Goal: Information Seeking & Learning: Learn about a topic

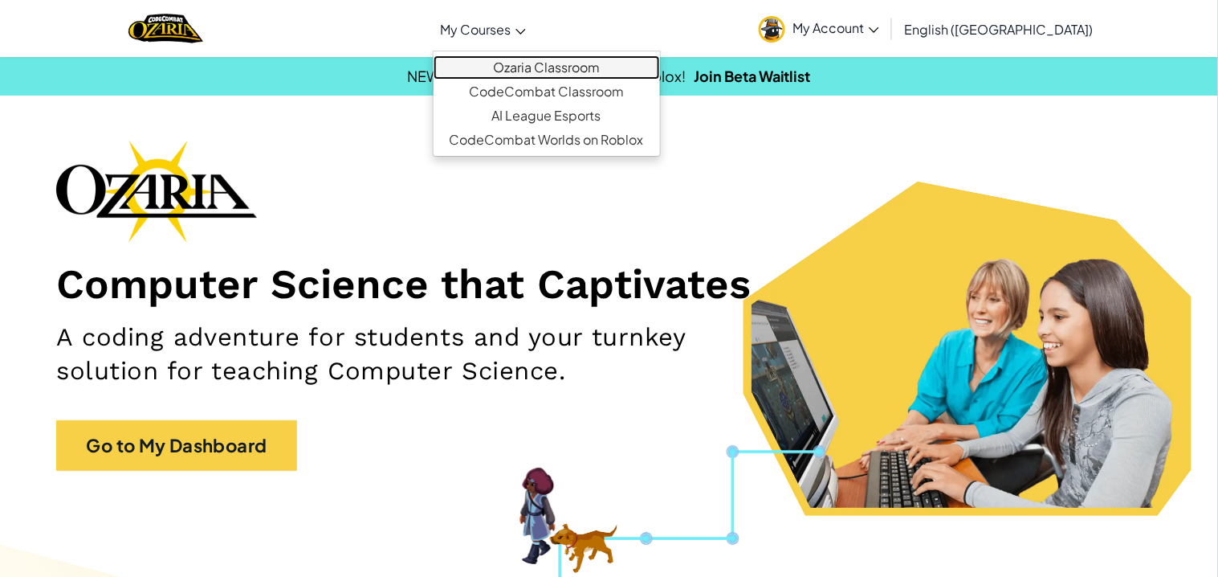
click at [586, 68] on link "Ozaria Classroom" at bounding box center [547, 67] width 226 height 24
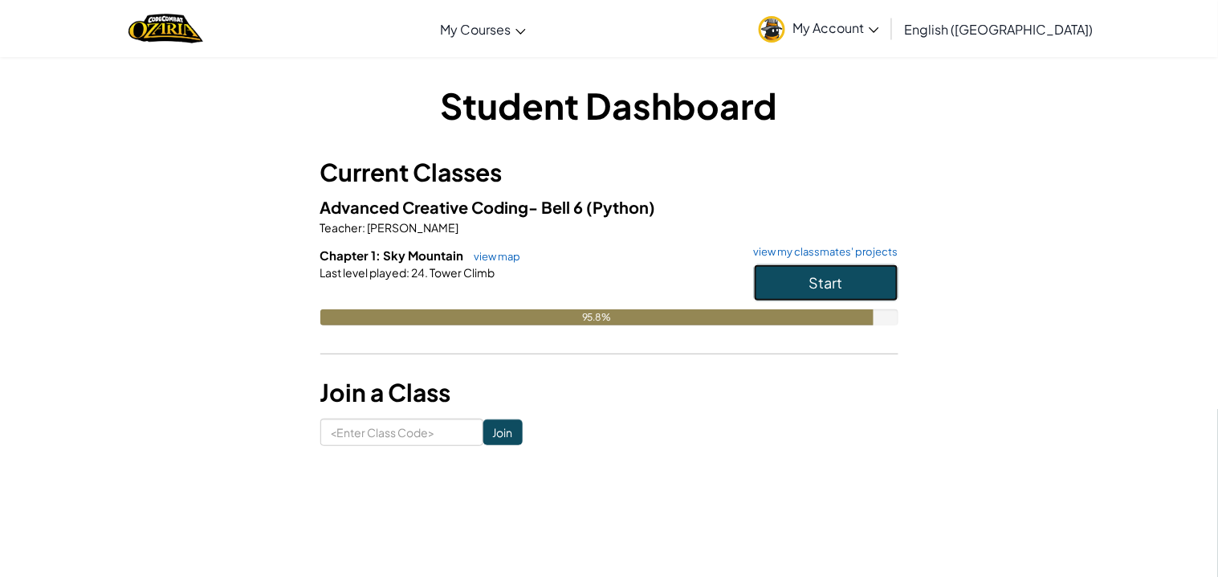
click at [789, 282] on button "Start" at bounding box center [826, 282] width 145 height 37
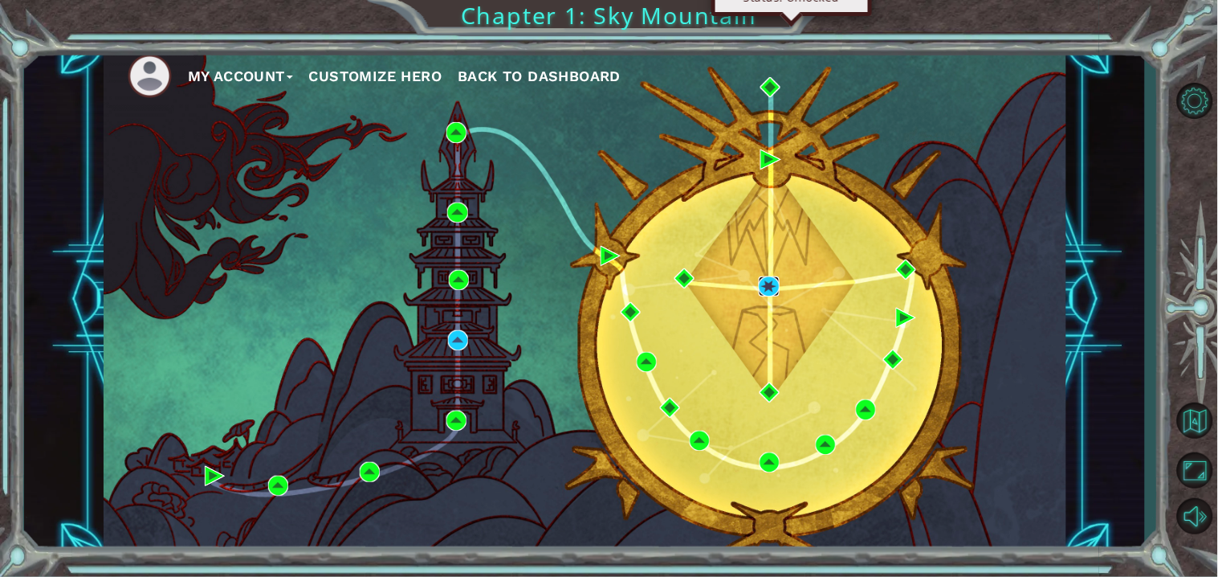
click at [769, 283] on img at bounding box center [769, 286] width 20 height 20
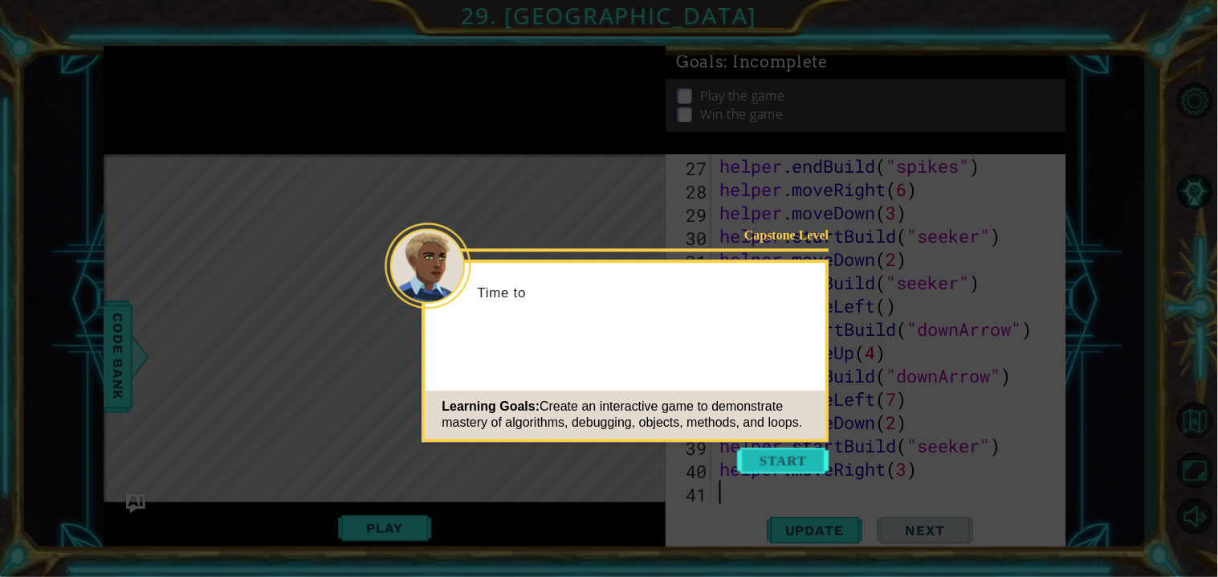
scroll to position [628, 0]
click at [806, 459] on button "Start" at bounding box center [784, 460] width 92 height 26
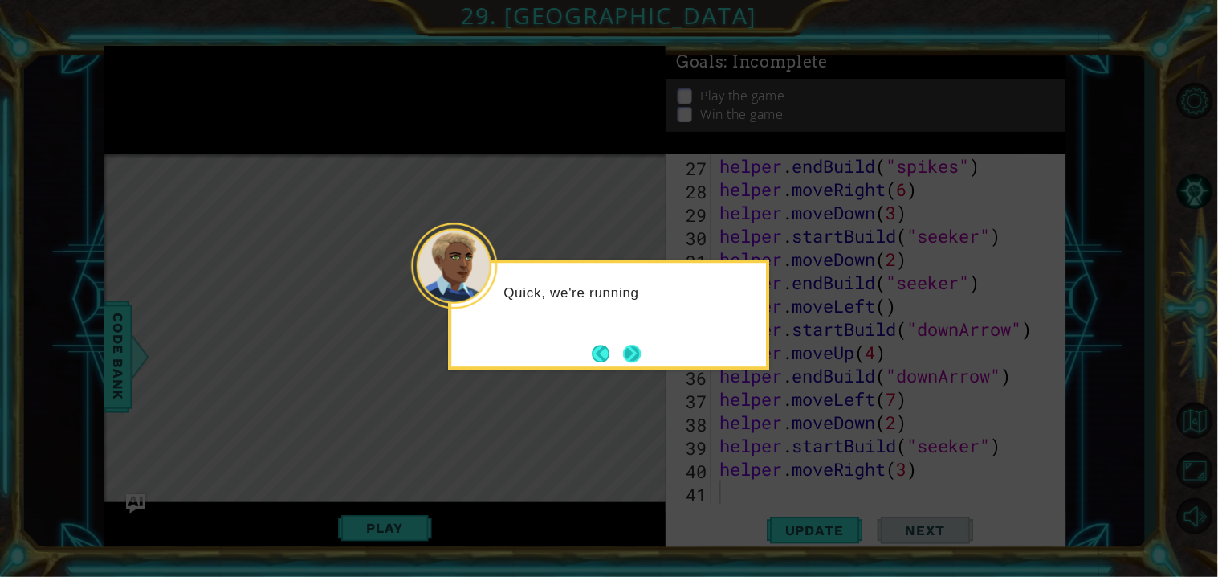
click at [638, 352] on button "Next" at bounding box center [632, 353] width 18 height 18
click at [632, 353] on button "Next" at bounding box center [632, 353] width 18 height 18
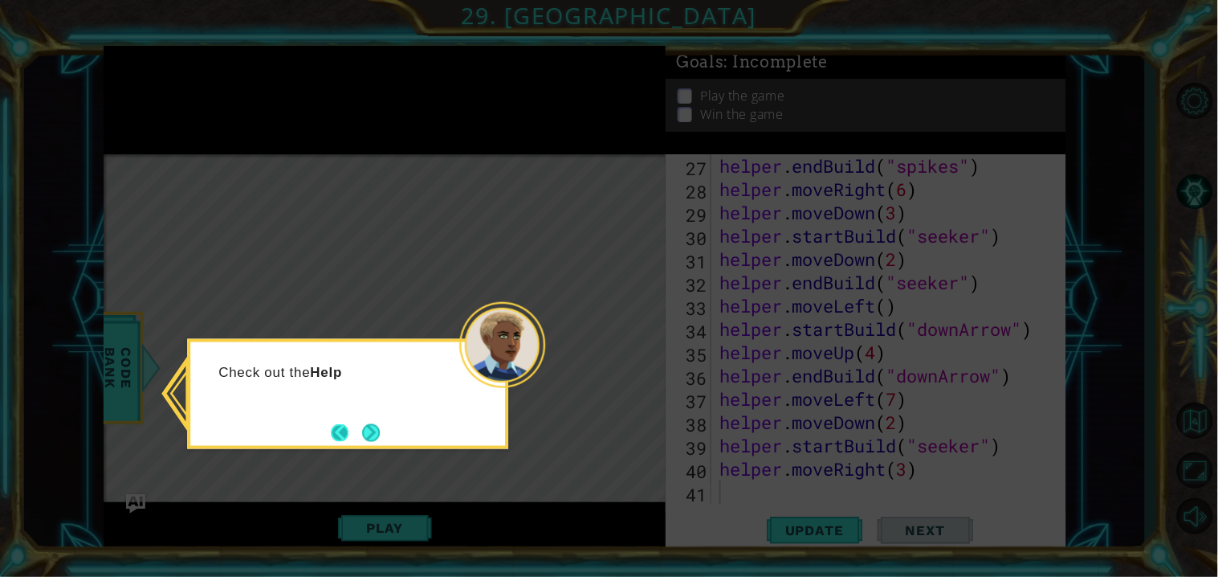
click at [353, 436] on button "Back" at bounding box center [346, 433] width 31 height 18
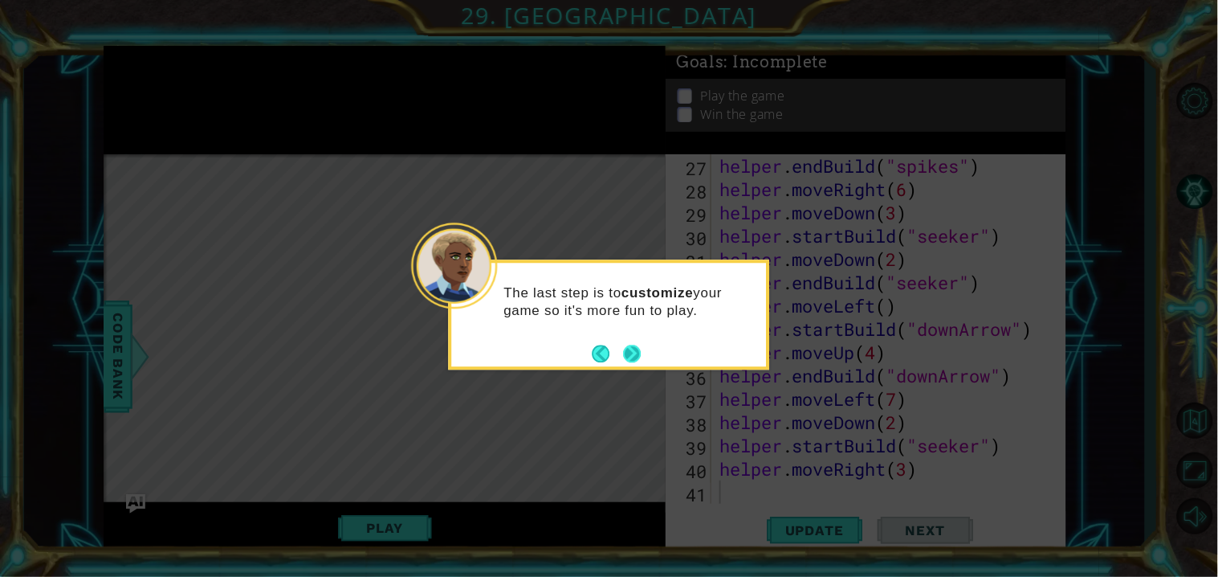
click at [633, 360] on button "Next" at bounding box center [632, 354] width 20 height 20
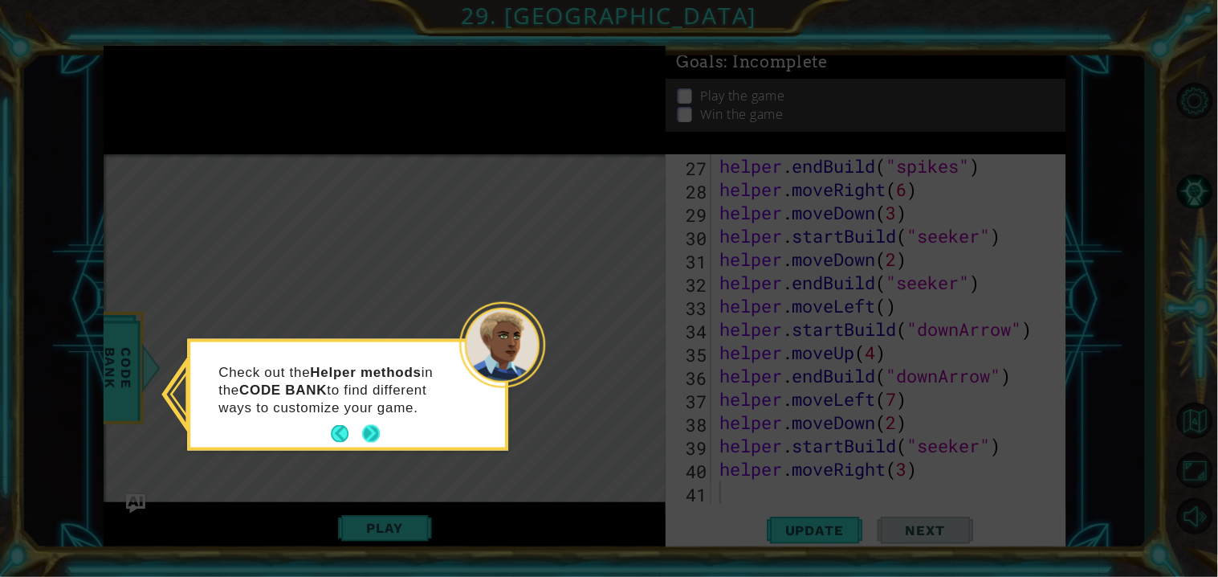
click at [376, 441] on button "Next" at bounding box center [371, 433] width 21 height 21
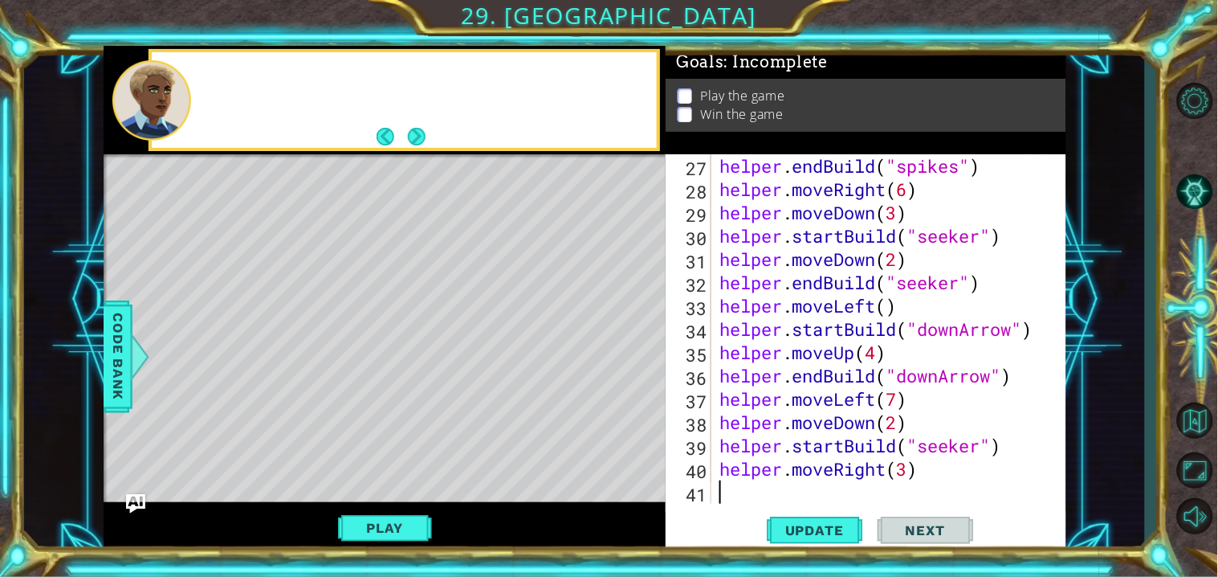
type textarea "w"
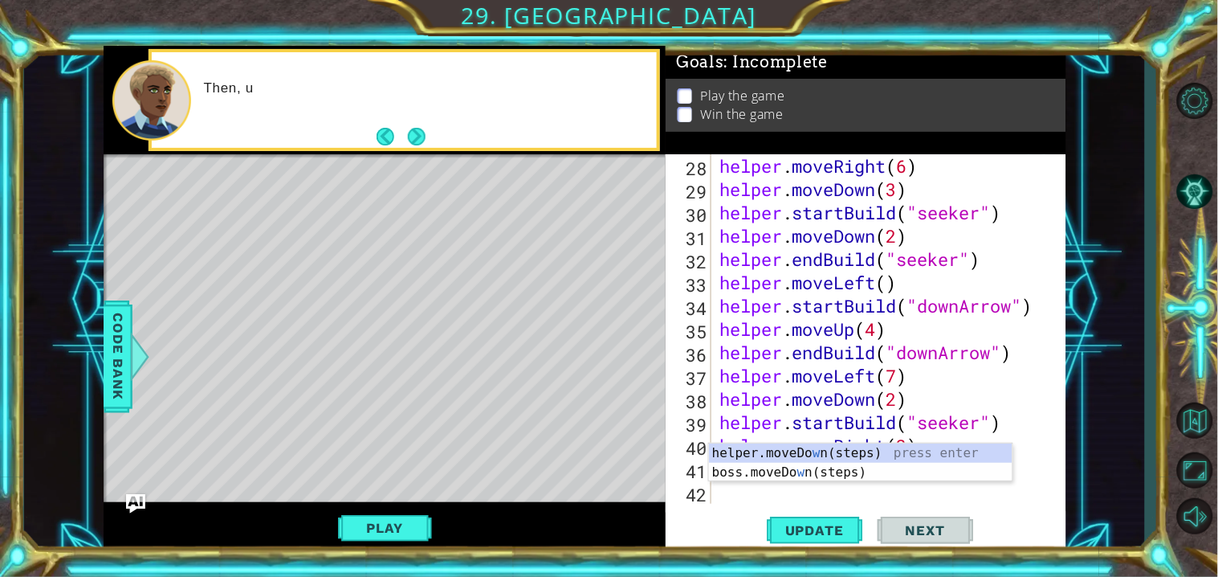
scroll to position [651, 0]
click at [384, 536] on button "Play" at bounding box center [385, 527] width 94 height 31
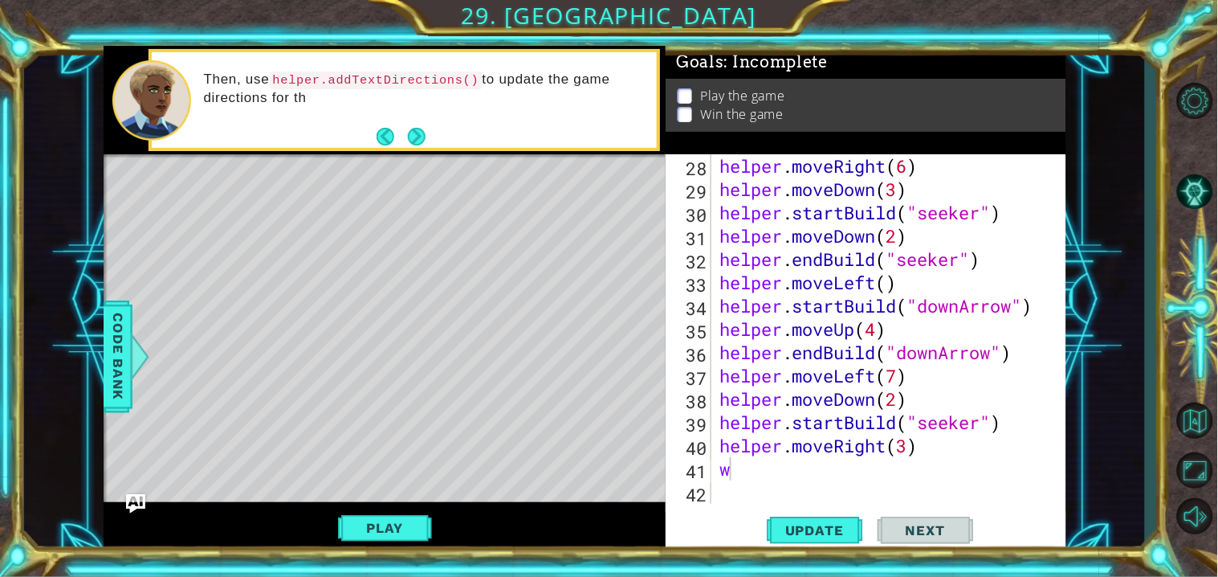
click at [899, 482] on div "helper . moveRight ( 6 ) helper . moveDown ( 3 ) helper . startBuild ( "seeker"…" at bounding box center [892, 352] width 353 height 396
type textarea "w"
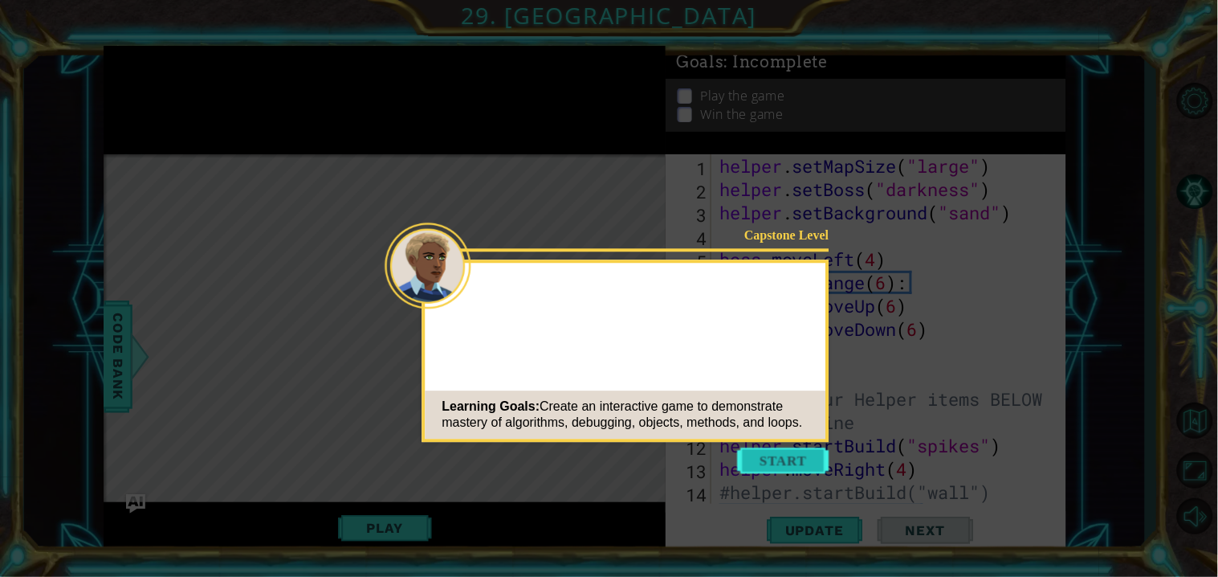
click at [785, 460] on button "Start" at bounding box center [784, 460] width 92 height 26
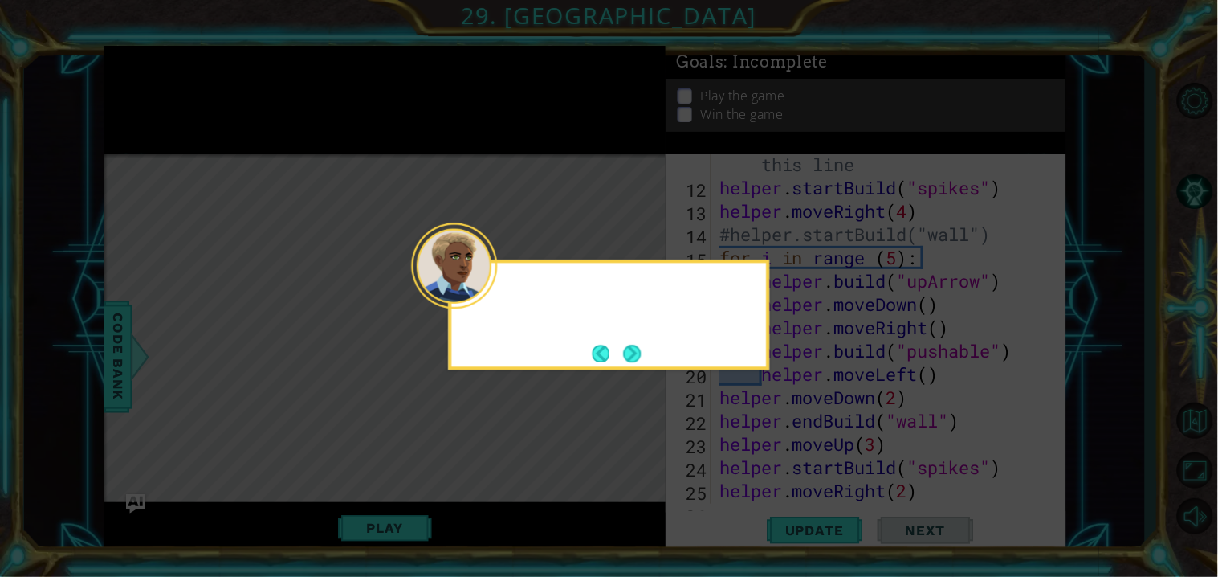
click at [498, 309] on div at bounding box center [609, 292] width 315 height 46
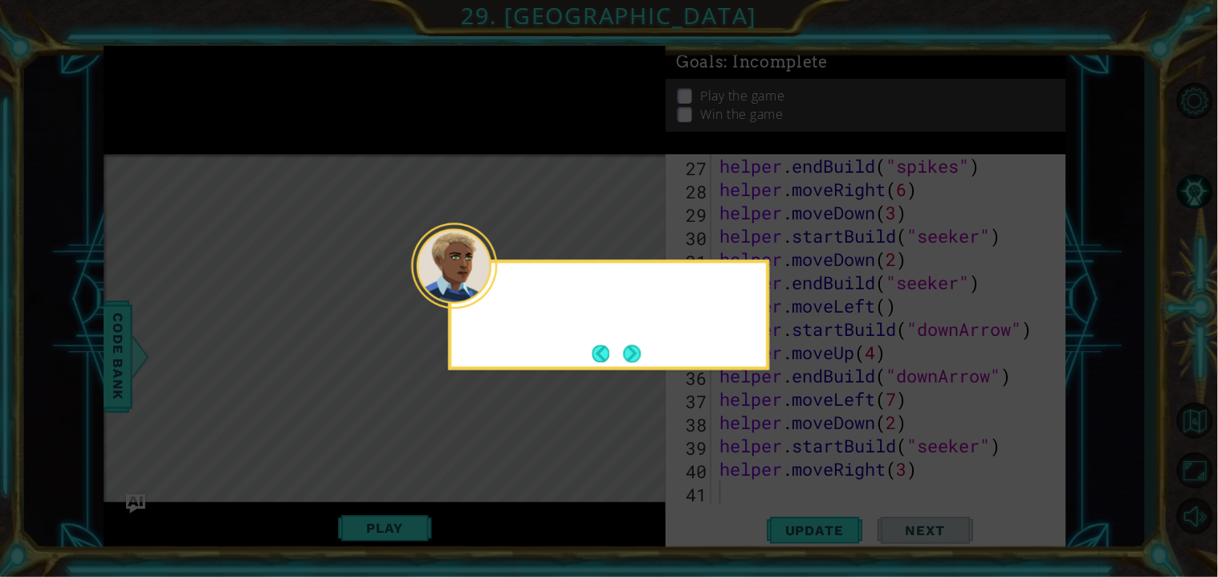
scroll to position [628, 0]
click at [627, 356] on button "Next" at bounding box center [632, 353] width 18 height 18
click at [627, 356] on icon at bounding box center [609, 288] width 1218 height 577
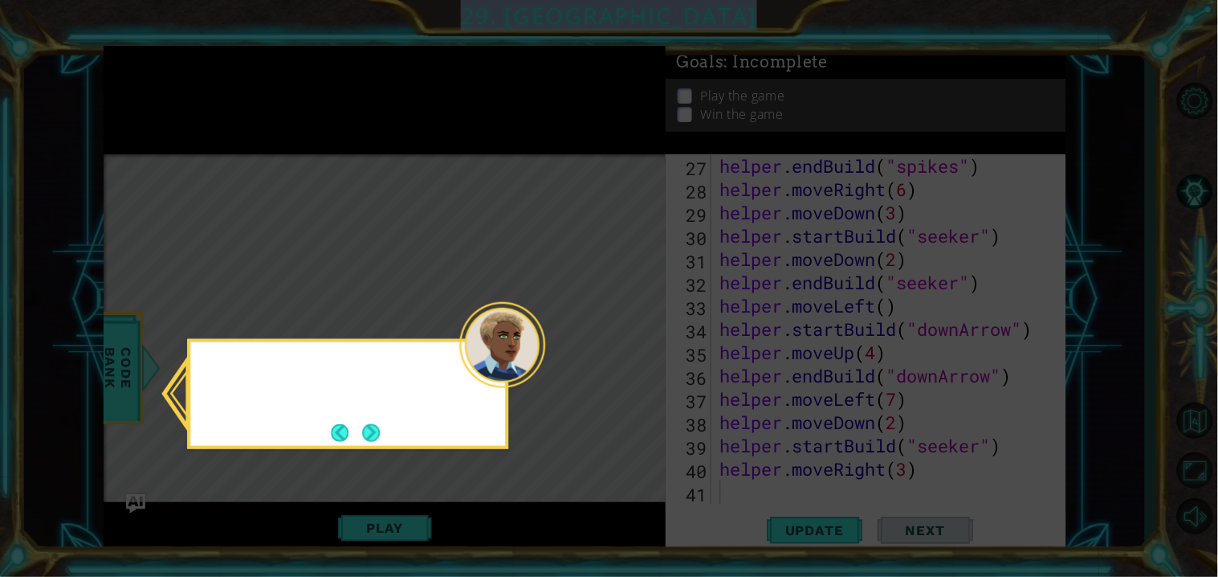
click at [627, 356] on icon at bounding box center [609, 288] width 1218 height 577
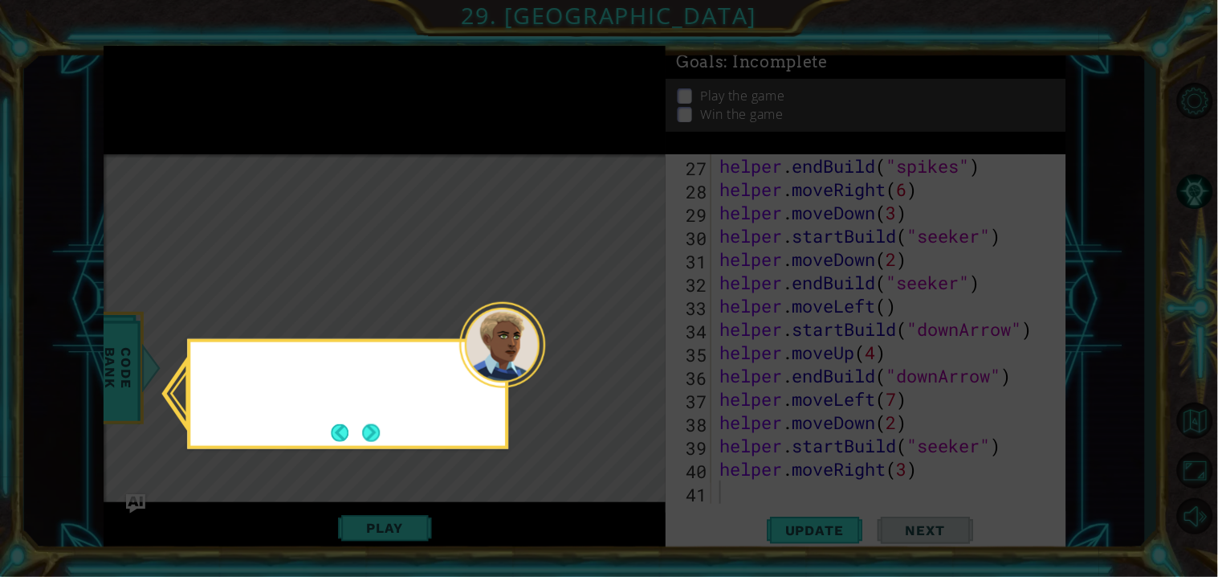
click at [627, 356] on icon at bounding box center [609, 288] width 1218 height 577
click at [368, 440] on button "Next" at bounding box center [371, 432] width 20 height 20
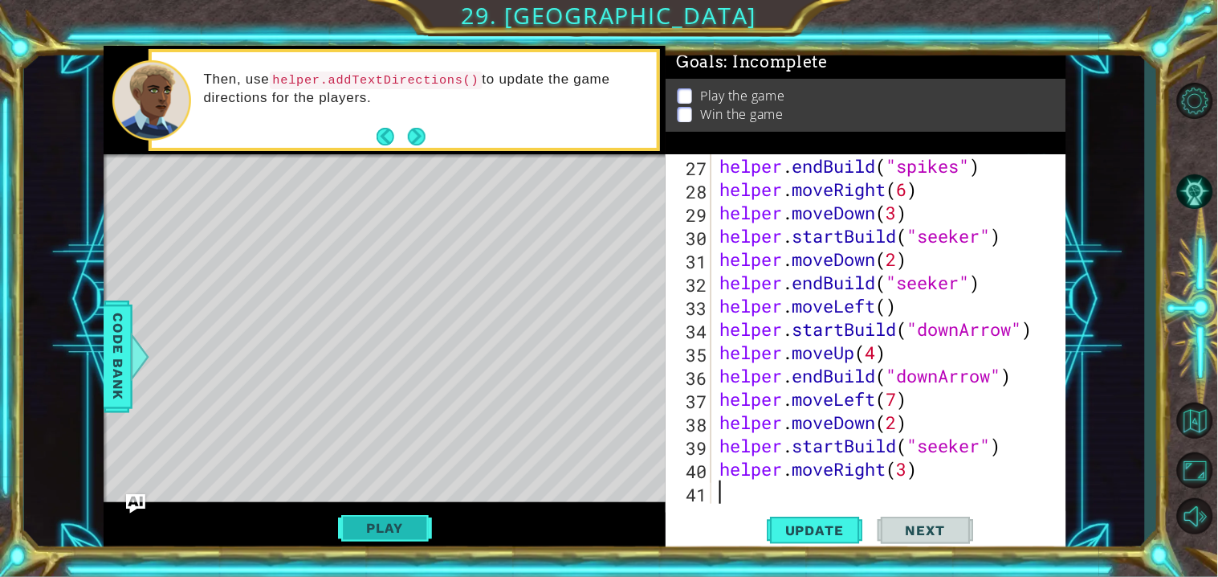
click at [372, 540] on button "Play" at bounding box center [385, 527] width 94 height 31
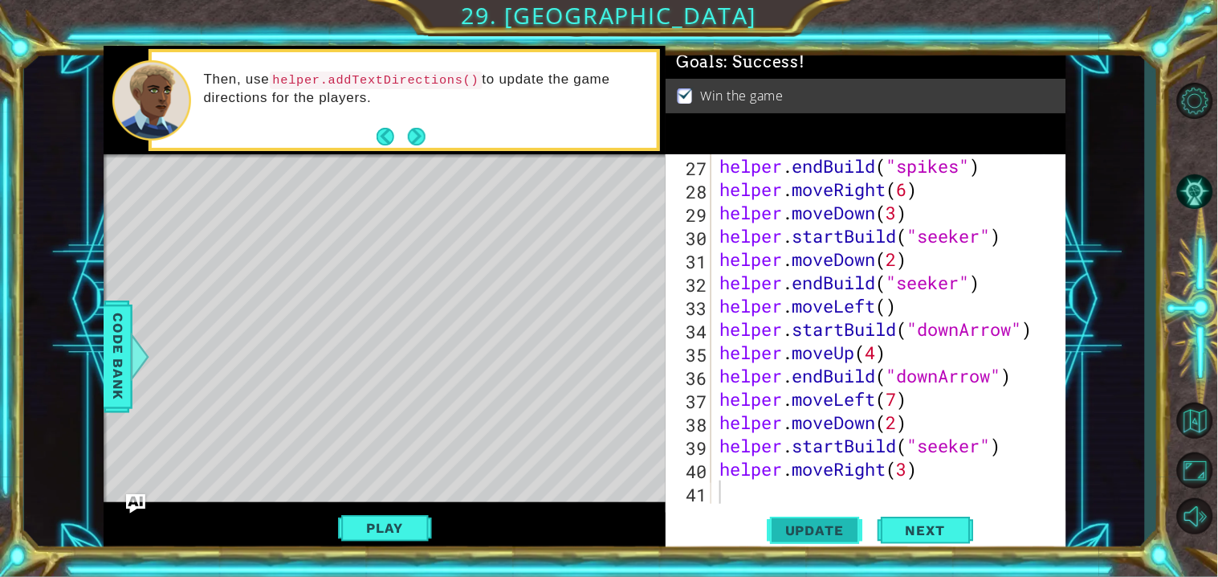
click at [813, 532] on span "Update" at bounding box center [814, 530] width 91 height 16
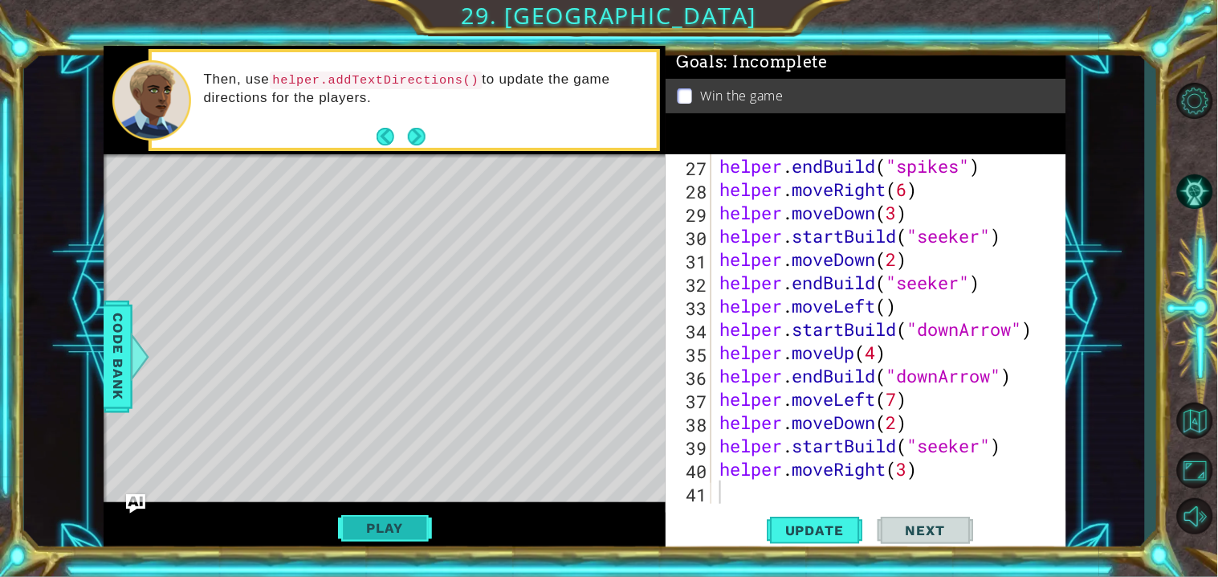
click at [372, 535] on button "Play" at bounding box center [385, 527] width 94 height 31
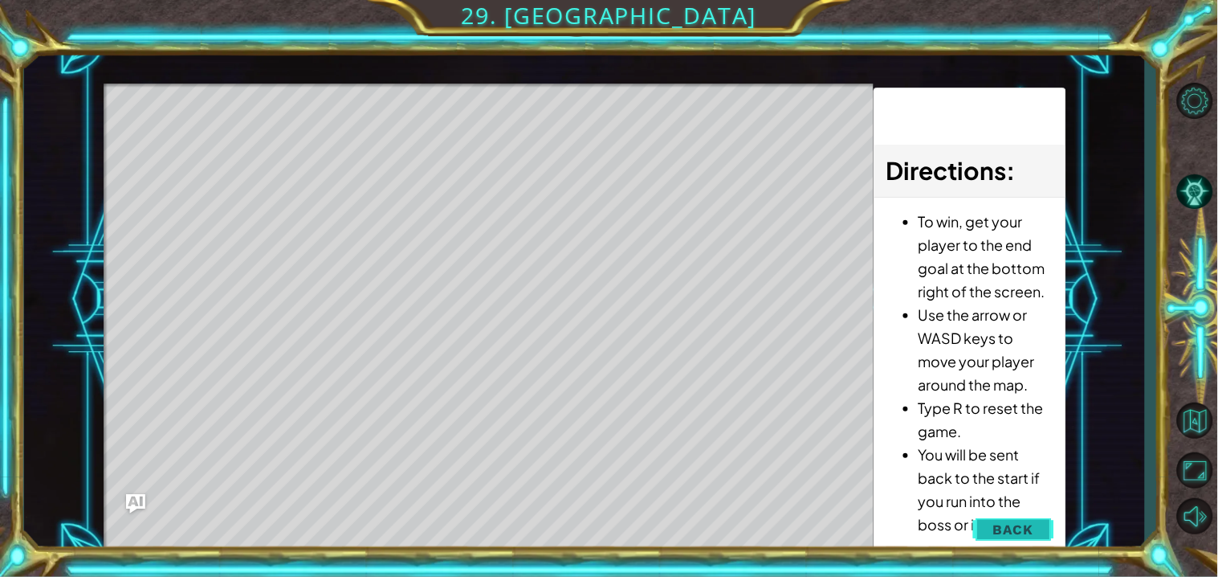
click at [1017, 531] on span "Back" at bounding box center [1013, 529] width 41 height 16
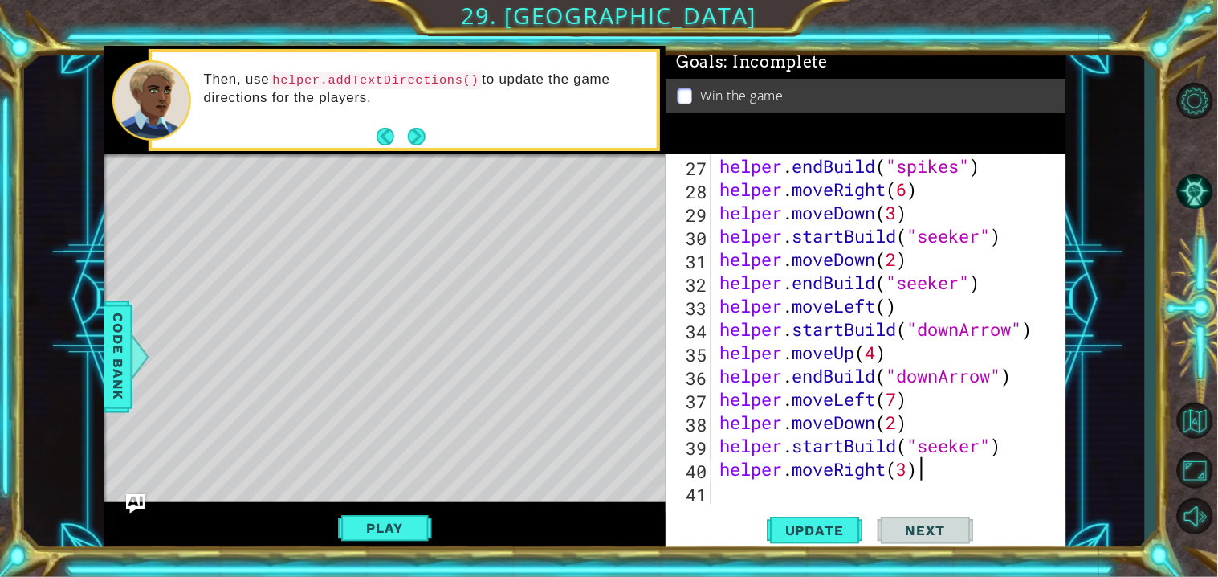
click at [961, 462] on div "helper . endBuild ( "spikes" ) helper . moveRight ( 6 ) helper . moveDown ( 3 )…" at bounding box center [892, 352] width 353 height 396
click at [835, 537] on span "Update" at bounding box center [814, 530] width 91 height 16
click at [830, 532] on span "Update" at bounding box center [814, 530] width 91 height 16
click at [1003, 283] on div "helper . endBuild ( "spikes" ) helper . moveRight ( 6 ) helper . moveDown ( 3 )…" at bounding box center [892, 352] width 353 height 396
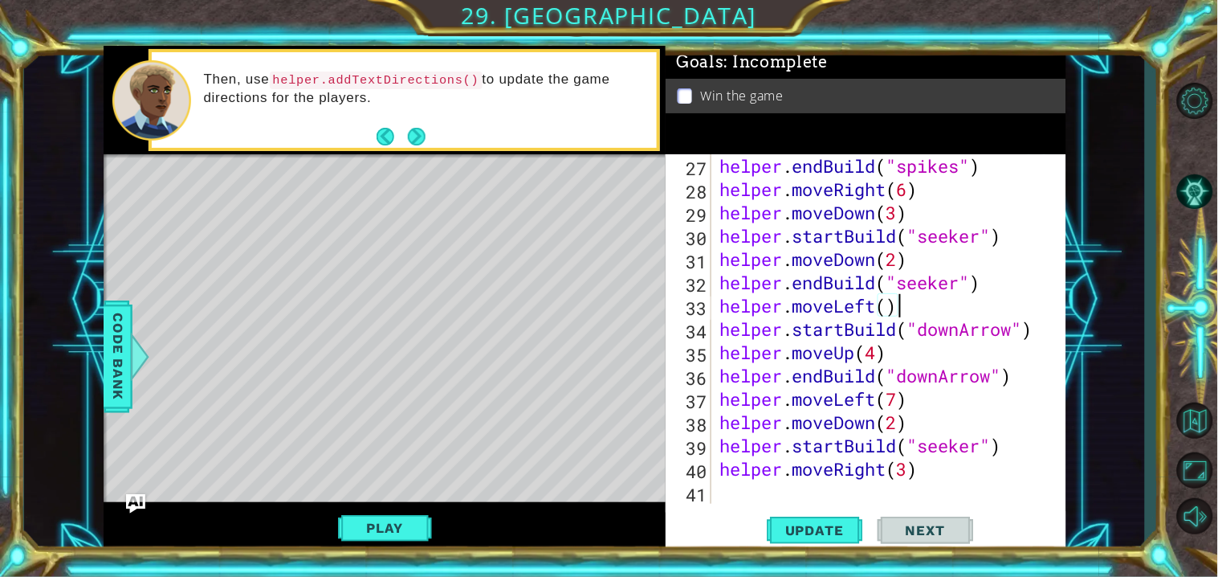
click at [988, 311] on div "helper . endBuild ( "spikes" ) helper . moveRight ( 6 ) helper . moveDown ( 3 )…" at bounding box center [892, 352] width 353 height 396
type textarea "helper.moveLeft()"
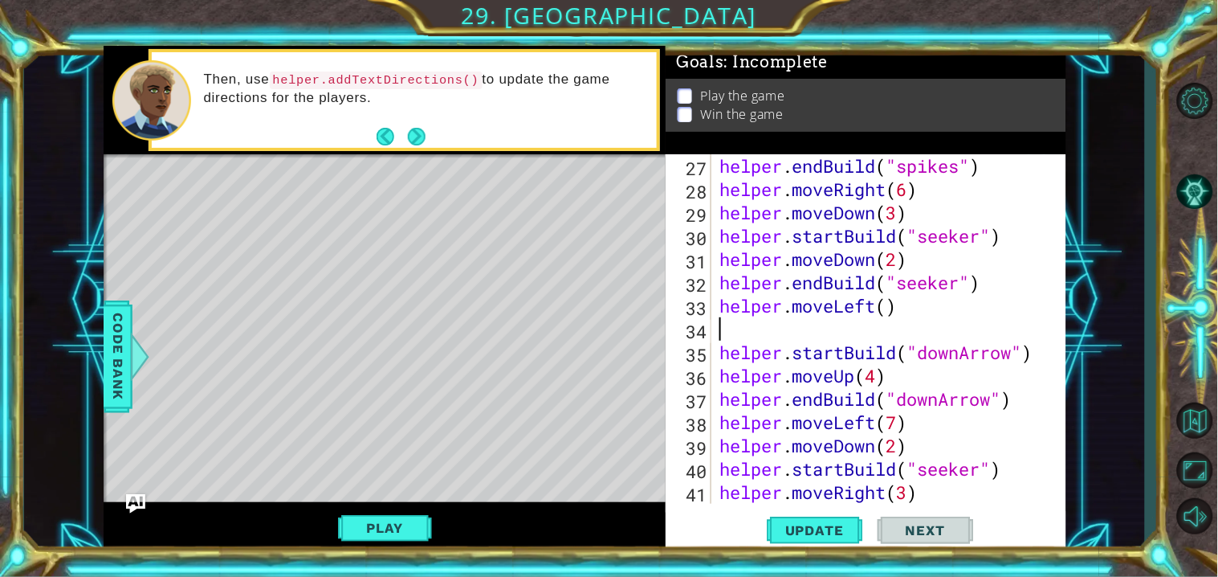
type textarea "m"
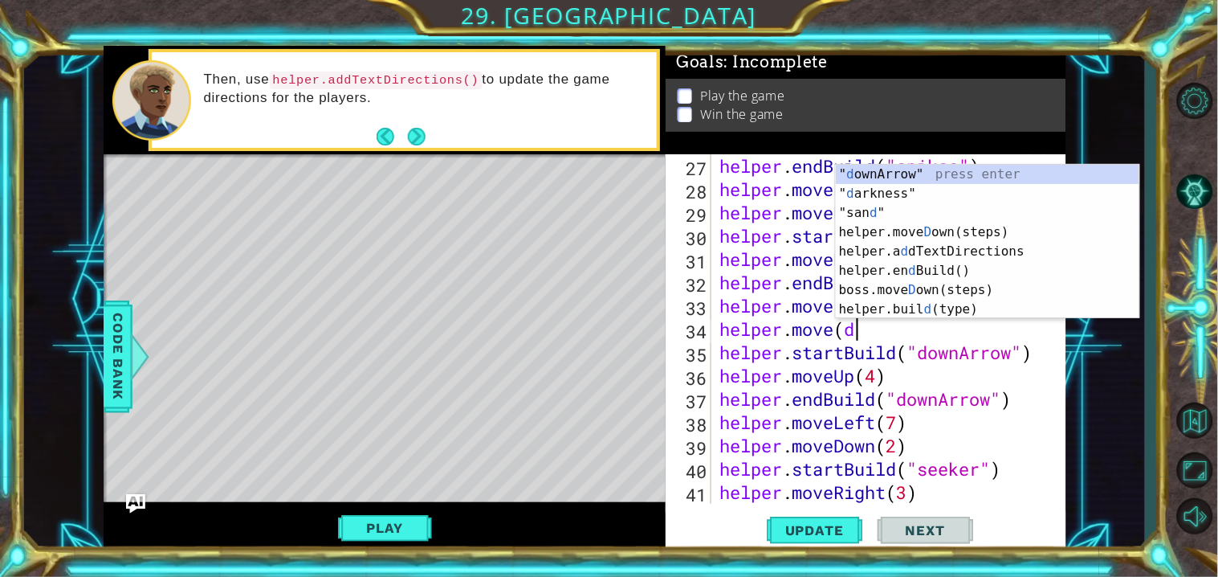
scroll to position [0, 4]
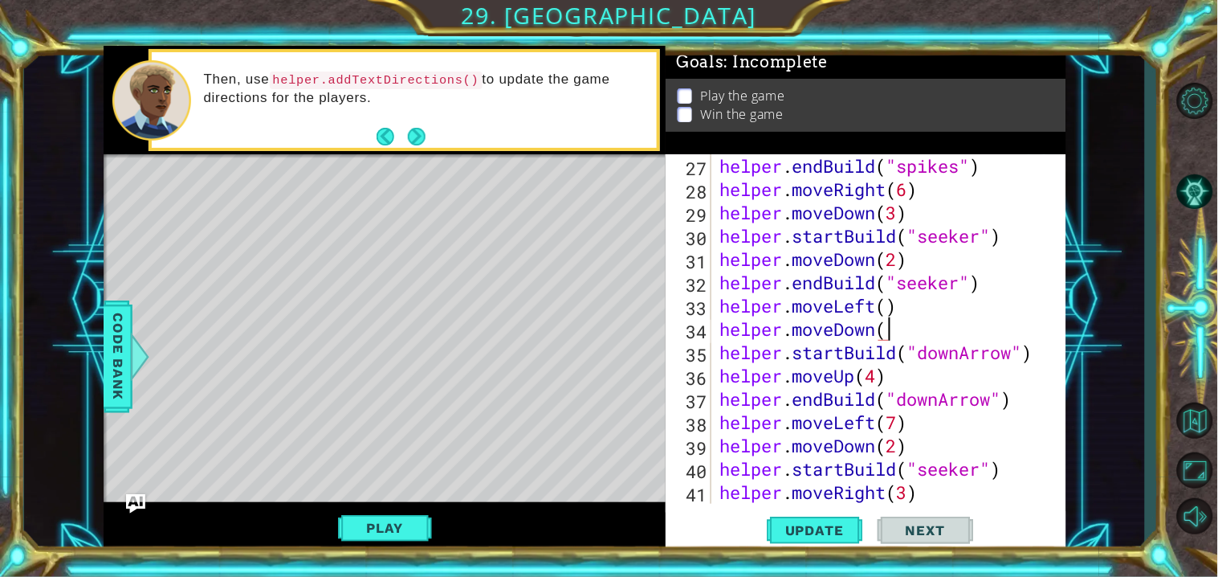
type textarea "helper.moveDown()"
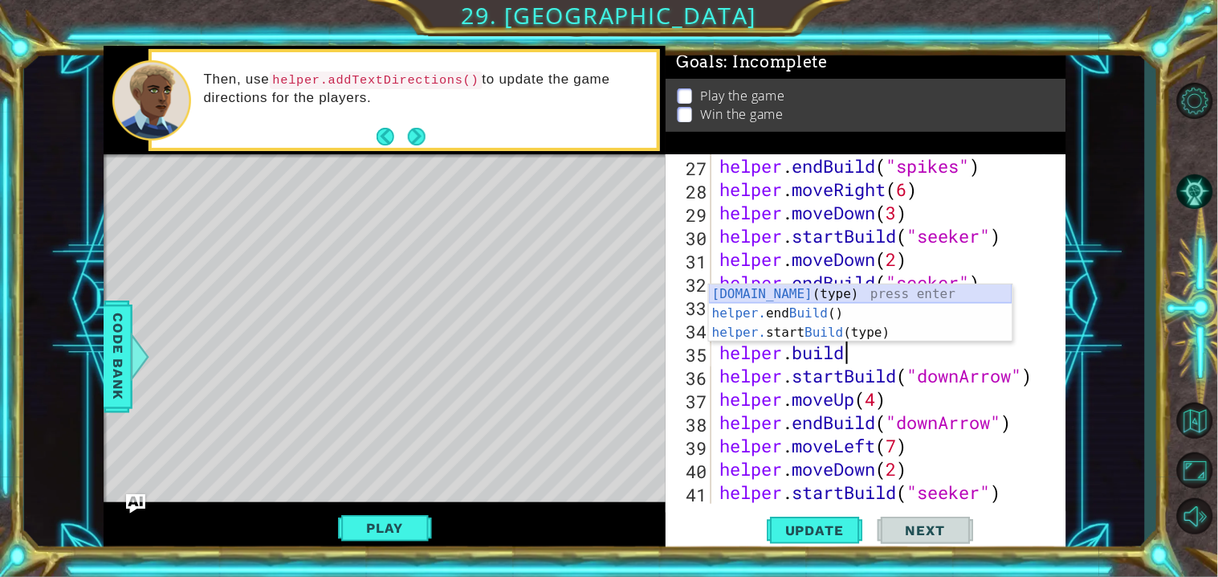
click at [834, 296] on div "helper.build (type) press enter helper. end Build () press enter helper. start …" at bounding box center [861, 332] width 304 height 96
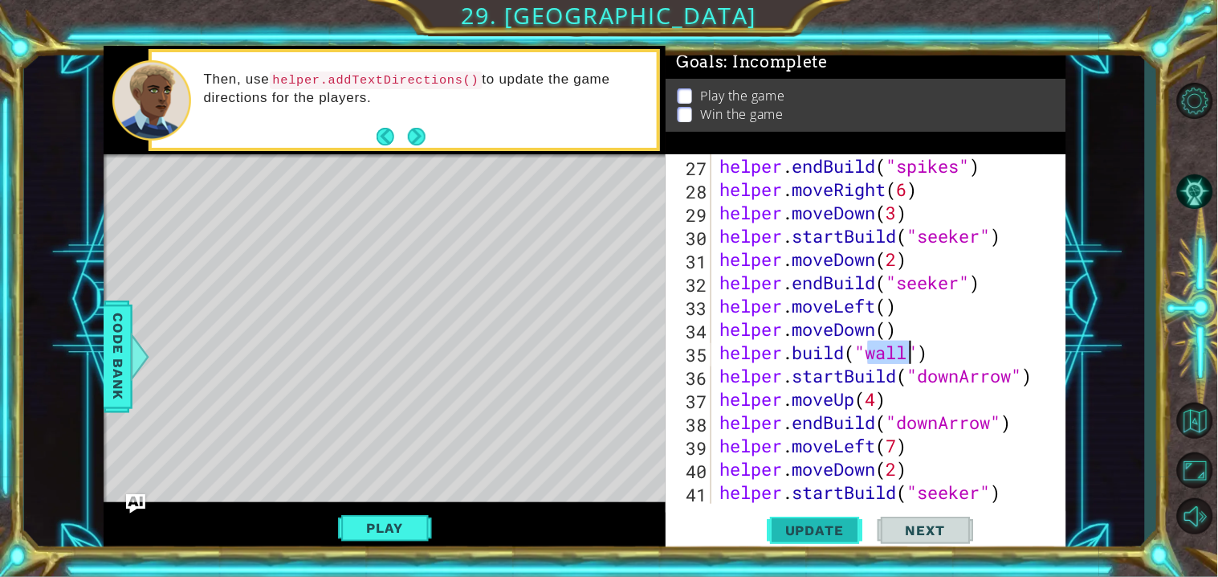
type textarea "helper.build("wall")"
click at [819, 534] on span "Update" at bounding box center [814, 530] width 91 height 16
click at [950, 344] on div "helper . endBuild ( "spikes" ) helper . moveRight ( 6 ) helper . moveDown ( 3 )…" at bounding box center [892, 352] width 353 height 396
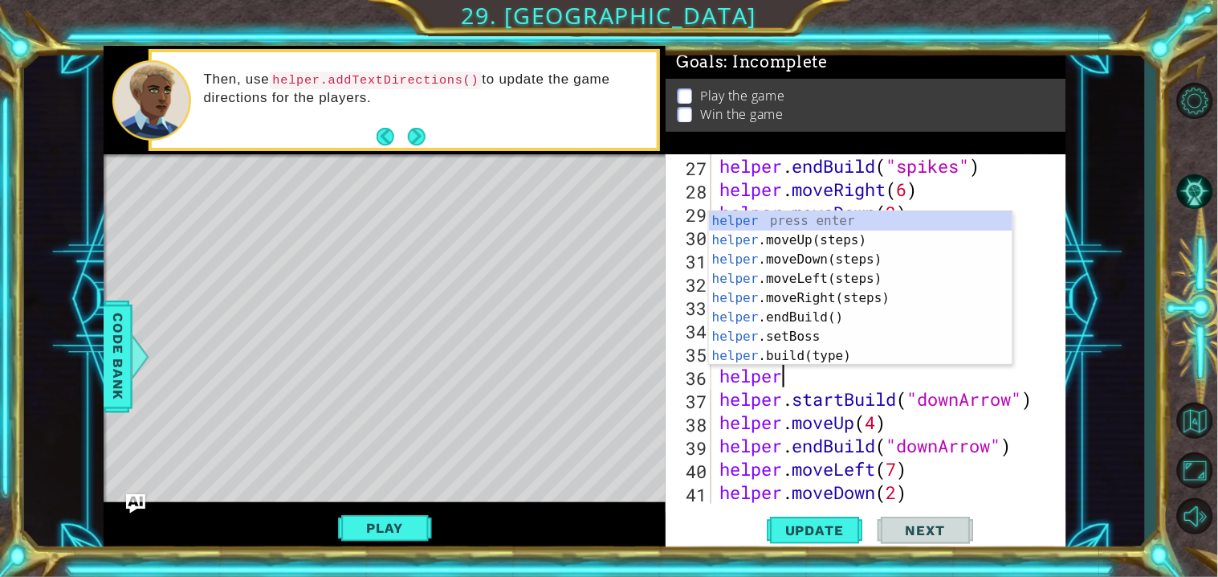
type textarea "helper."
click at [810, 222] on div "helper. moveUp(steps) press enter helper. moveDown(steps) press enter helper. m…" at bounding box center [861, 307] width 304 height 193
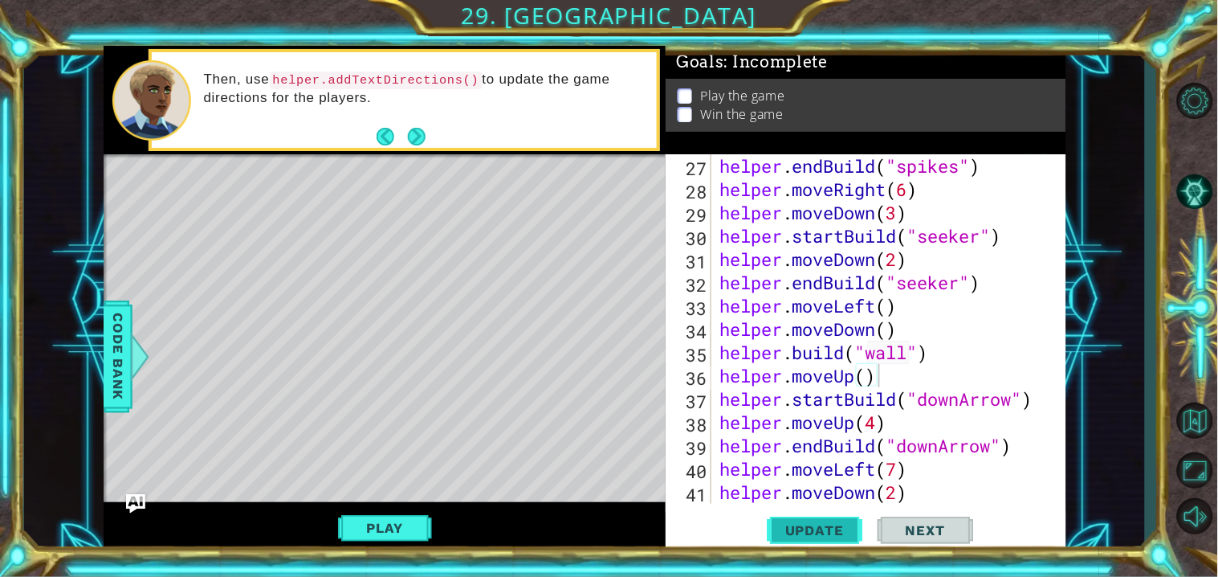
click at [804, 548] on button "Update" at bounding box center [815, 531] width 96 height 40
click at [795, 528] on span "Update" at bounding box center [814, 530] width 91 height 16
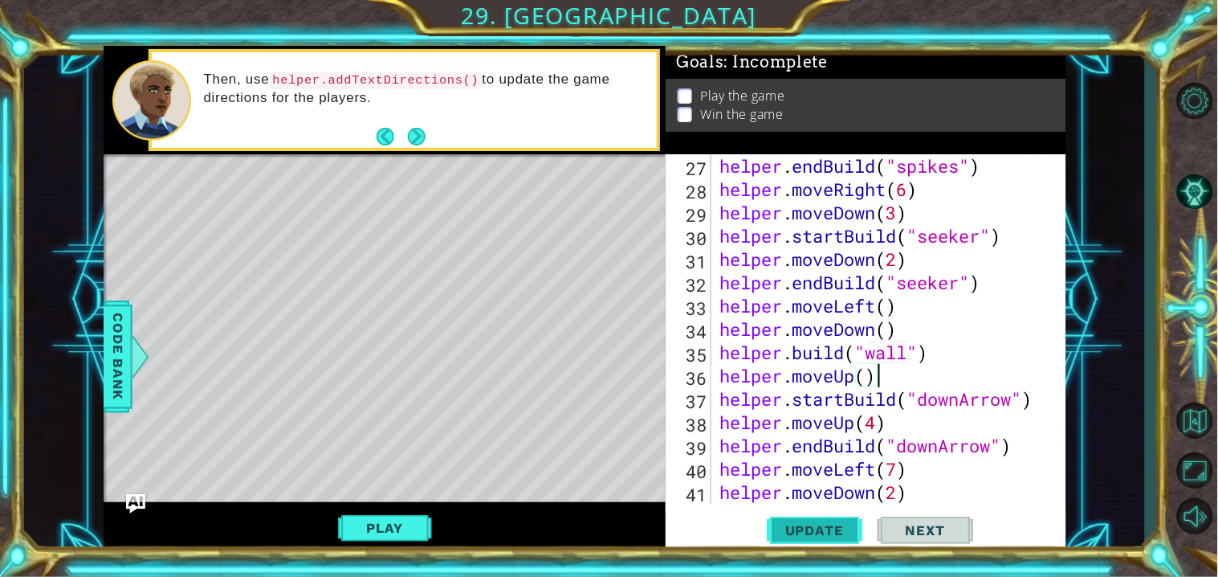
click at [795, 528] on span "Update" at bounding box center [814, 530] width 91 height 16
click at [406, 531] on button "Play" at bounding box center [385, 527] width 94 height 31
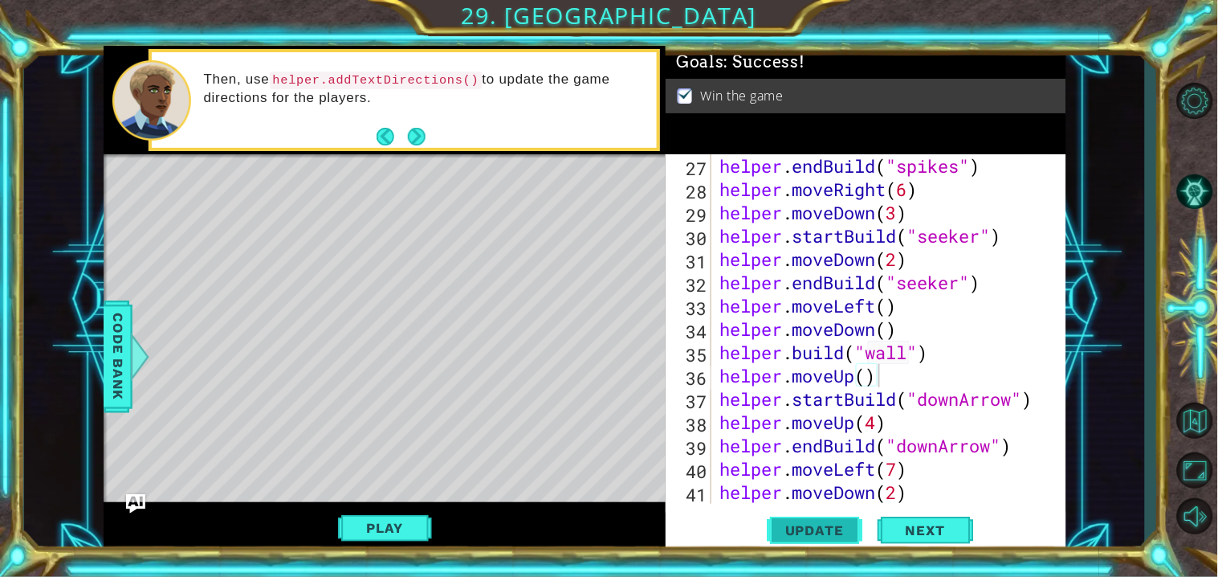
click at [792, 538] on span "Update" at bounding box center [814, 530] width 91 height 16
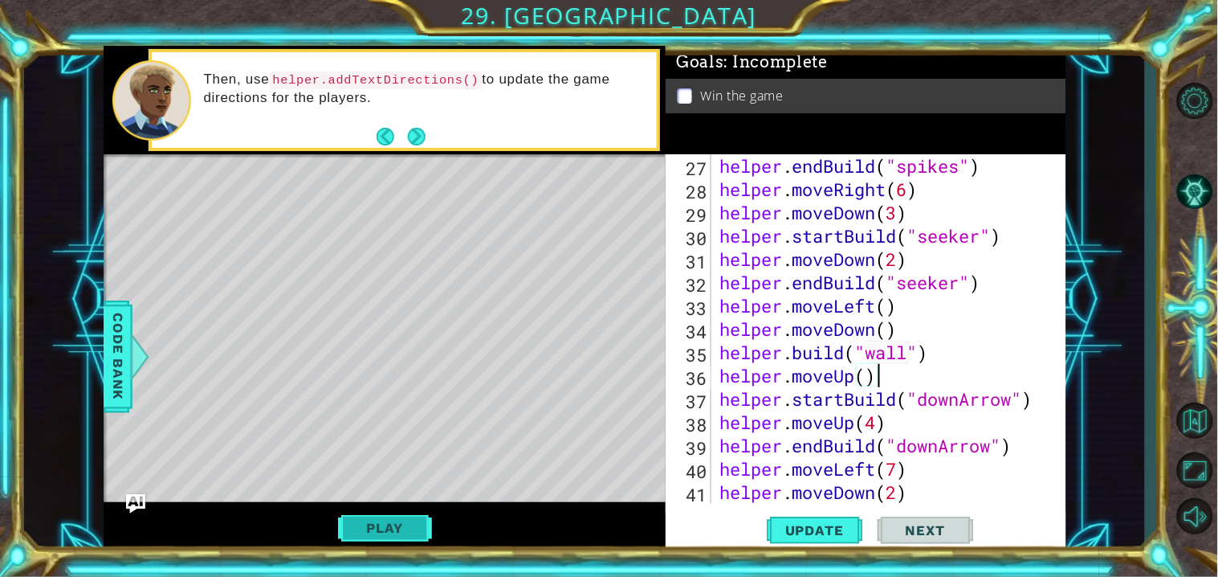
click at [355, 529] on button "Play" at bounding box center [385, 527] width 94 height 31
click at [885, 423] on div "helper . endBuild ( "spikes" ) helper . moveRight ( 6 ) helper . moveDown ( 3 )…" at bounding box center [892, 352] width 353 height 396
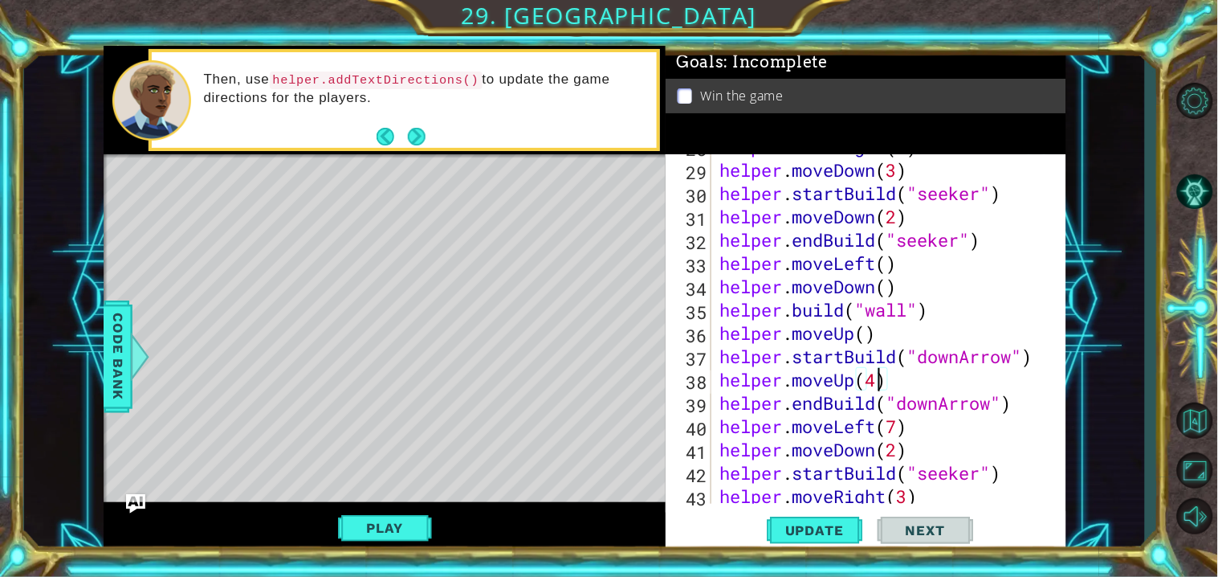
scroll to position [699, 0]
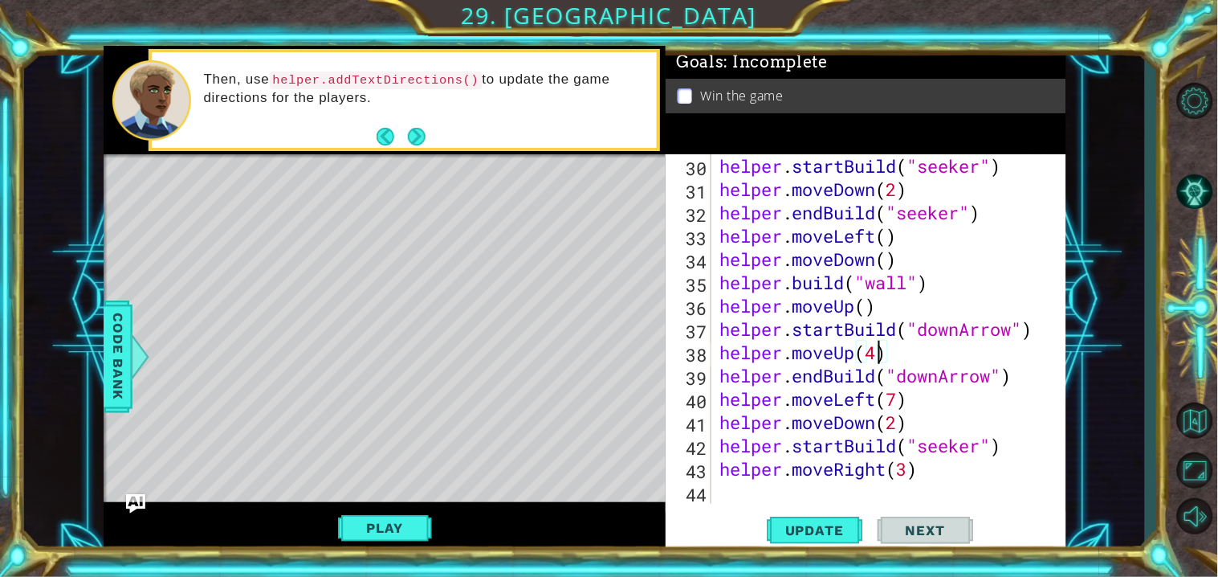
click at [902, 418] on div "helper . startBuild ( "seeker" ) helper . moveDown ( 2 ) helper . endBuild ( "s…" at bounding box center [892, 352] width 353 height 396
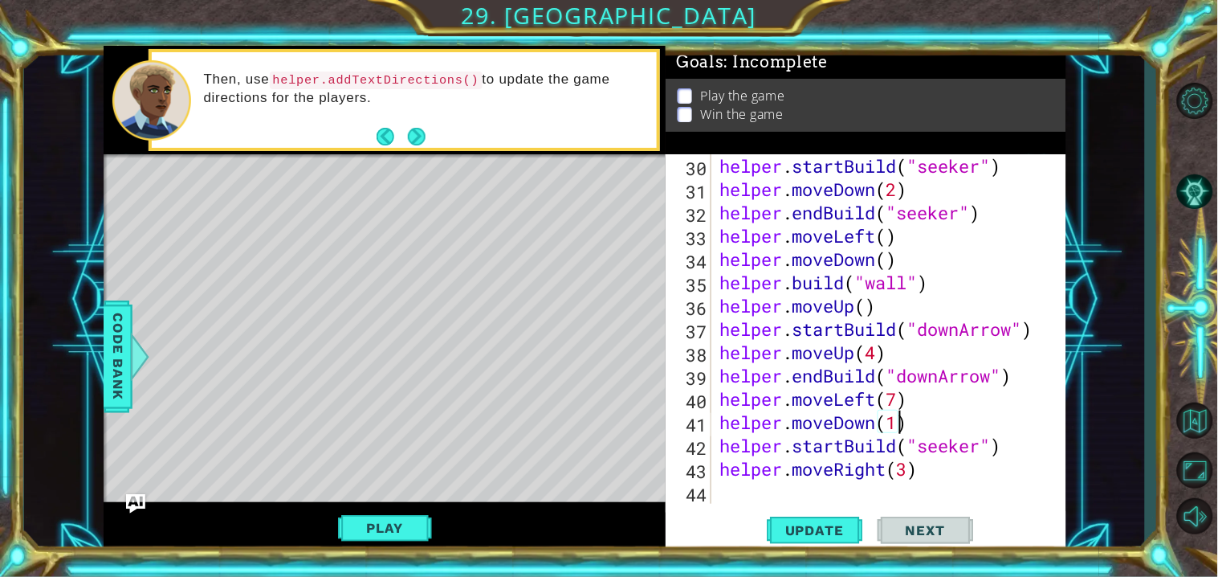
scroll to position [0, 8]
click at [817, 536] on span "Update" at bounding box center [814, 530] width 91 height 16
click at [410, 527] on button "Play" at bounding box center [385, 527] width 94 height 31
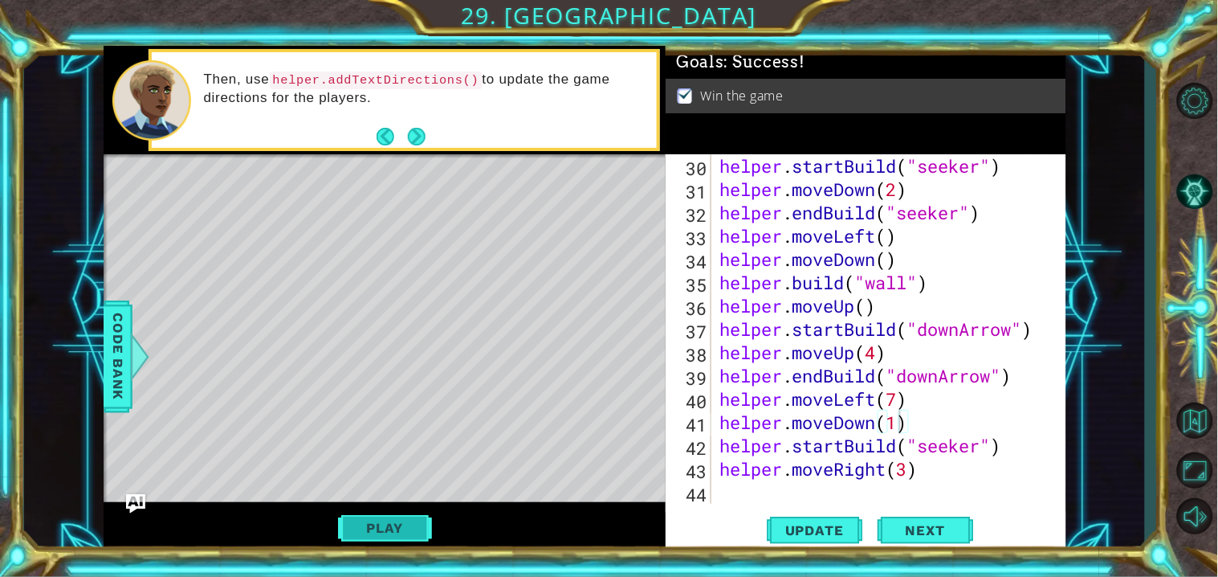
click at [377, 543] on button "Play" at bounding box center [385, 527] width 94 height 31
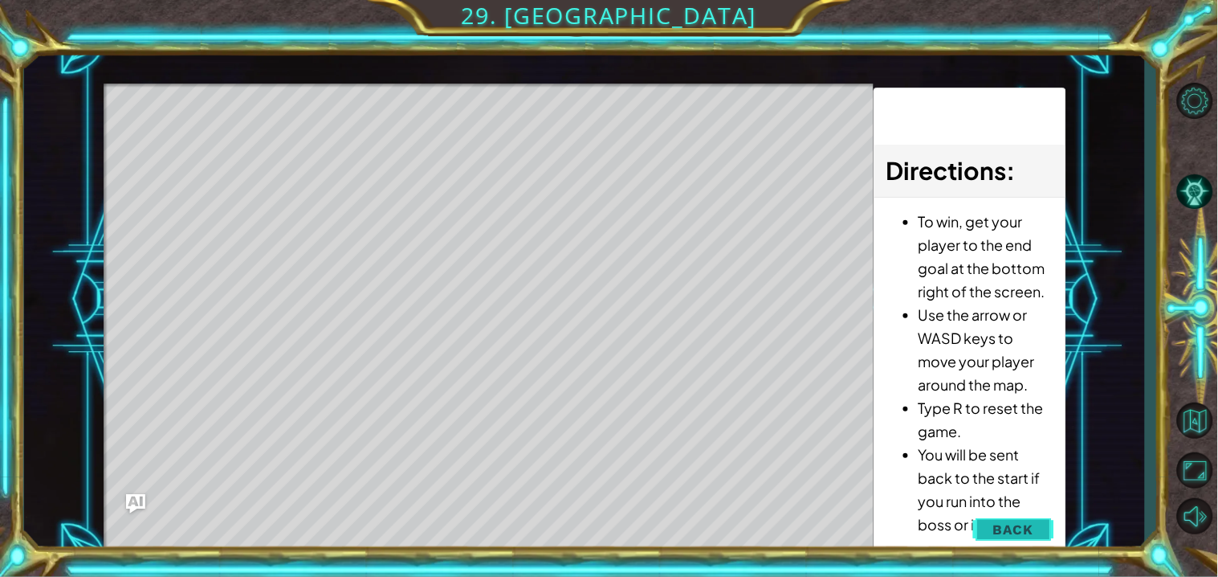
click at [1033, 521] on span "Back" at bounding box center [1013, 529] width 41 height 16
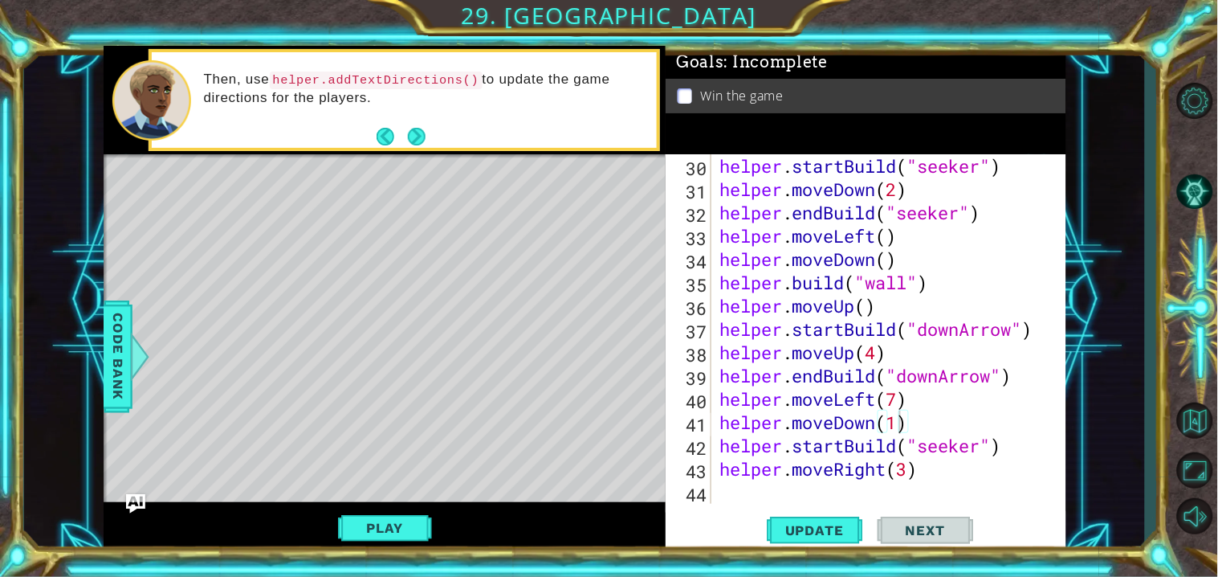
click at [899, 425] on div "helper . startBuild ( "seeker" ) helper . moveDown ( 2 ) helper . endBuild ( "s…" at bounding box center [892, 352] width 353 height 396
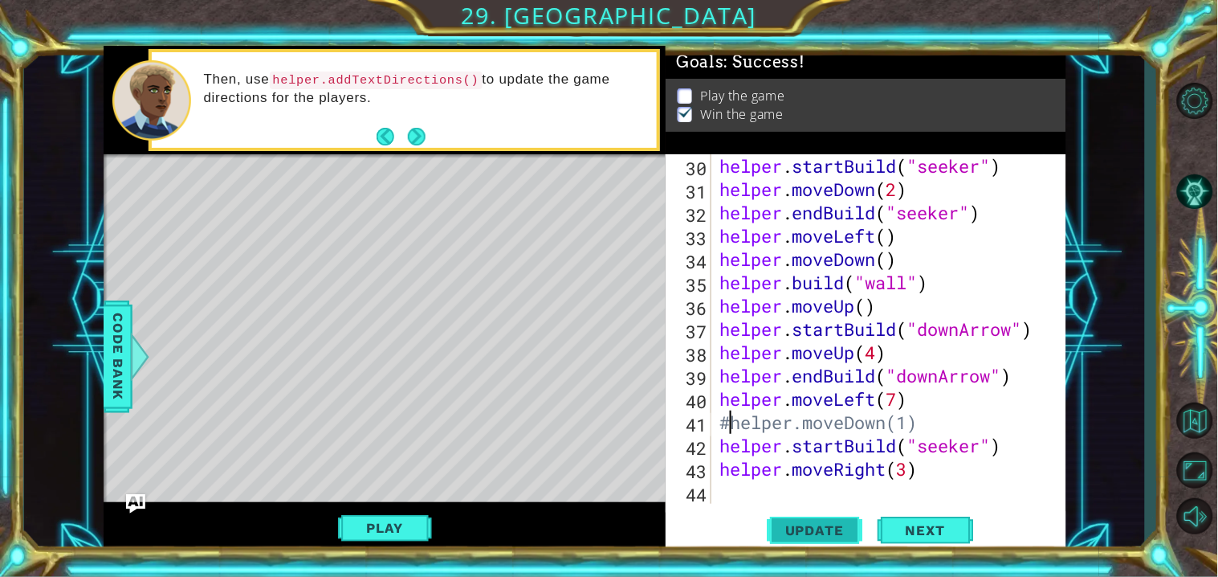
click at [842, 528] on span "Update" at bounding box center [814, 530] width 91 height 16
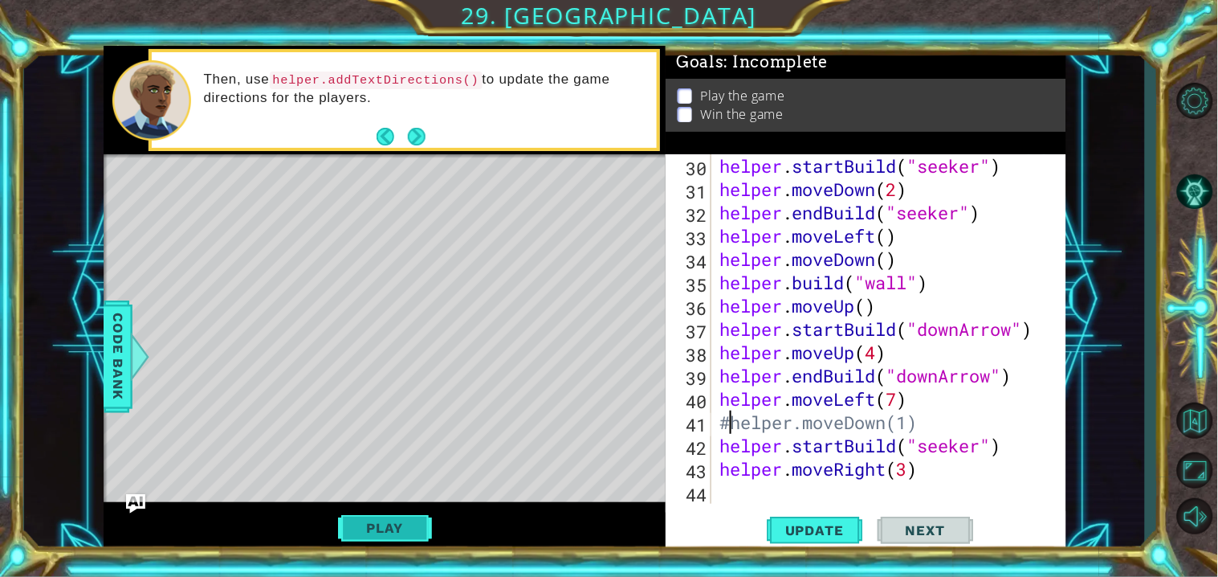
click at [402, 521] on button "Play" at bounding box center [385, 527] width 94 height 31
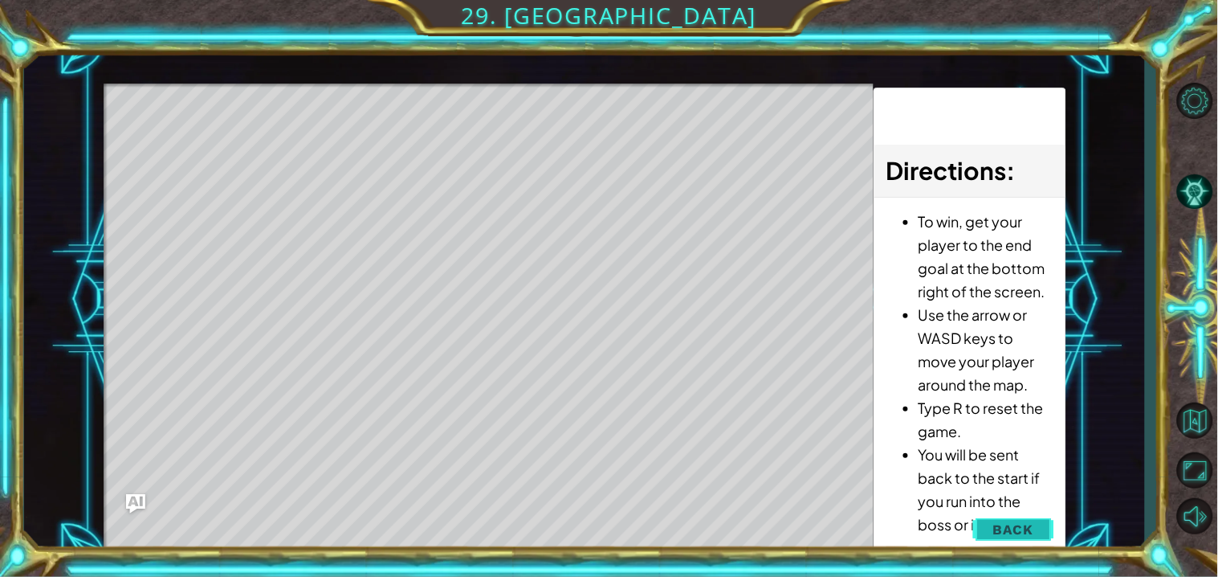
click at [979, 530] on button "Back" at bounding box center [1013, 529] width 81 height 32
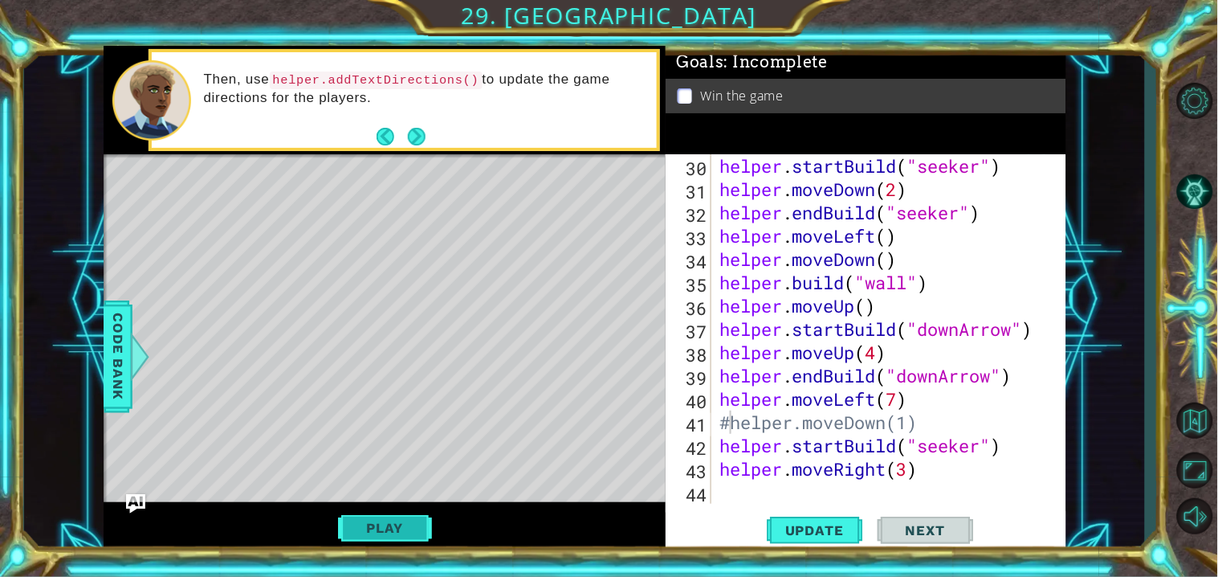
click at [401, 532] on button "Play" at bounding box center [385, 527] width 94 height 31
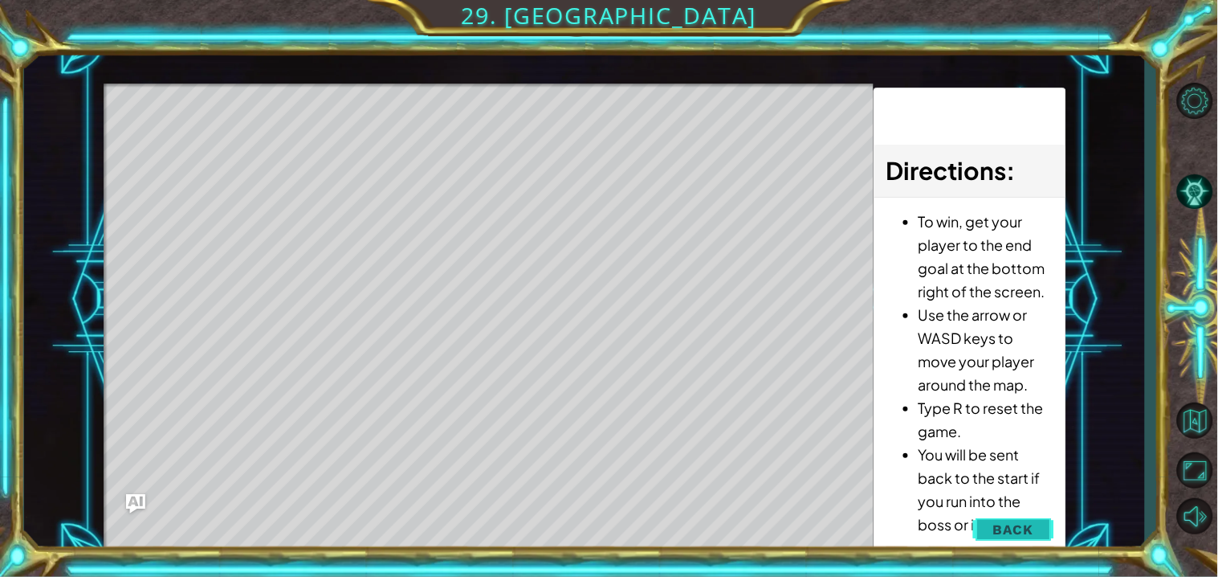
click at [993, 528] on button "Back" at bounding box center [1013, 529] width 81 height 32
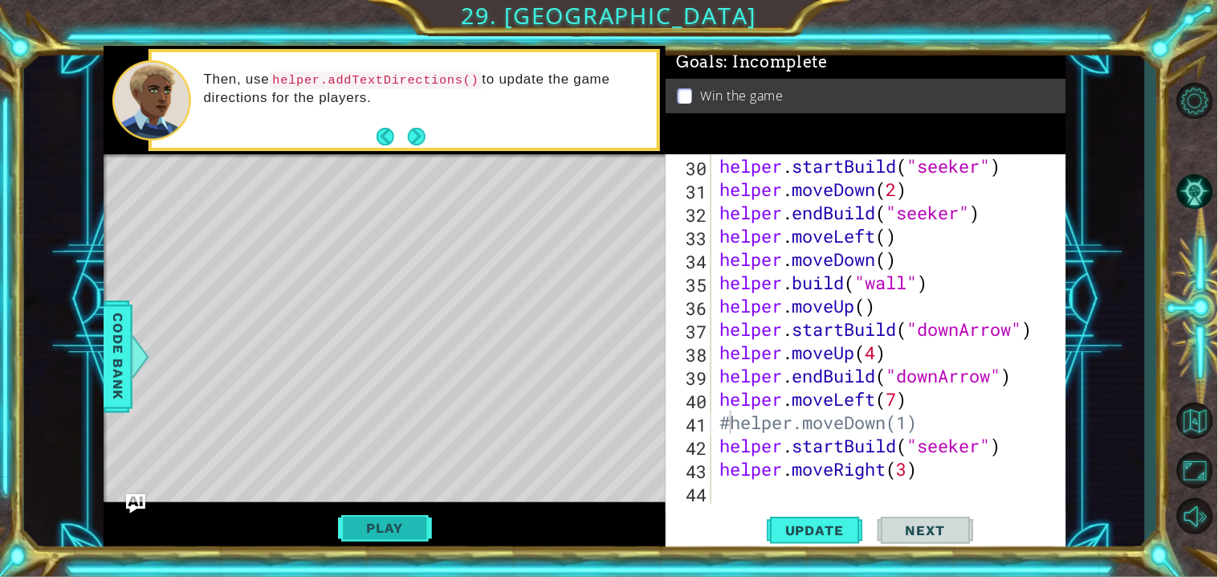
click at [353, 532] on button "Play" at bounding box center [385, 527] width 94 height 31
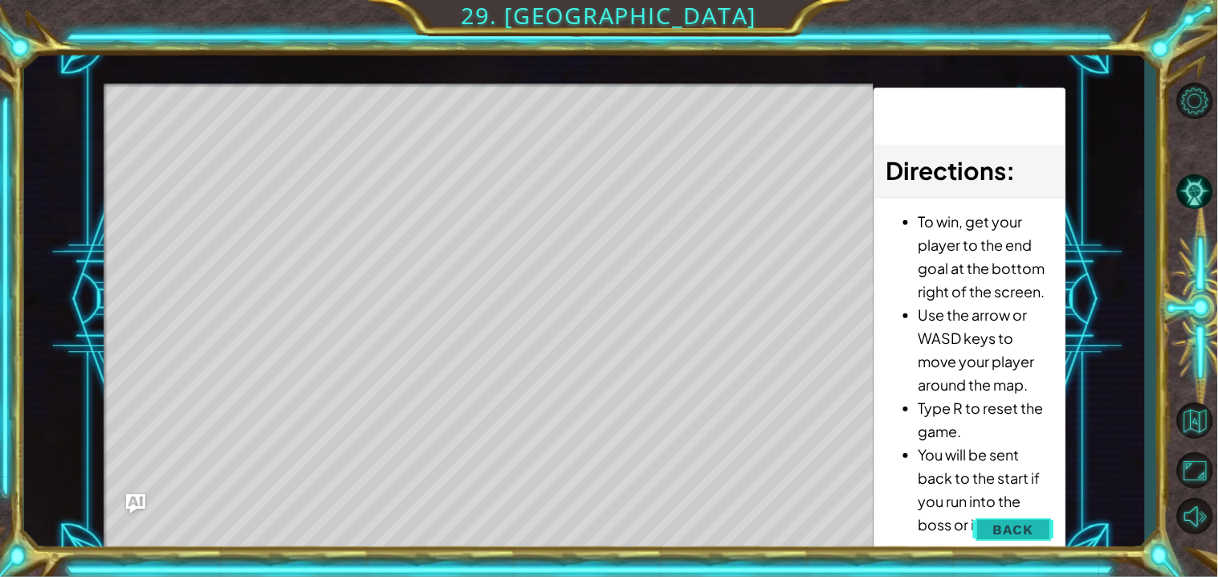
click at [1009, 524] on span "Back" at bounding box center [1013, 529] width 41 height 16
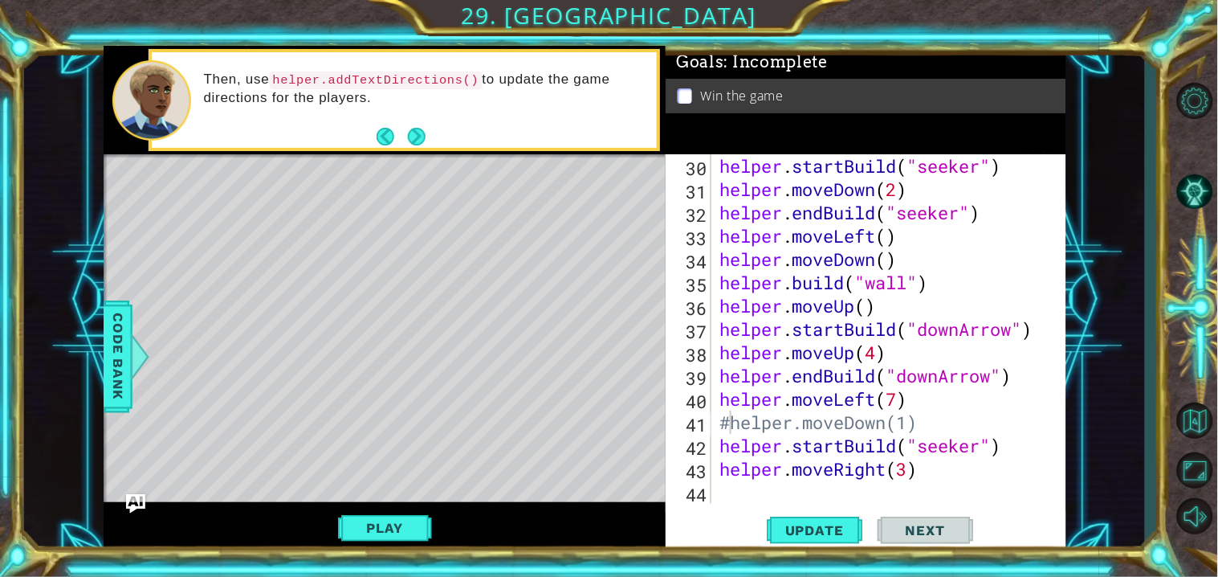
click at [726, 422] on div "helper . startBuild ( "seeker" ) helper . moveDown ( 2 ) helper . endBuild ( "s…" at bounding box center [892, 352] width 353 height 396
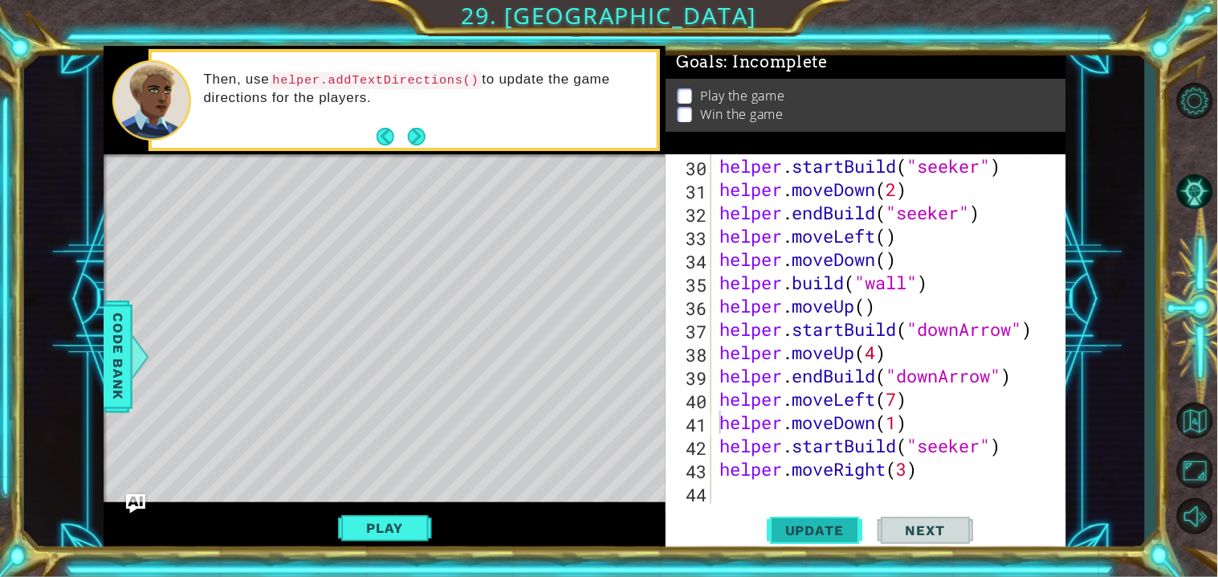
click at [817, 520] on button "Update" at bounding box center [815, 531] width 96 height 40
click at [419, 524] on button "Play" at bounding box center [385, 527] width 94 height 31
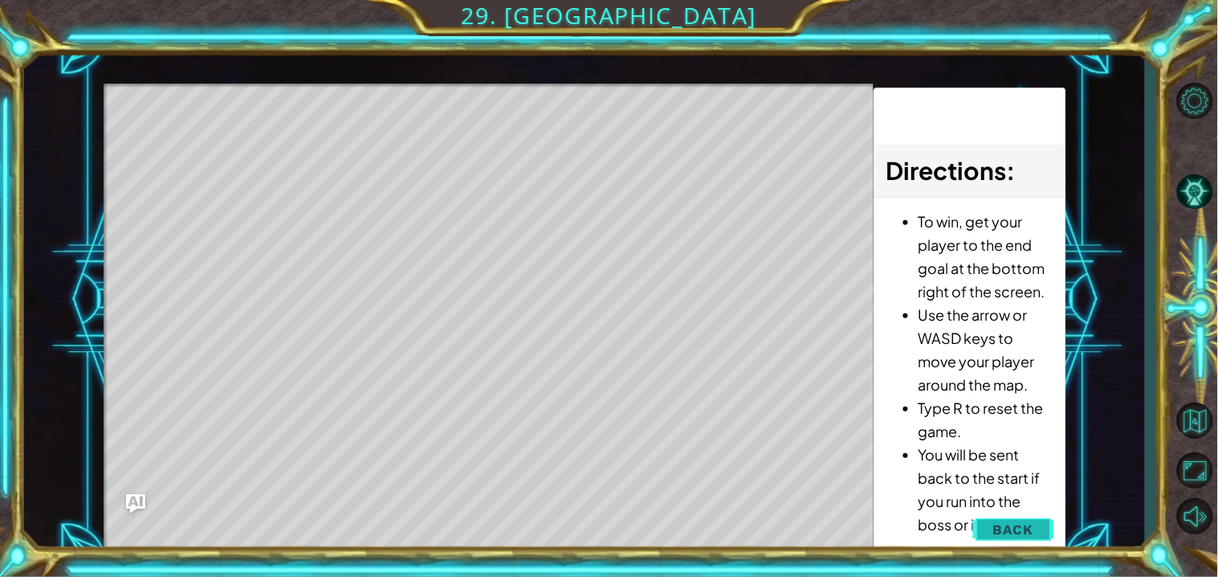
click at [979, 528] on button "Back" at bounding box center [1013, 529] width 81 height 32
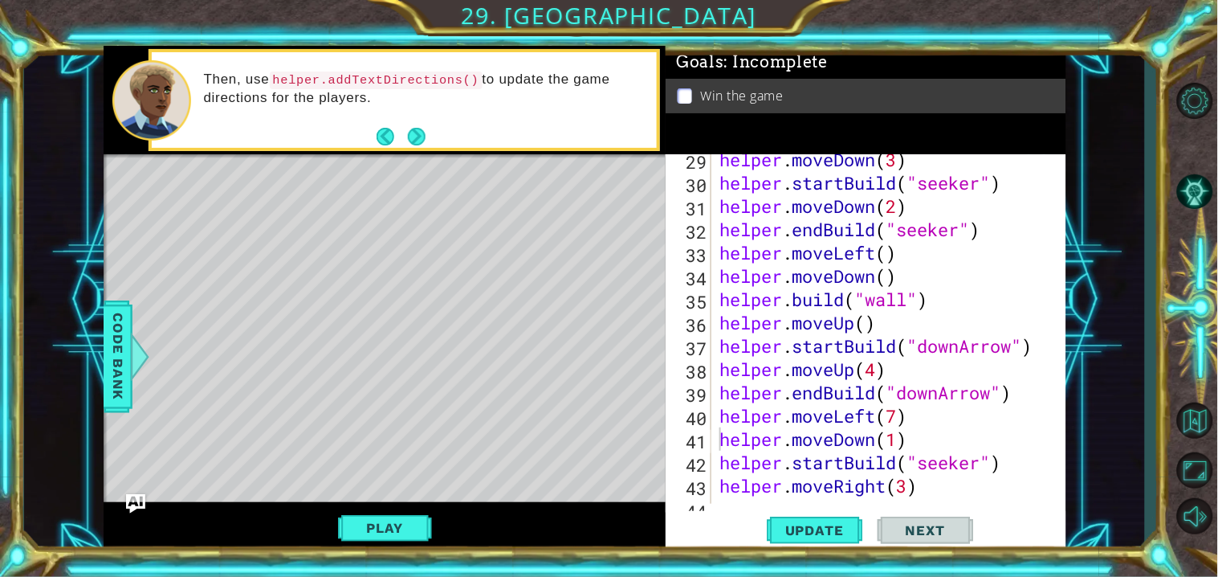
scroll to position [634, 0]
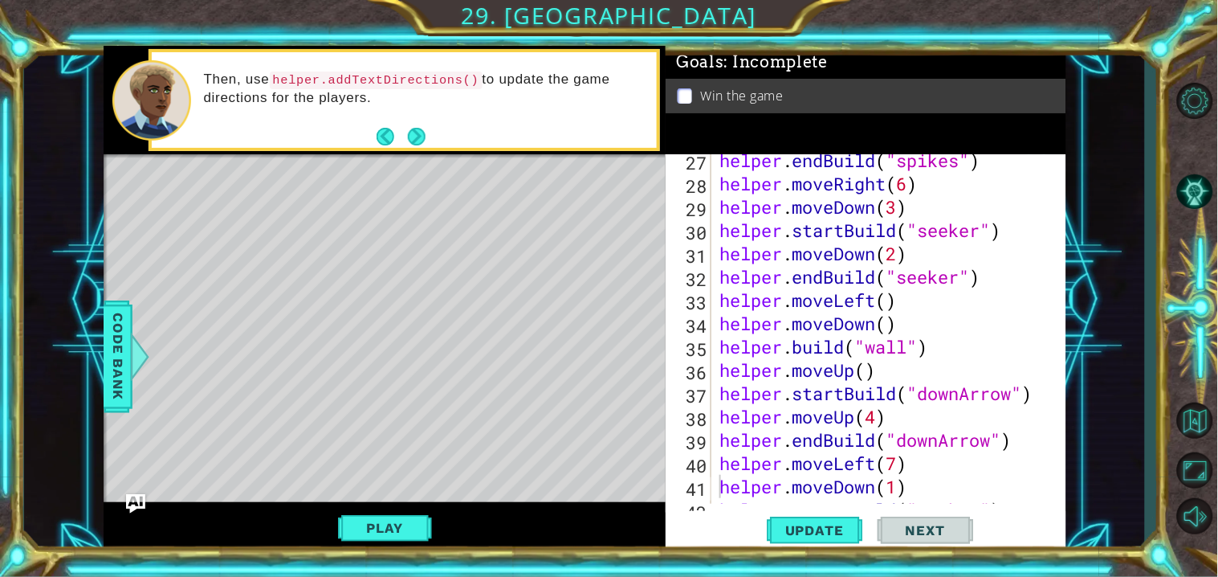
type textarea "helper.endBuild("seeker")"
click at [1001, 285] on div "helper . endBuild ( "spikes" ) helper . moveRight ( 6 ) helper . moveDown ( 3 )…" at bounding box center [892, 347] width 353 height 396
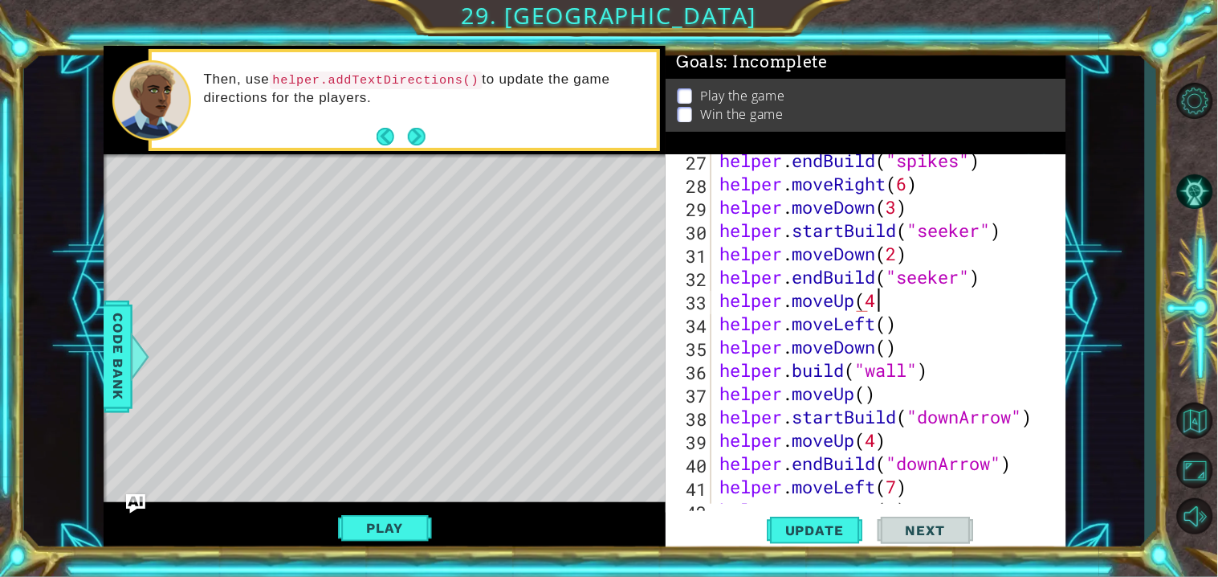
scroll to position [0, 6]
click at [818, 532] on span "Update" at bounding box center [814, 530] width 91 height 16
click at [856, 296] on div "helper . endBuild ( "spikes" ) helper . moveRight ( 6 ) helper . moveDown ( 3 )…" at bounding box center [892, 347] width 353 height 396
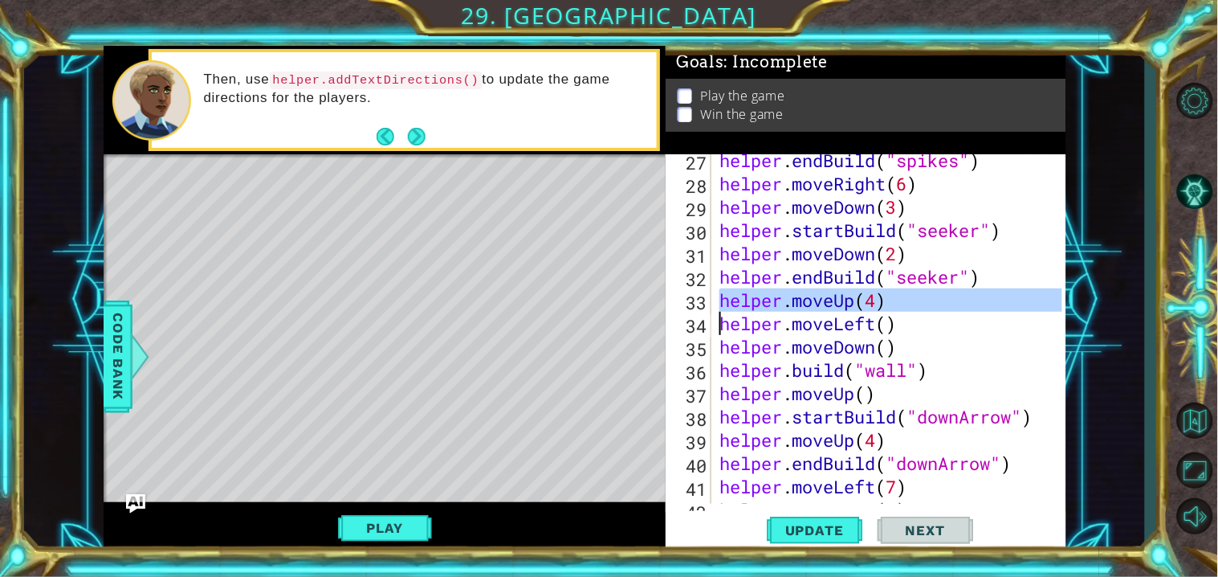
click at [909, 305] on div "helper . endBuild ( "spikes" ) helper . moveRight ( 6 ) helper . moveDown ( 3 )…" at bounding box center [888, 328] width 345 height 349
type textarea "helper.moveUp(4)"
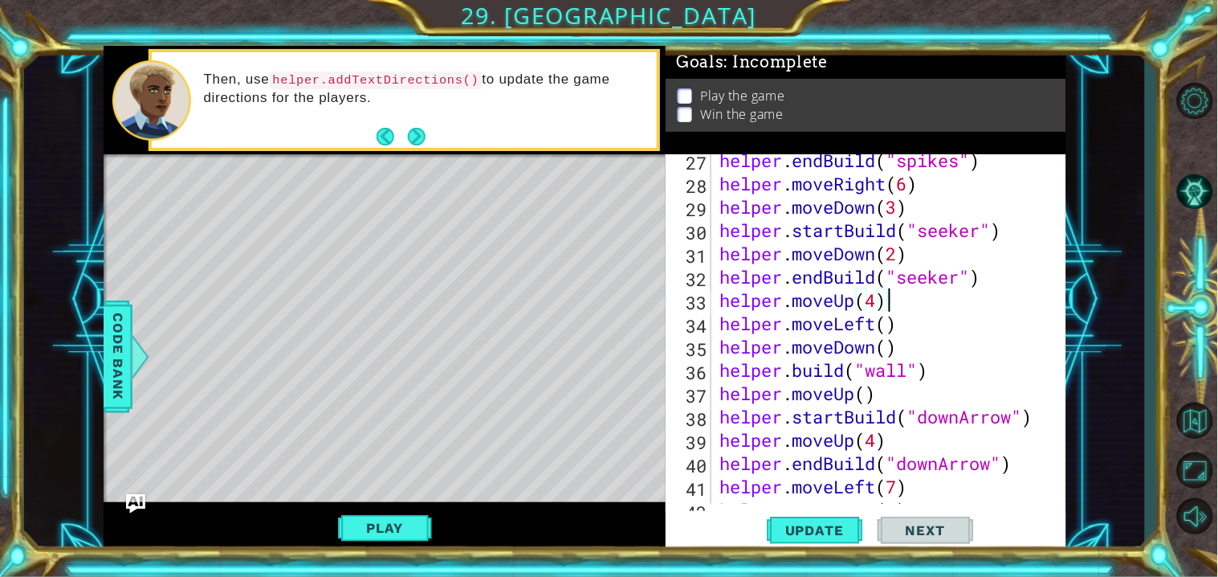
scroll to position [0, 0]
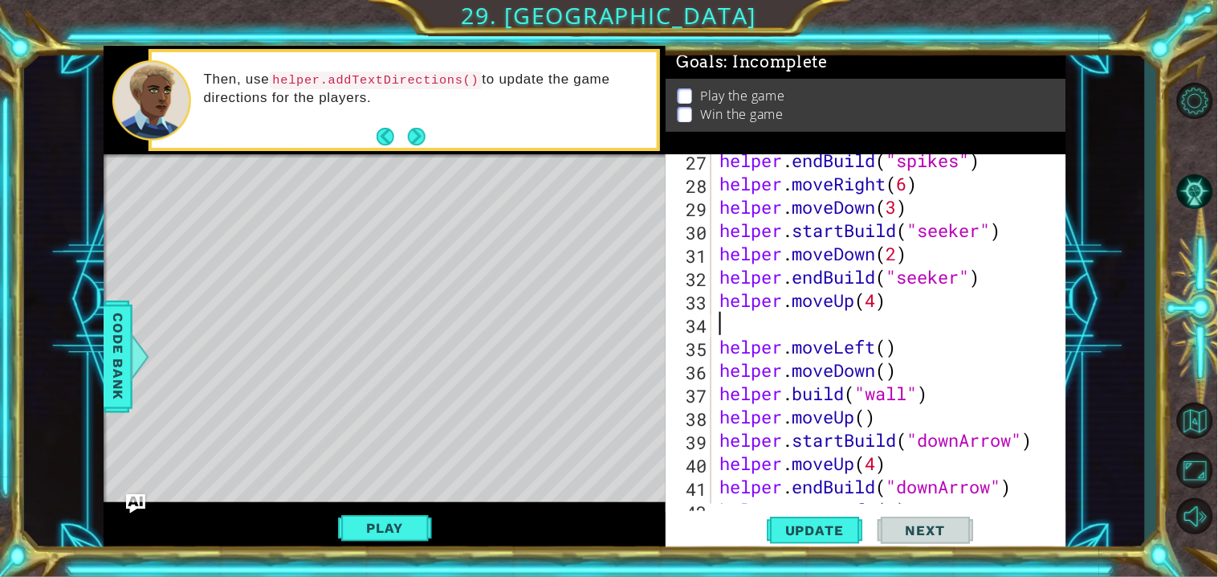
paste textarea "helper.moveUp(4)"
click at [854, 328] on div "helper . endBuild ( "spikes" ) helper . moveRight ( 6 ) helper . moveDown ( 3 )…" at bounding box center [892, 347] width 353 height 396
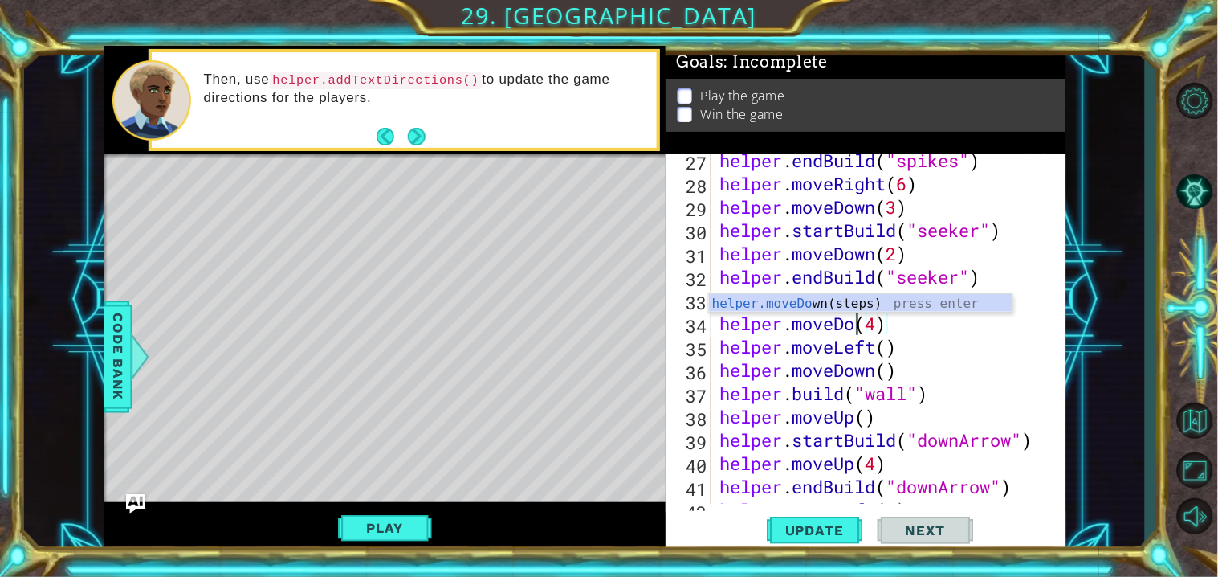
scroll to position [0, 6]
click at [948, 387] on div "helper . endBuild ( "spikes" ) helper . moveRight ( 6 ) helper . moveDown ( 3 )…" at bounding box center [892, 347] width 353 height 396
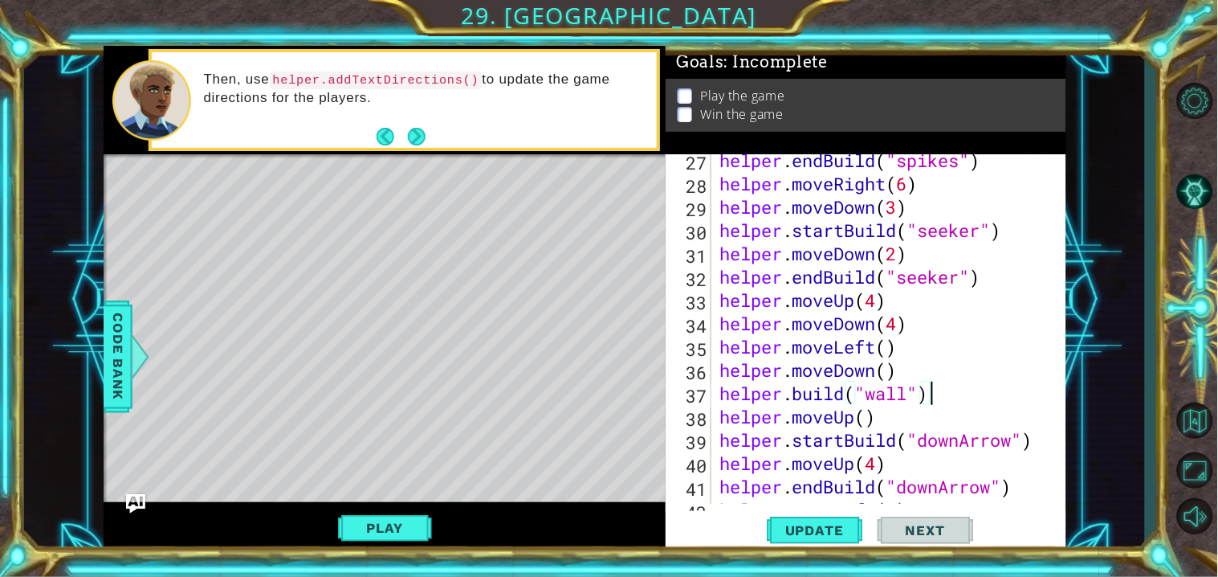
click at [927, 291] on div "helper . endBuild ( "spikes" ) helper . moveRight ( 6 ) helper . moveDown ( 3 )…" at bounding box center [892, 347] width 353 height 396
click at [867, 443] on div "helper . endBuild ( "spikes" ) helper . moveRight ( 6 ) helper . moveDown ( 3 )…" at bounding box center [892, 347] width 353 height 396
click at [815, 402] on div "helper . endBuild ( "spikes" ) helper . moveRight ( 6 ) helper . moveDown ( 3 )…" at bounding box center [892, 347] width 353 height 396
click at [809, 396] on div "helper . endBuild ( "spikes" ) helper . moveRight ( 6 ) helper . moveDown ( 3 )…" at bounding box center [892, 347] width 353 height 396
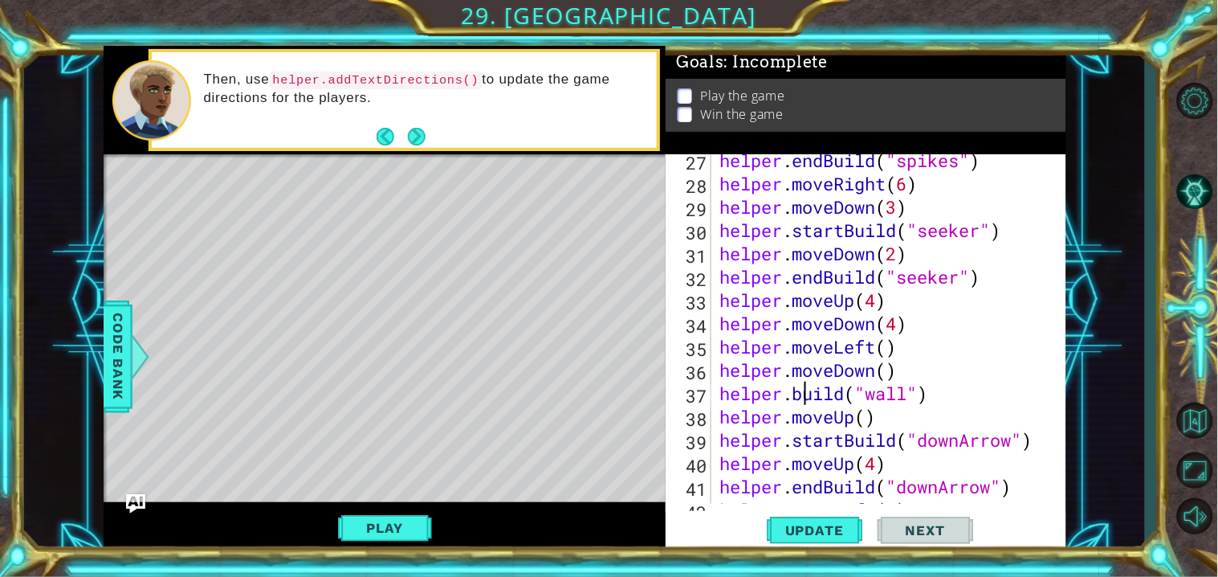
click at [809, 396] on div "helper . endBuild ( "spikes" ) helper . moveRight ( 6 ) helper . moveDown ( 3 )…" at bounding box center [892, 347] width 353 height 396
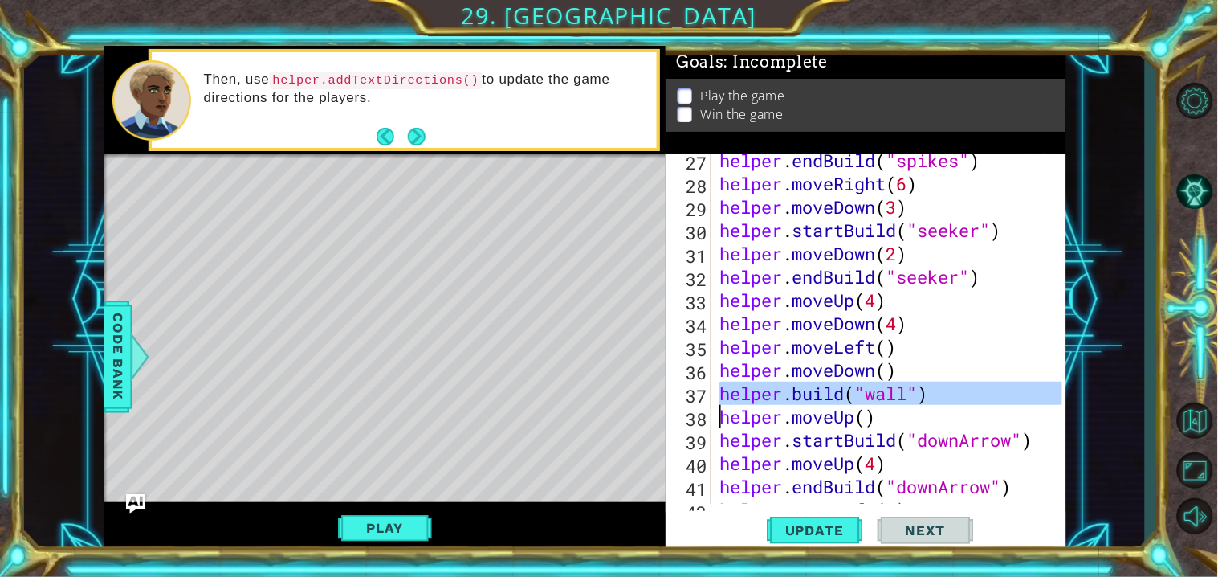
click at [907, 299] on div "helper . endBuild ( "spikes" ) helper . moveRight ( 6 ) helper . moveDown ( 3 )…" at bounding box center [892, 347] width 353 height 396
type textarea "helper.moveUp(4)"
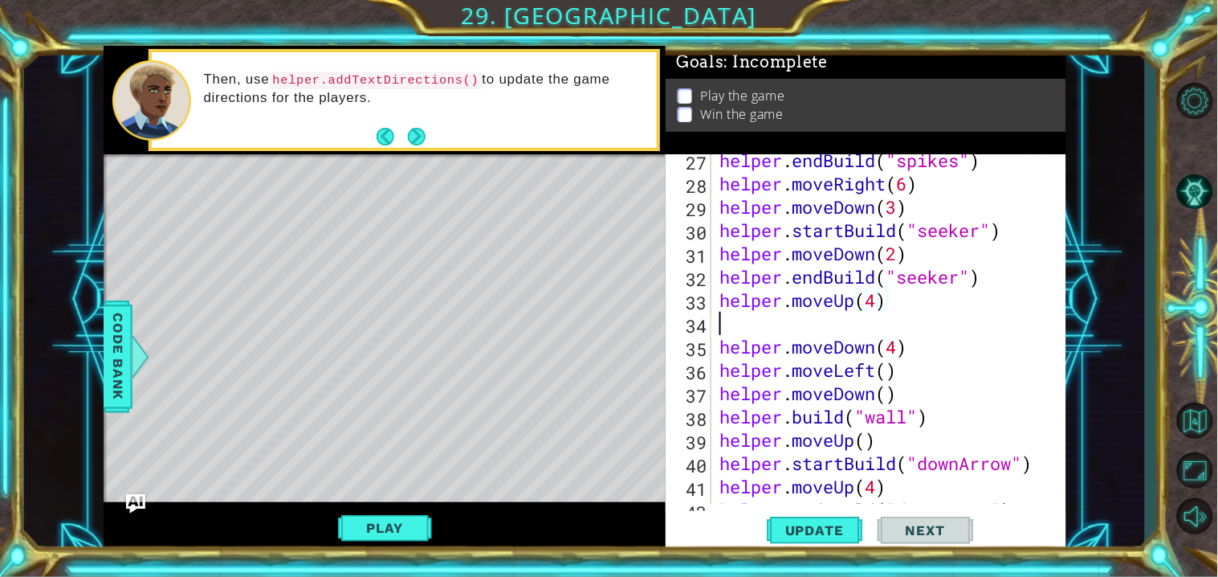
scroll to position [0, 0]
paste textarea "Code Area"
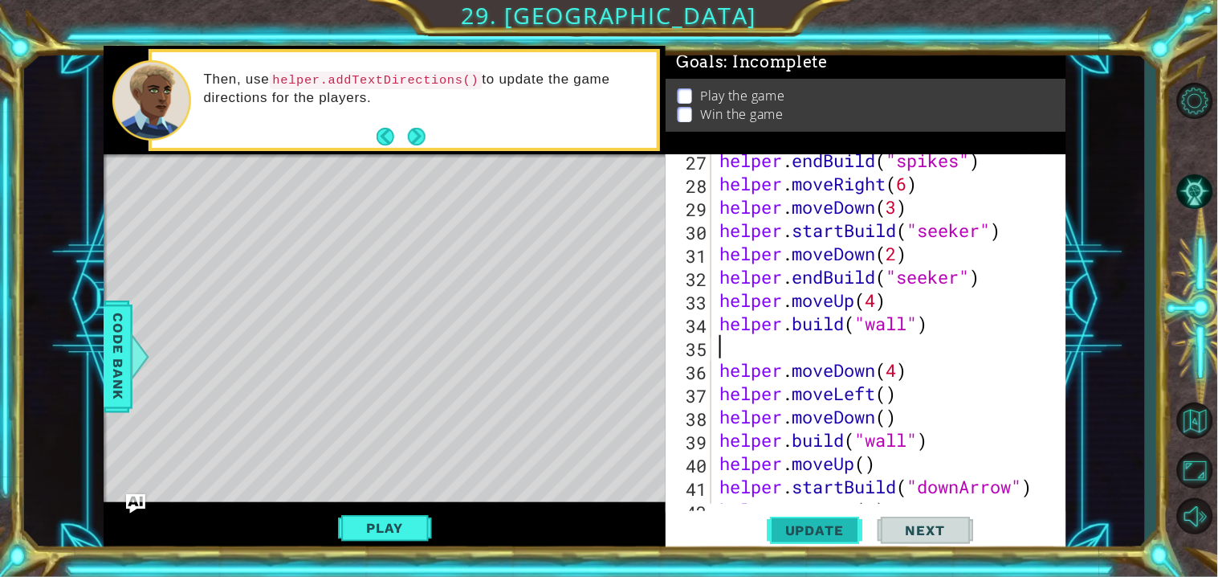
click at [844, 522] on button "Update" at bounding box center [815, 531] width 96 height 40
click at [766, 353] on div "helper . endBuild ( "spikes" ) helper . moveRight ( 6 ) helper . moveDown ( 3 )…" at bounding box center [892, 347] width 353 height 396
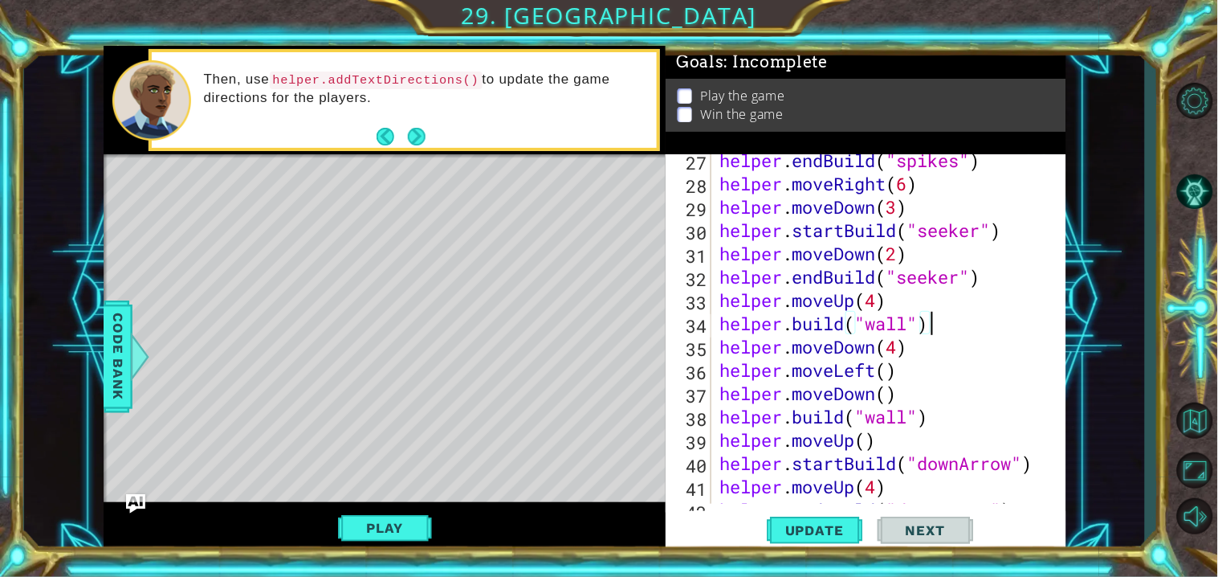
click at [878, 307] on div "helper . endBuild ( "spikes" ) helper . moveRight ( 6 ) helper . moveDown ( 3 )…" at bounding box center [892, 347] width 353 height 396
click at [827, 529] on span "Update" at bounding box center [814, 530] width 91 height 16
click at [383, 521] on button "Play" at bounding box center [385, 527] width 94 height 31
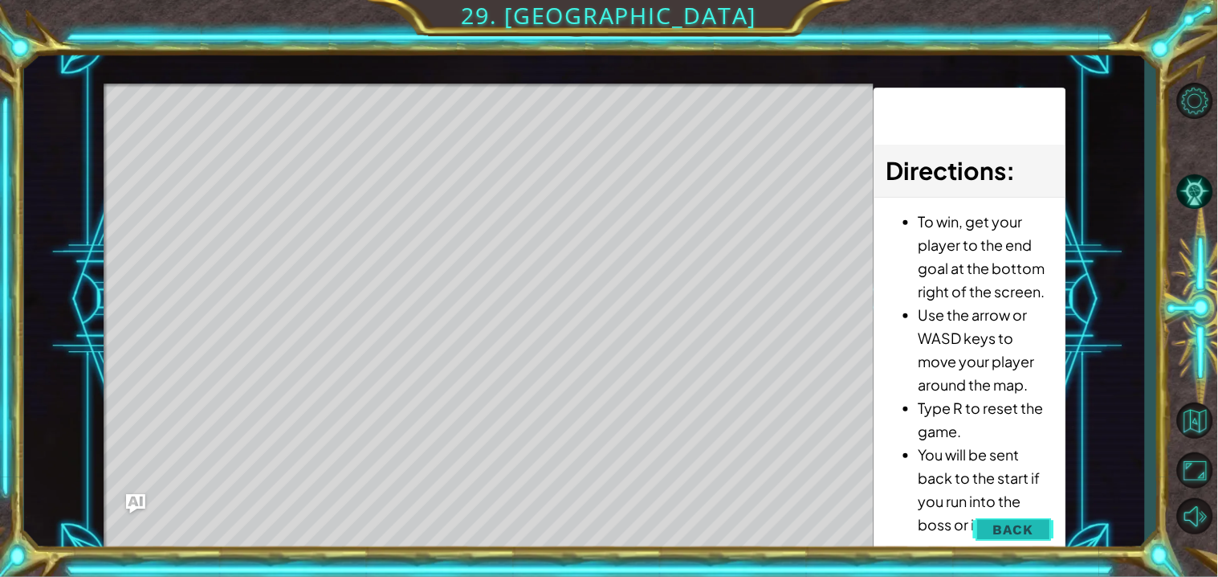
click at [1004, 532] on span "Back" at bounding box center [1013, 529] width 41 height 16
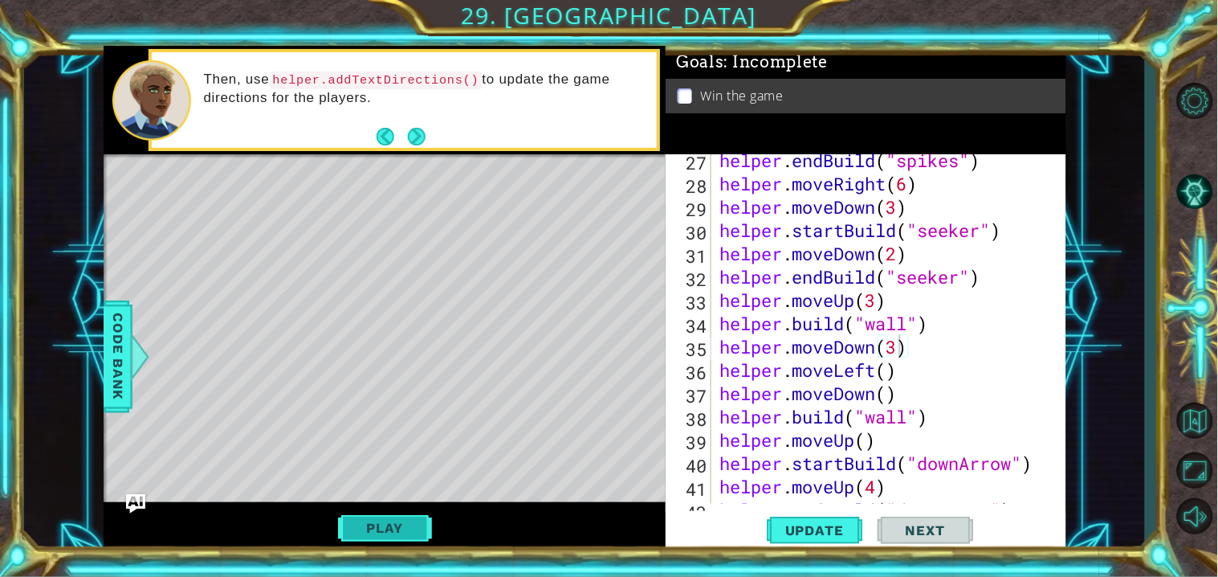
click at [385, 518] on button "Play" at bounding box center [385, 527] width 94 height 31
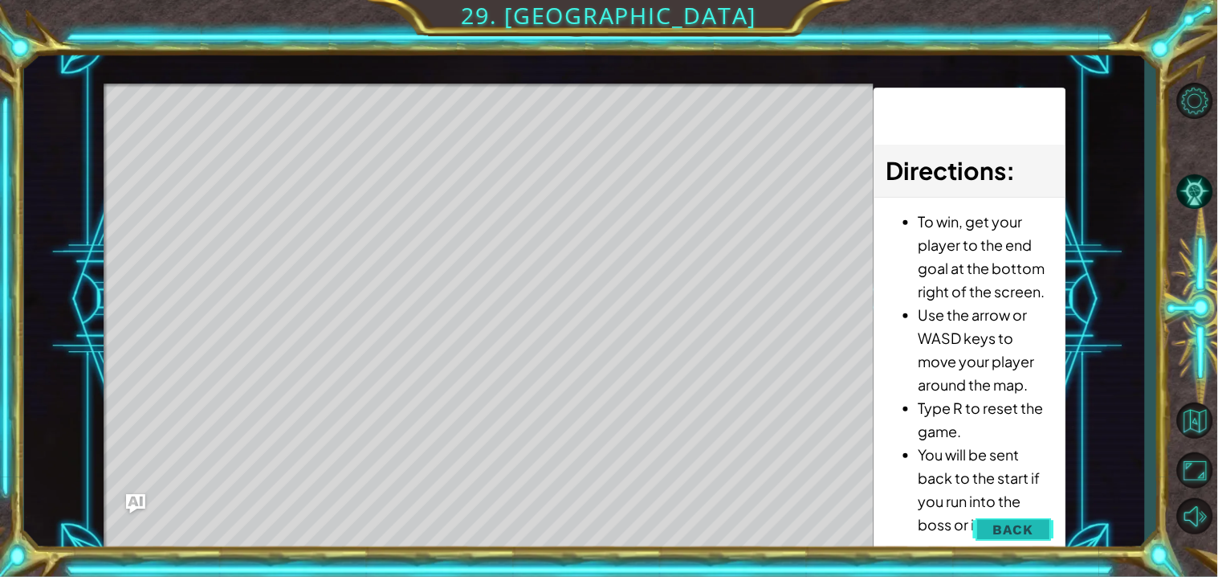
click at [993, 519] on button "Back" at bounding box center [1013, 529] width 81 height 32
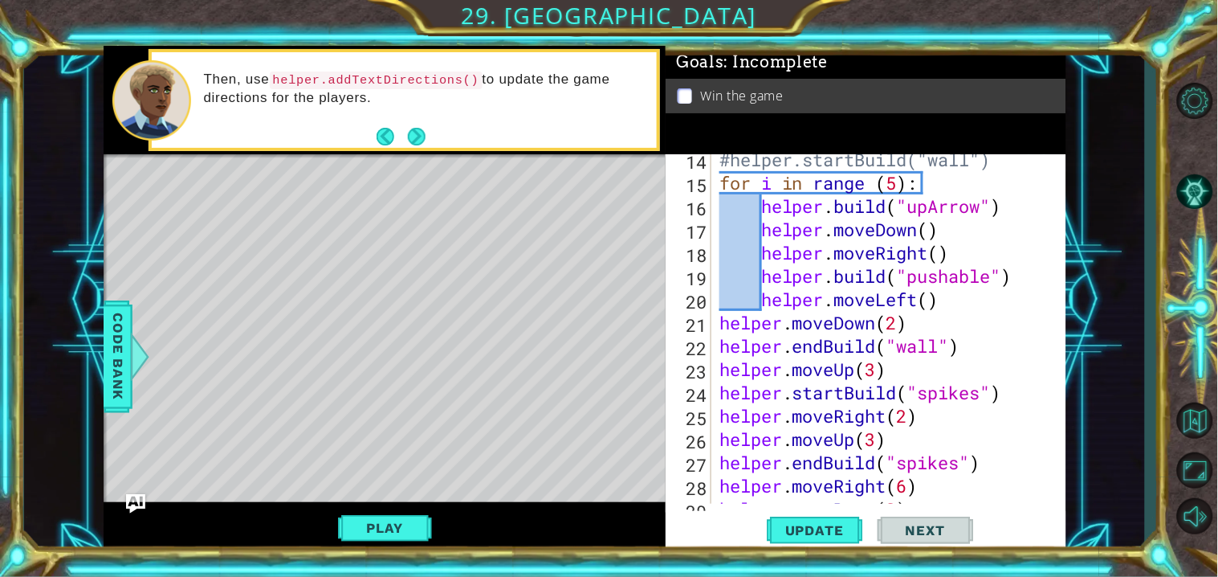
scroll to position [321, 0]
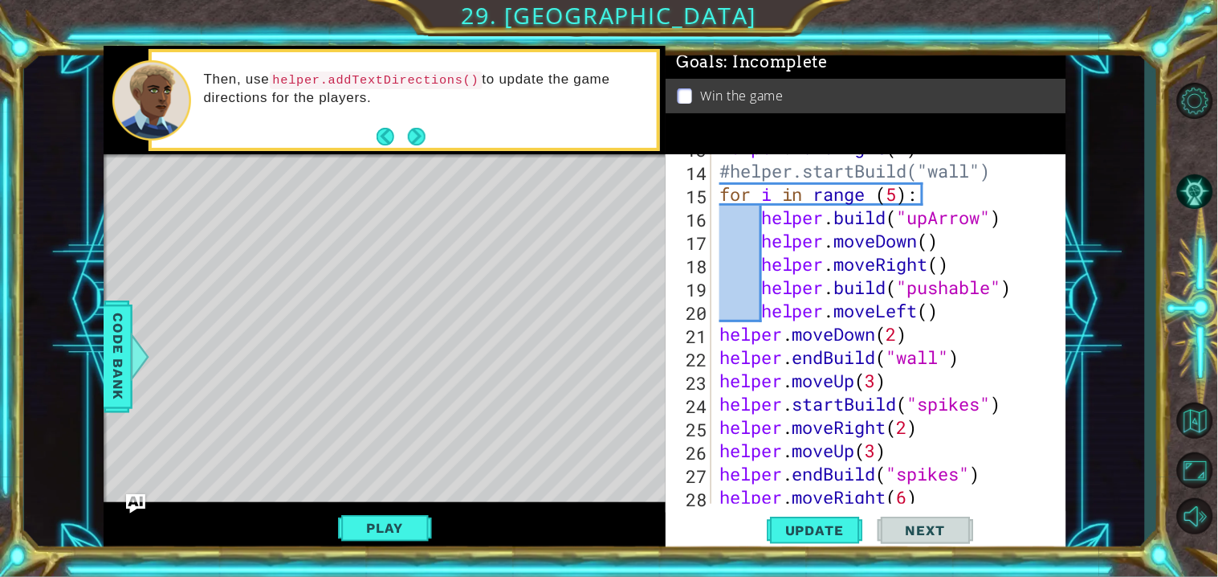
type textarea "helper.moveLeft()"
click at [1009, 314] on div "helper . moveRight ( 4 ) #helper.startBuild("wall") for i in range ( 5 ) : help…" at bounding box center [892, 334] width 353 height 396
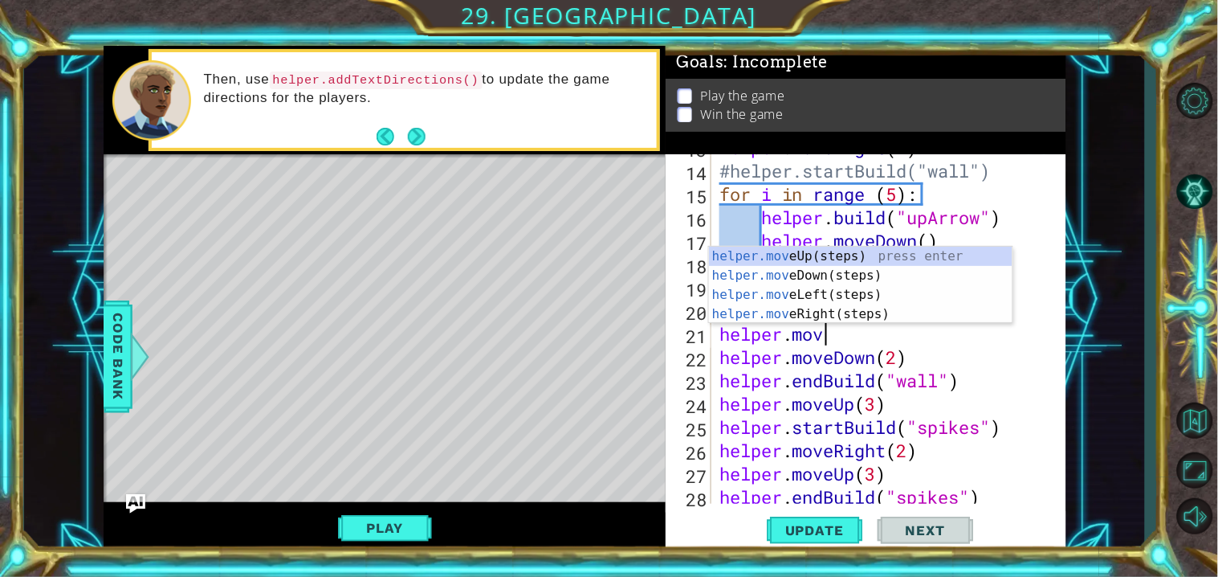
scroll to position [0, 3]
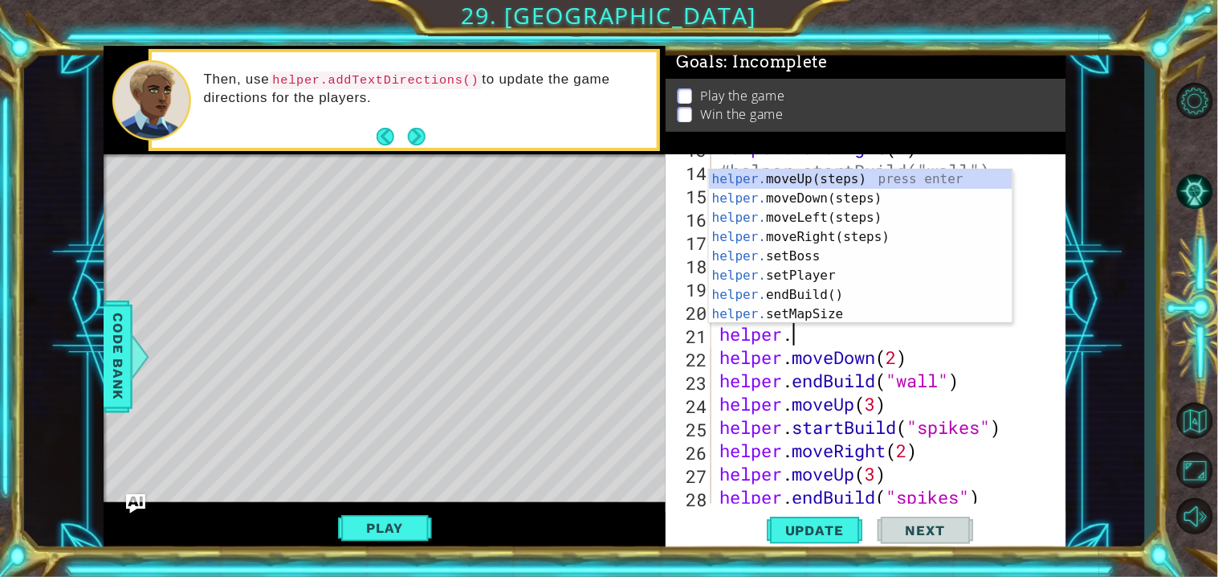
type textarea "helper"
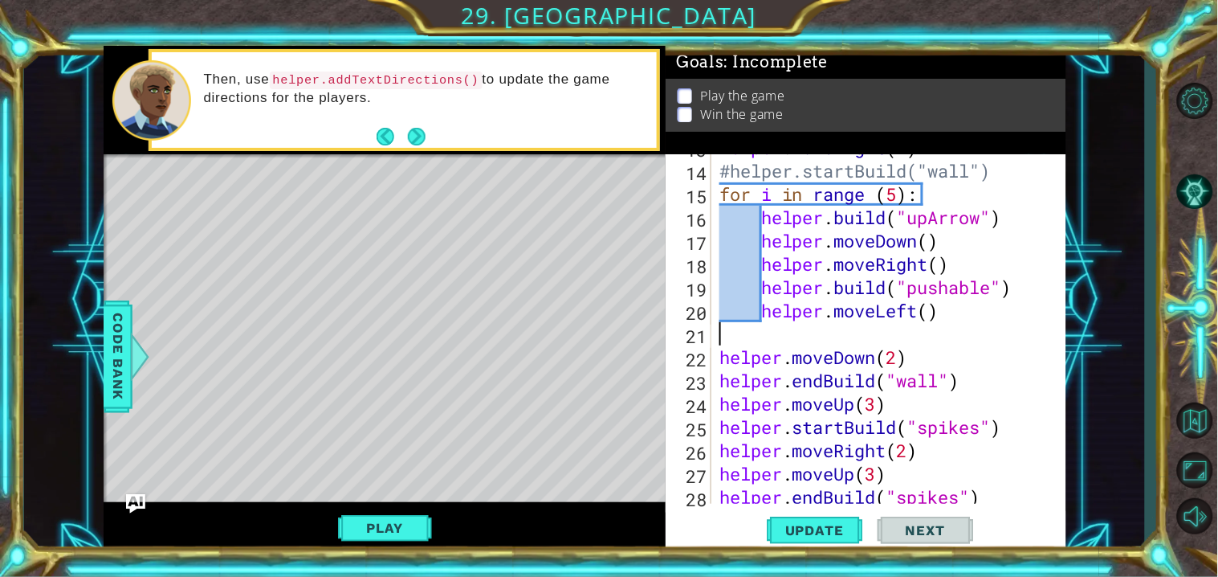
click at [874, 424] on div "helper . moveRight ( 4 ) #helper.startBuild("wall") for i in range ( 5 ) : help…" at bounding box center [892, 334] width 353 height 396
type textarea "helper.startBuild("spikes") helper.moveRight(2)"
click at [789, 332] on div "helper . moveRight ( 4 ) #helper.startBuild("wall") for i in range ( 5 ) : help…" at bounding box center [892, 334] width 353 height 396
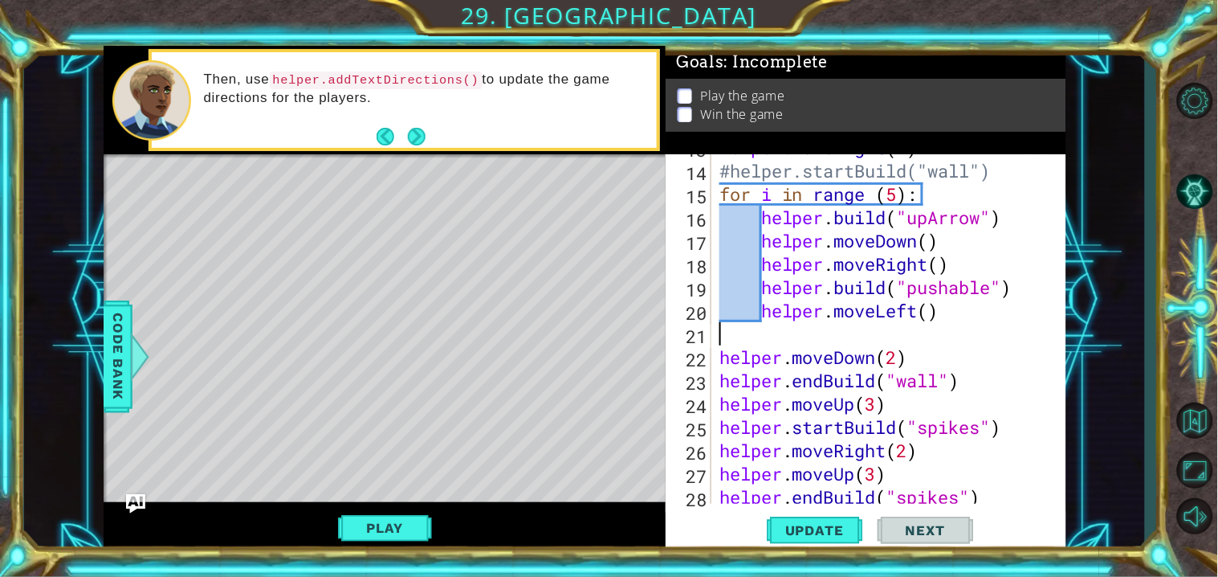
paste textarea "helper.startBuild("spikes")"
click at [960, 333] on div "helper . moveRight ( 4 ) #helper.startBuild("wall") for i in range ( 5 ) : help…" at bounding box center [892, 334] width 353 height 396
drag, startPoint x: 984, startPoint y: 336, endPoint x: 920, endPoint y: 336, distance: 63.4
click at [920, 336] on div "helper . moveRight ( 4 ) #helper.startBuild("wall") for i in range ( 5 ) : help…" at bounding box center [892, 334] width 353 height 396
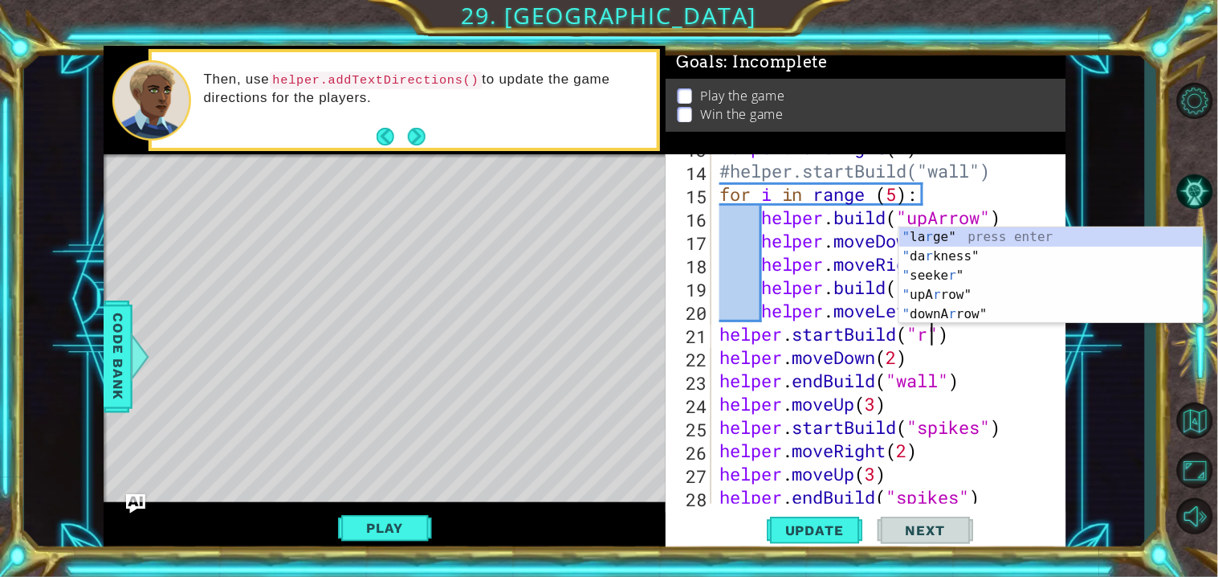
scroll to position [0, 10]
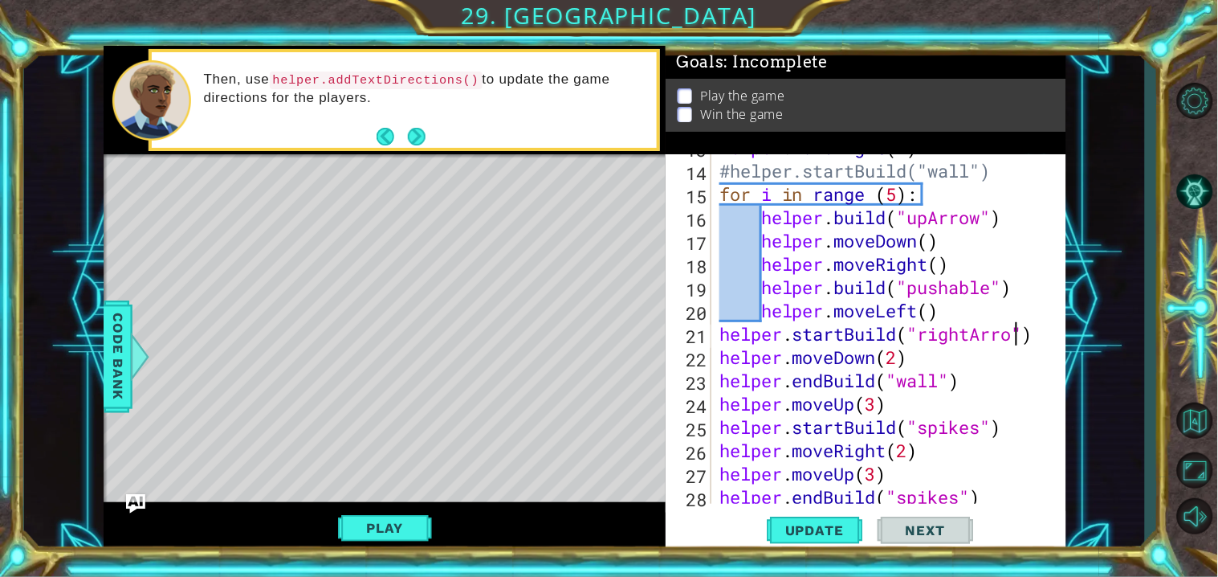
type textarea "helper.startBuild("rightArrow")"
click at [1049, 327] on div at bounding box center [1054, 403] width 16 height 1141
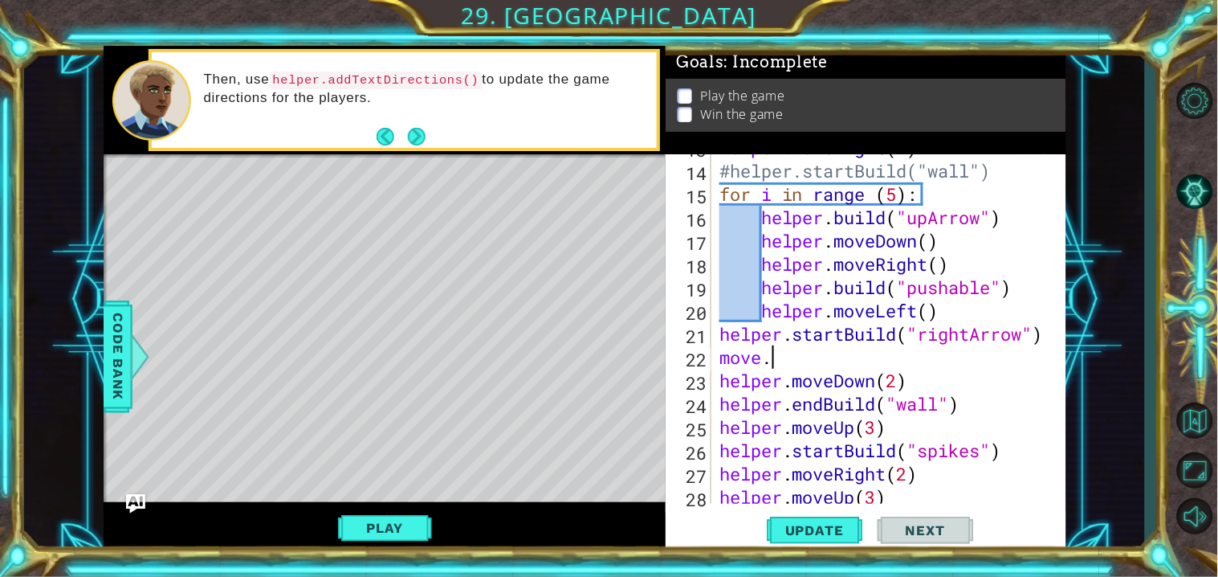
scroll to position [0, 1]
type textarea "moveh"
click at [850, 516] on button "Update" at bounding box center [815, 531] width 96 height 40
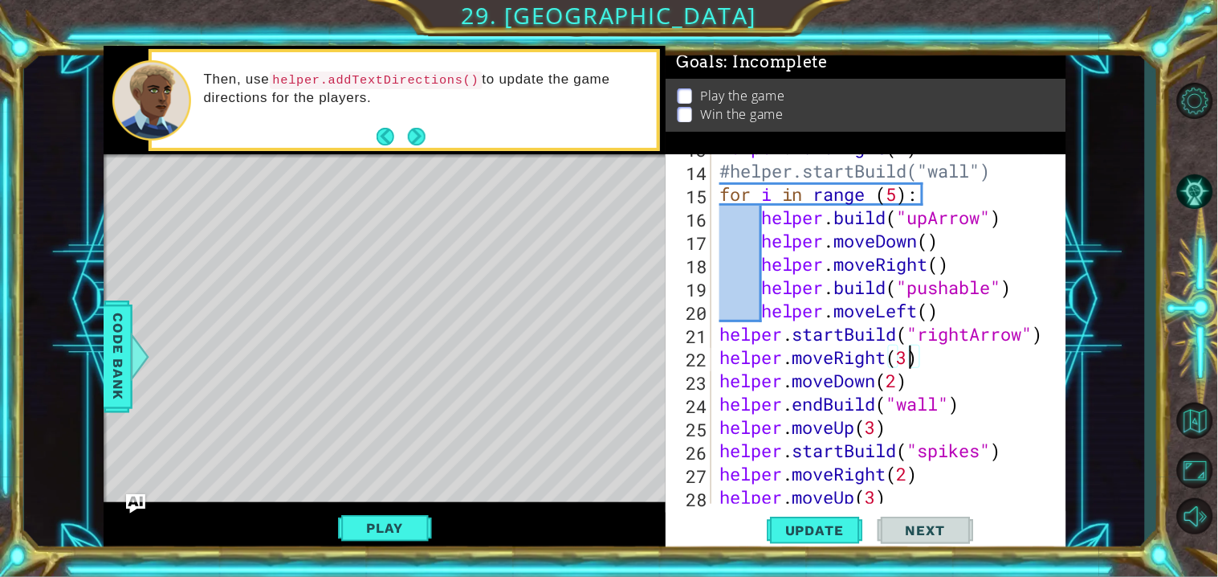
click at [1049, 337] on div at bounding box center [1054, 415] width 16 height 1164
type textarea "helper.startBuild("rightArrow")"
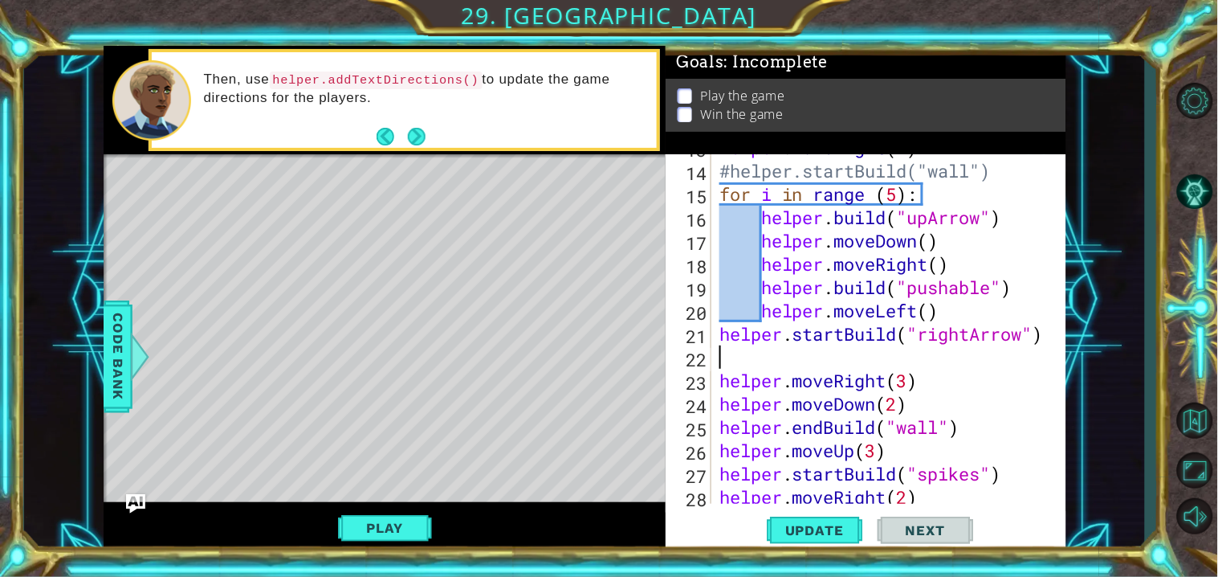
scroll to position [0, 0]
type textarea "move"
click at [822, 526] on span "Update" at bounding box center [814, 530] width 91 height 16
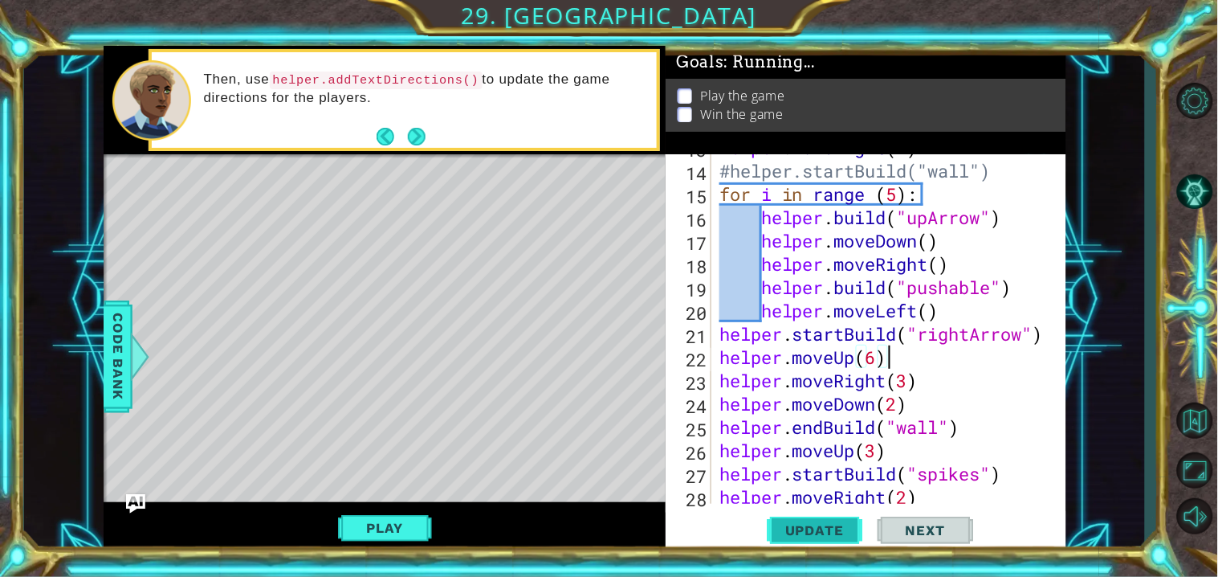
click at [822, 526] on span "Update" at bounding box center [814, 530] width 91 height 16
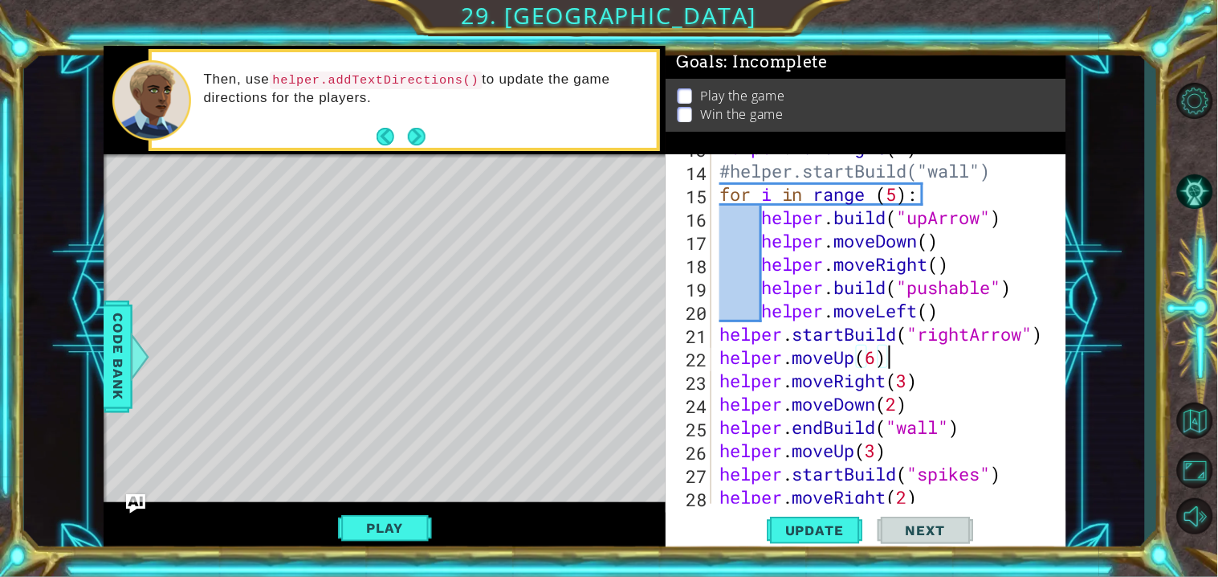
click at [844, 363] on div "helper . moveRight ( 4 ) #helper.startBuild("wall") for i in range ( 5 ) : help…" at bounding box center [892, 334] width 353 height 396
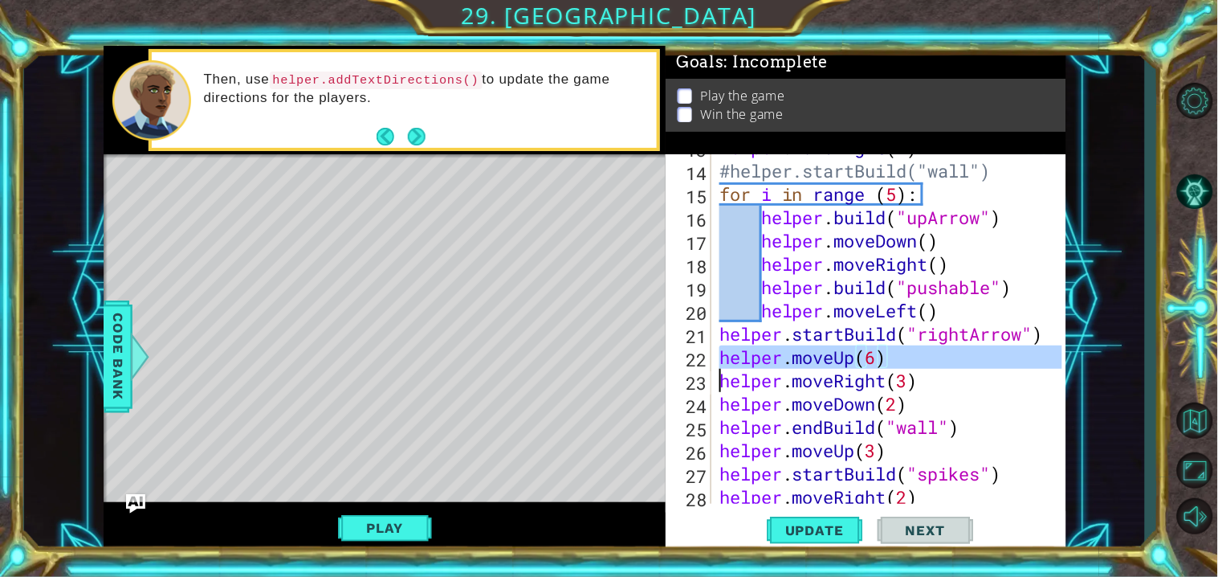
click at [844, 363] on div "helper . moveRight ( 4 ) #helper.startBuild("wall") for i in range ( 5 ) : help…" at bounding box center [892, 334] width 353 height 396
click at [844, 363] on div "helper . moveRight ( 4 ) #helper.startBuild("wall") for i in range ( 5 ) : help…" at bounding box center [888, 328] width 345 height 349
click at [654, 361] on div "1 ההההההההההההההההההההההההההההההההההההההההההההההההההההההההההההההההההההההההההההה…" at bounding box center [585, 300] width 963 height 508
click at [938, 382] on div "helper . moveRight ( 4 ) #helper.startBuild("wall") for i in range ( 5 ) : help…" at bounding box center [892, 334] width 353 height 396
type textarea "helper.moveRight(3)"
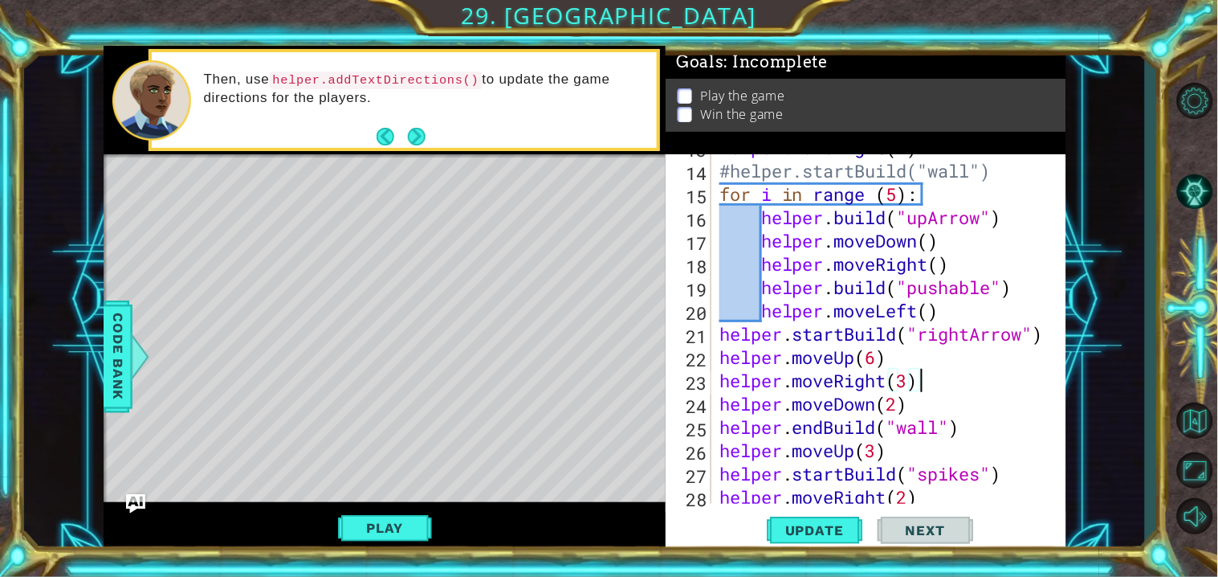
scroll to position [0, 0]
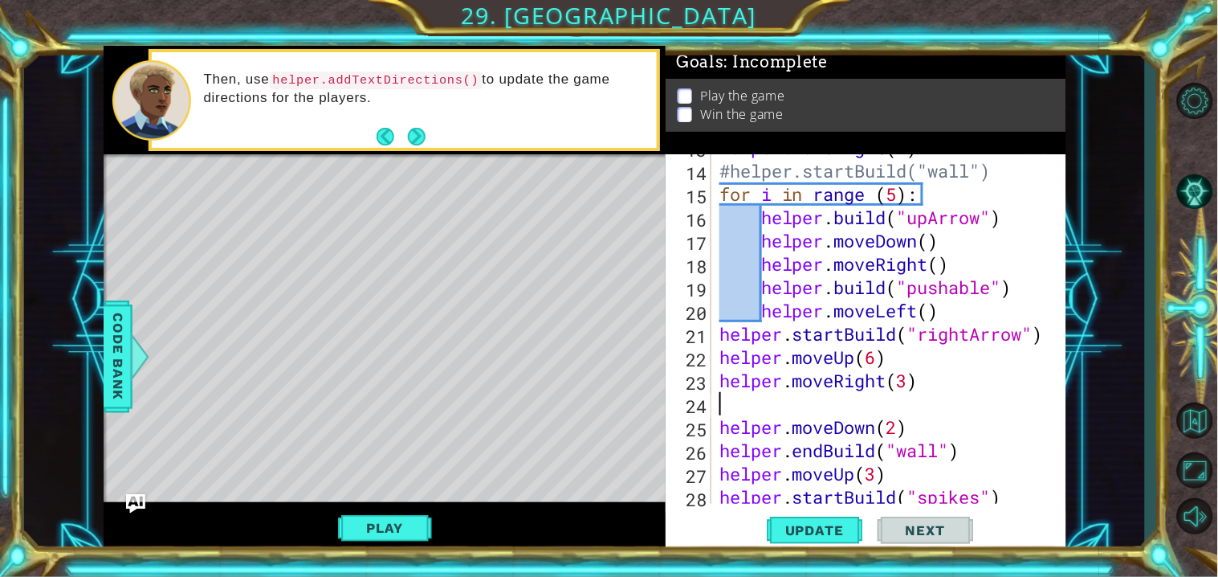
paste textarea "helper.moveUp(6)"
click at [856, 407] on div "helper . moveRight ( 4 ) #helper.startBuild("wall") for i in range ( 5 ) : help…" at bounding box center [892, 334] width 353 height 396
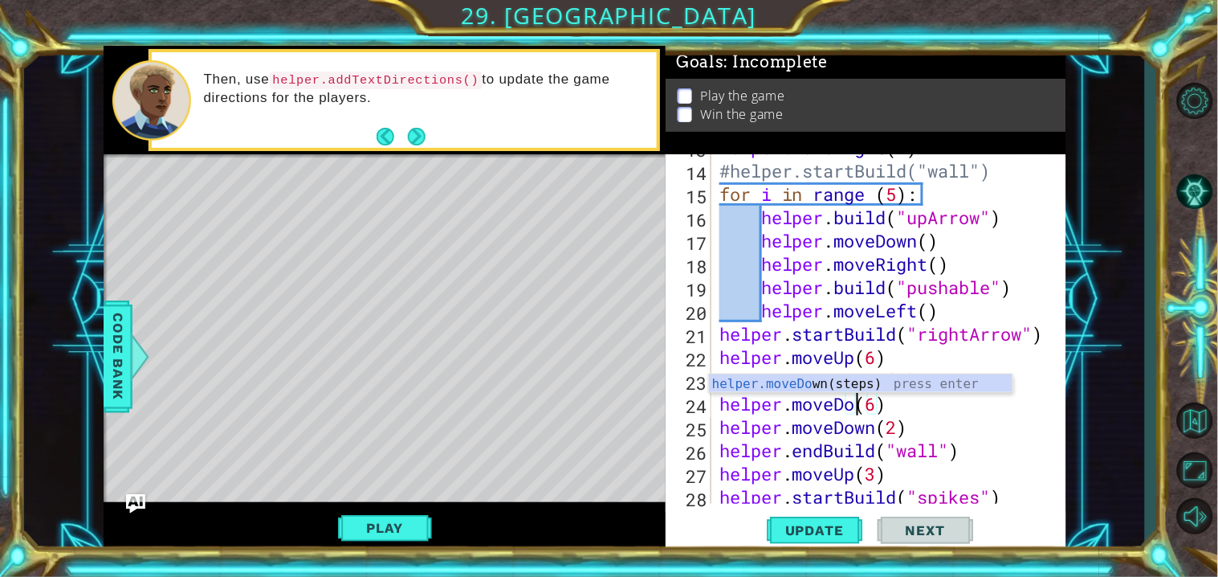
scroll to position [0, 6]
click at [802, 533] on span "Update" at bounding box center [814, 530] width 91 height 16
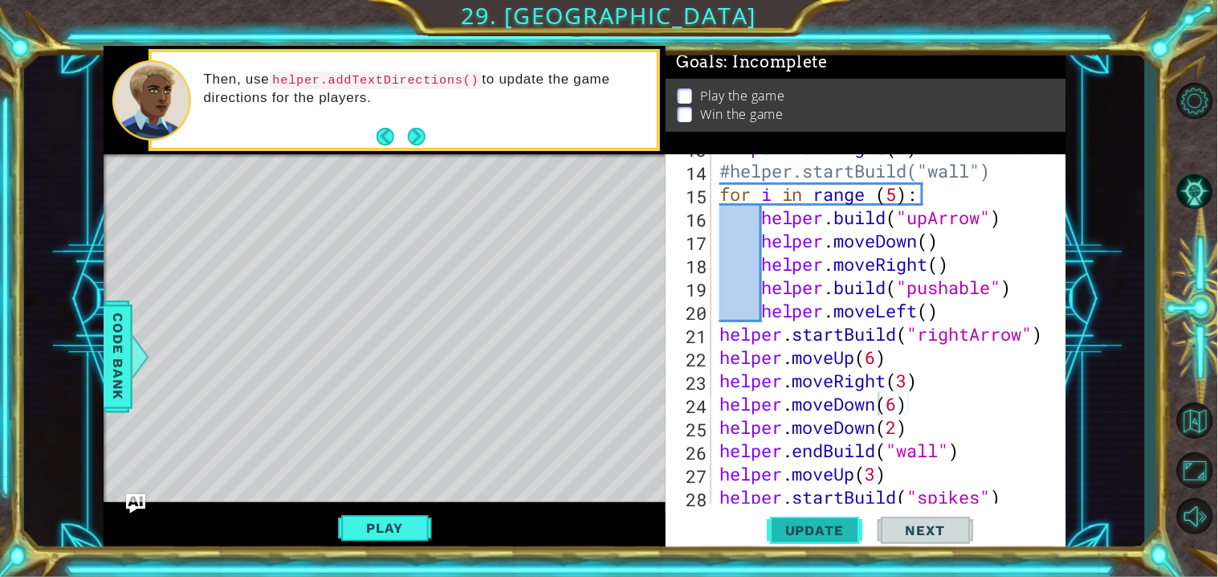
click at [802, 533] on span "Update" at bounding box center [814, 530] width 91 height 16
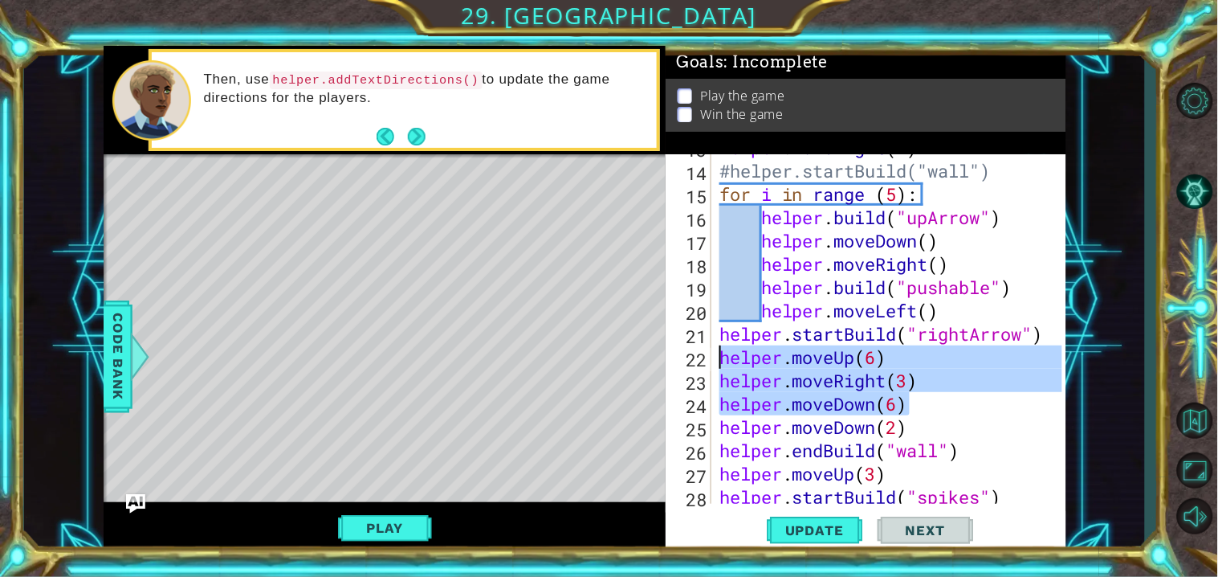
drag, startPoint x: 917, startPoint y: 410, endPoint x: 681, endPoint y: 370, distance: 239.5
click at [681, 370] on div "helper.moveDown(6) 13 14 15 16 17 18 19 20 21 22 23 24 25 26 27 28 29 helper . …" at bounding box center [864, 328] width 396 height 349
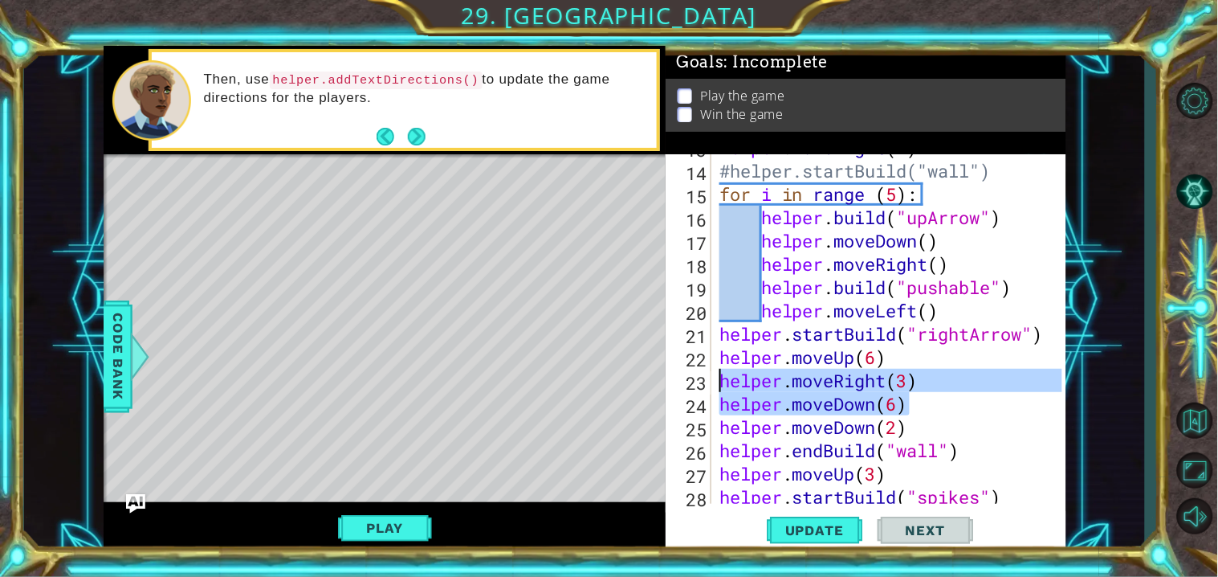
click at [948, 414] on div "helper . moveRight ( 4 ) #helper.startBuild("wall") for i in range ( 5 ) : help…" at bounding box center [888, 328] width 345 height 349
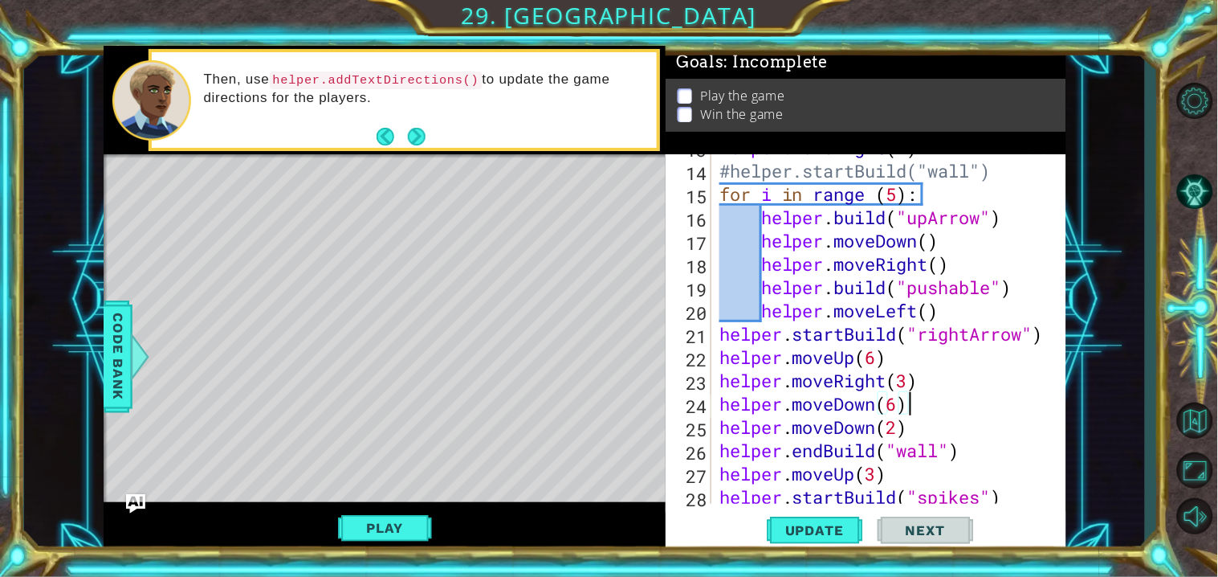
click at [854, 333] on div "helper . moveRight ( 4 ) #helper.startBuild("wall") for i in range ( 5 ) : help…" at bounding box center [892, 334] width 353 height 396
click at [942, 424] on div "helper . moveRight ( 4 ) #helper.startBuild("wall") for i in range ( 5 ) : help…" at bounding box center [892, 334] width 353 height 396
click at [931, 408] on div "helper . moveRight ( 4 ) #helper.startBuild("wall") for i in range ( 5 ) : help…" at bounding box center [892, 334] width 353 height 396
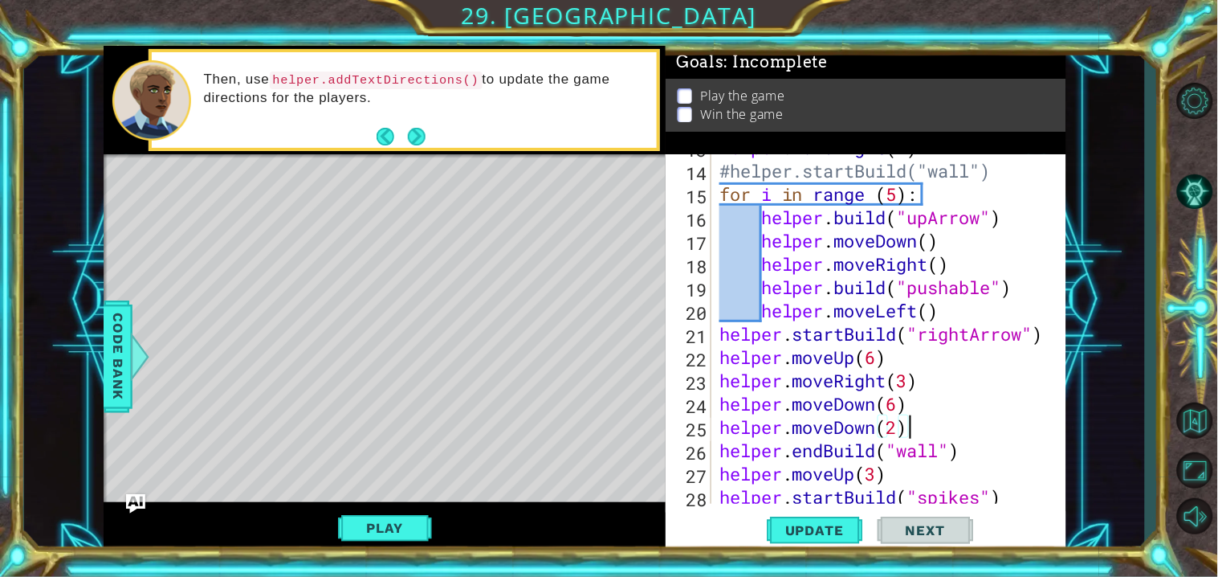
type textarea "helper.moveDown(6)"
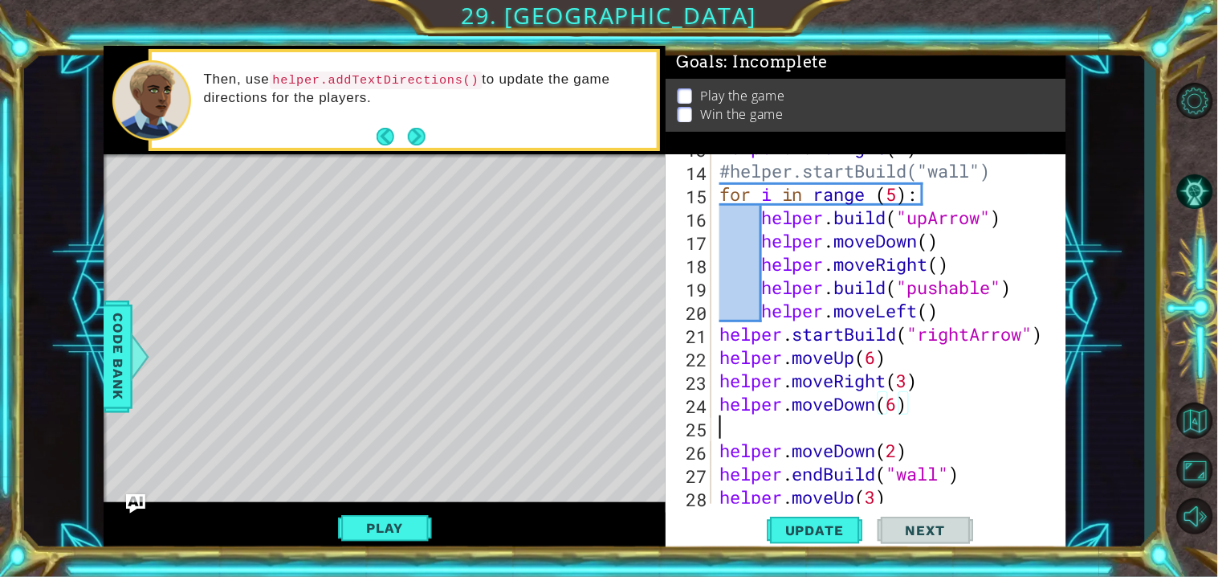
scroll to position [0, 0]
paste textarea "helper.startBuild("rightArrow")"
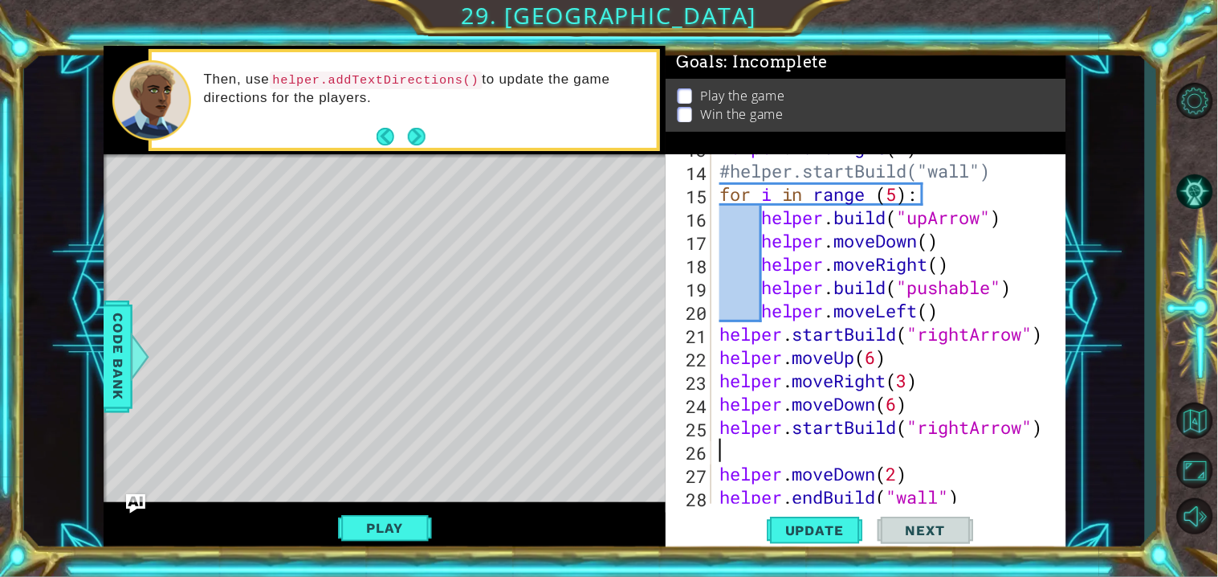
click at [842, 433] on div "helper . moveRight ( 4 ) #helper.startBuild("wall") for i in range ( 5 ) : help…" at bounding box center [892, 334] width 353 height 396
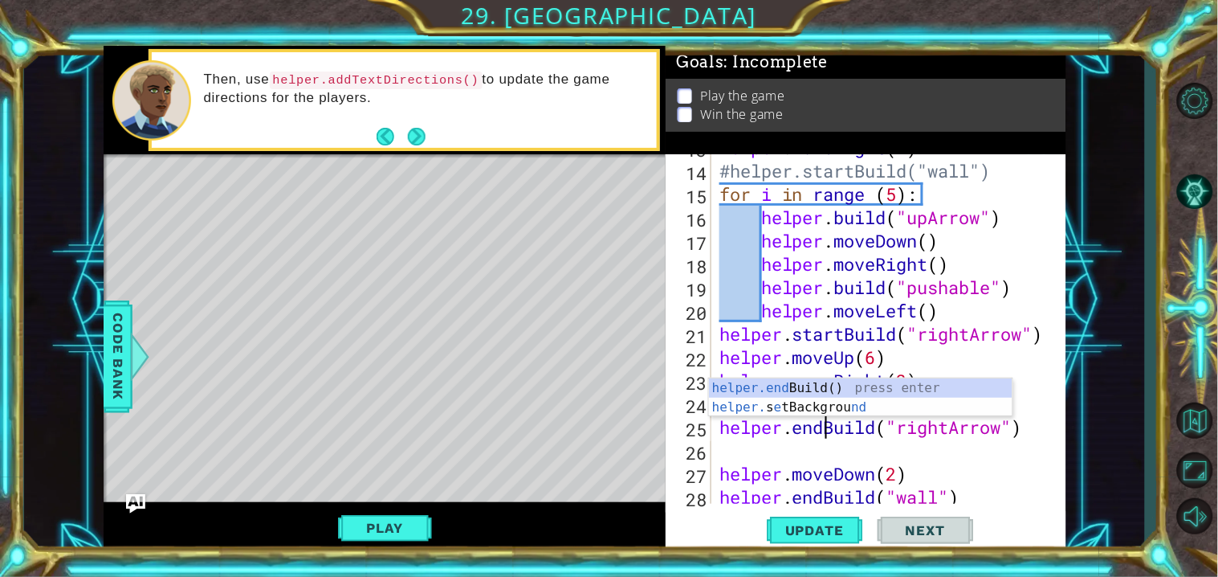
scroll to position [0, 5]
type textarea "helper.endBuild("rightArrow")"
click at [798, 537] on span "Update" at bounding box center [814, 530] width 91 height 16
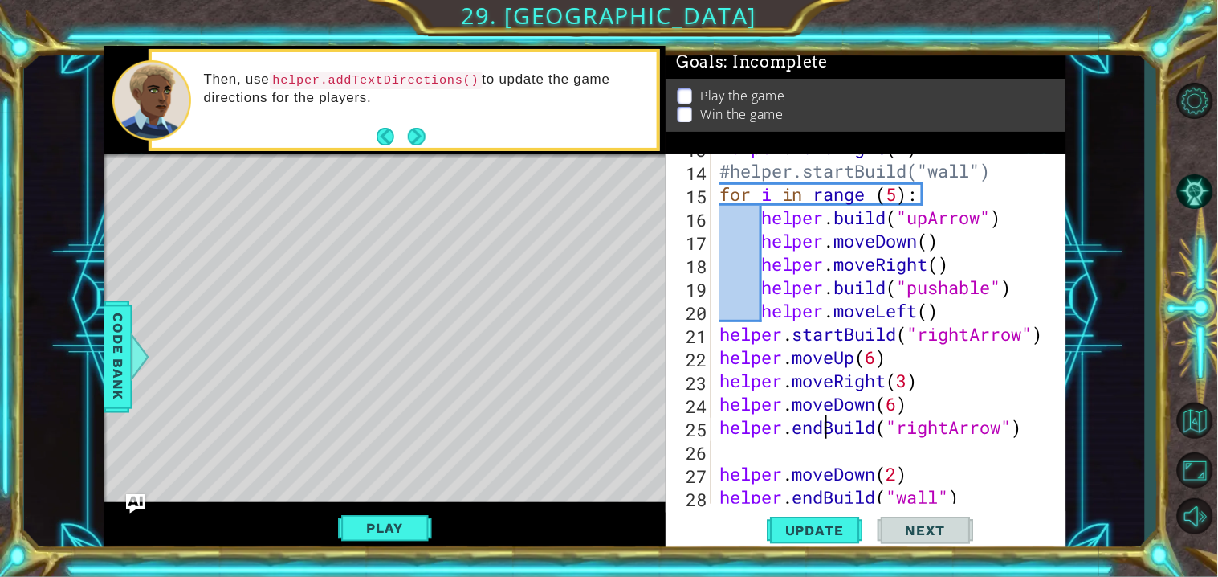
click at [791, 456] on div "helper . moveRight ( 4 ) #helper.startBuild("wall") for i in range ( 5 ) : help…" at bounding box center [892, 334] width 353 height 396
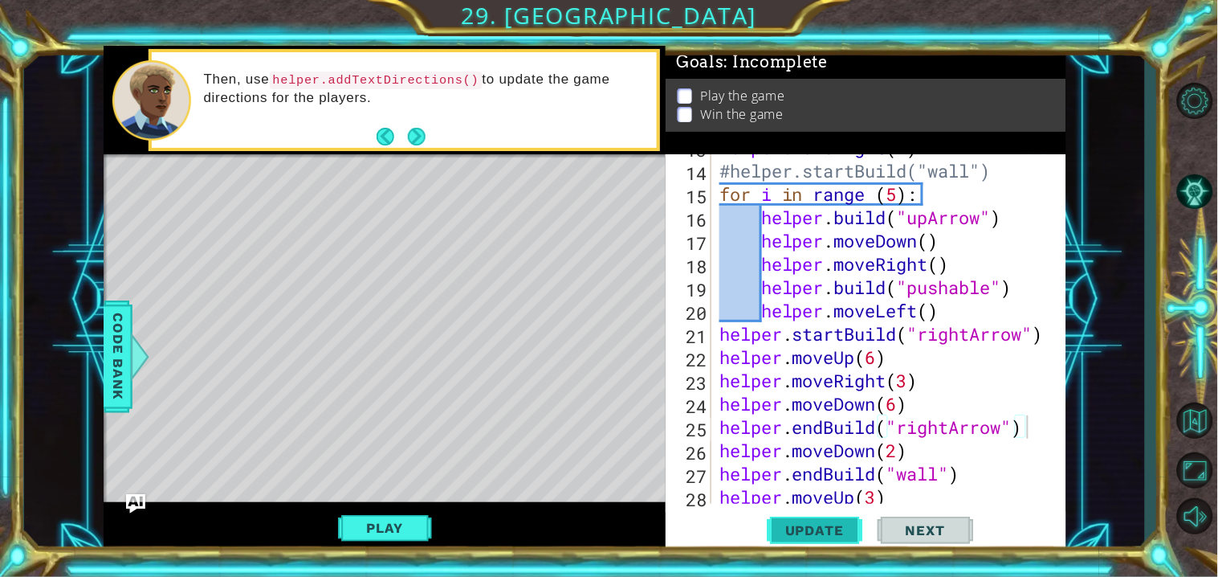
click at [831, 546] on button "Update" at bounding box center [815, 531] width 96 height 40
click at [785, 536] on span "Update" at bounding box center [814, 530] width 91 height 16
click at [890, 383] on div "helper . moveRight ( 4 ) #helper.startBuild("wall") for i in range ( 5 ) : help…" at bounding box center [892, 334] width 353 height 396
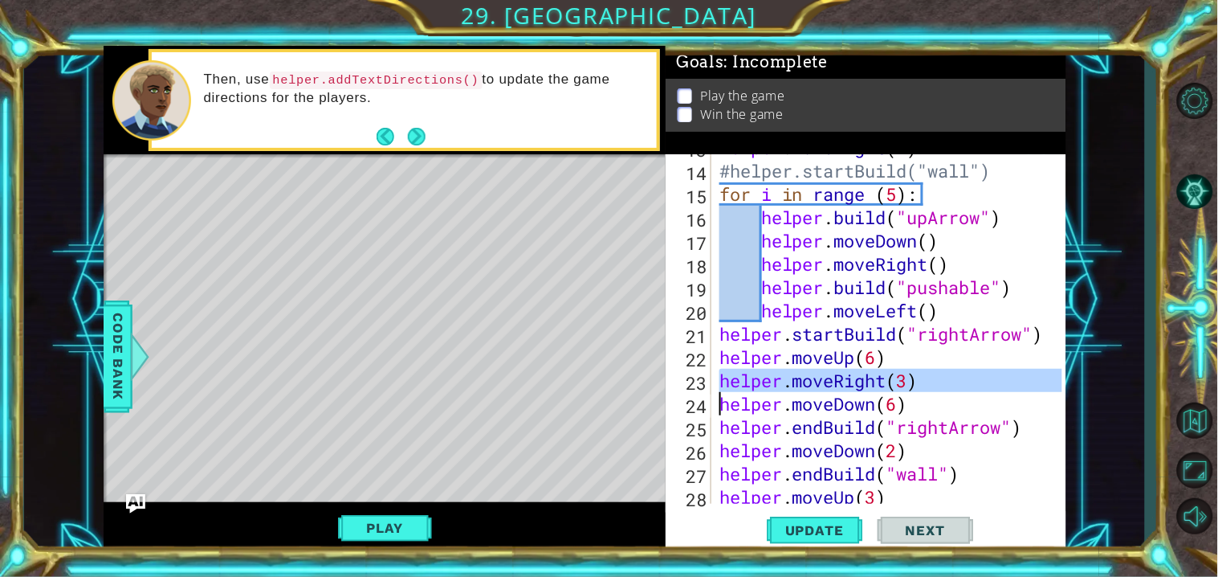
click at [926, 382] on div "helper . moveRight ( 4 ) #helper.startBuild("wall") for i in range ( 5 ) : help…" at bounding box center [888, 328] width 345 height 349
type textarea "helper.moveRight(3)"
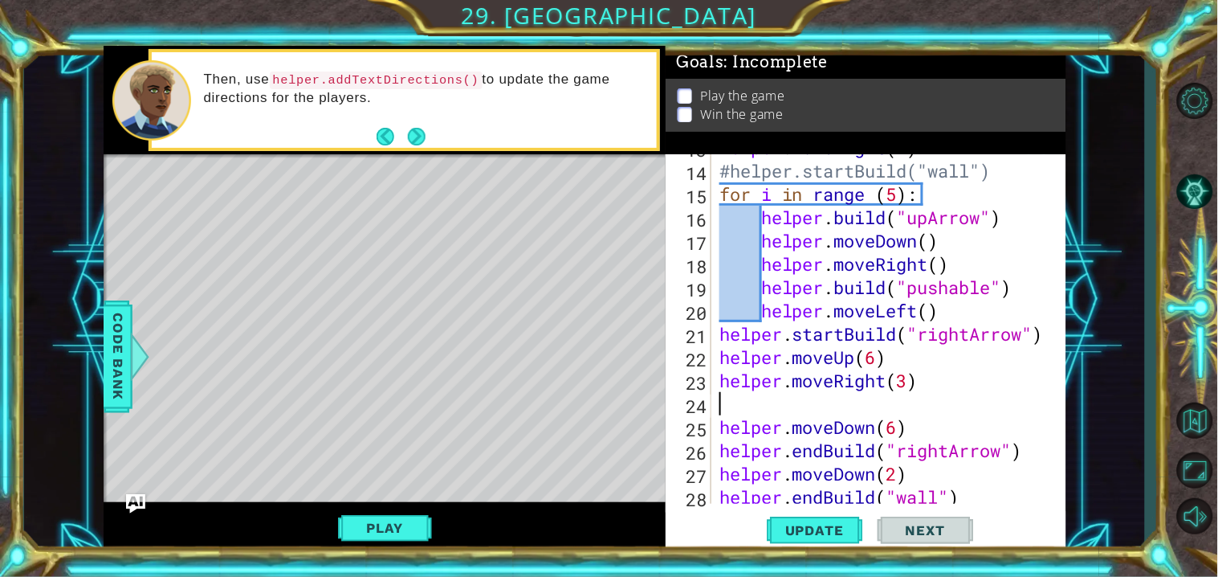
paste textarea "="
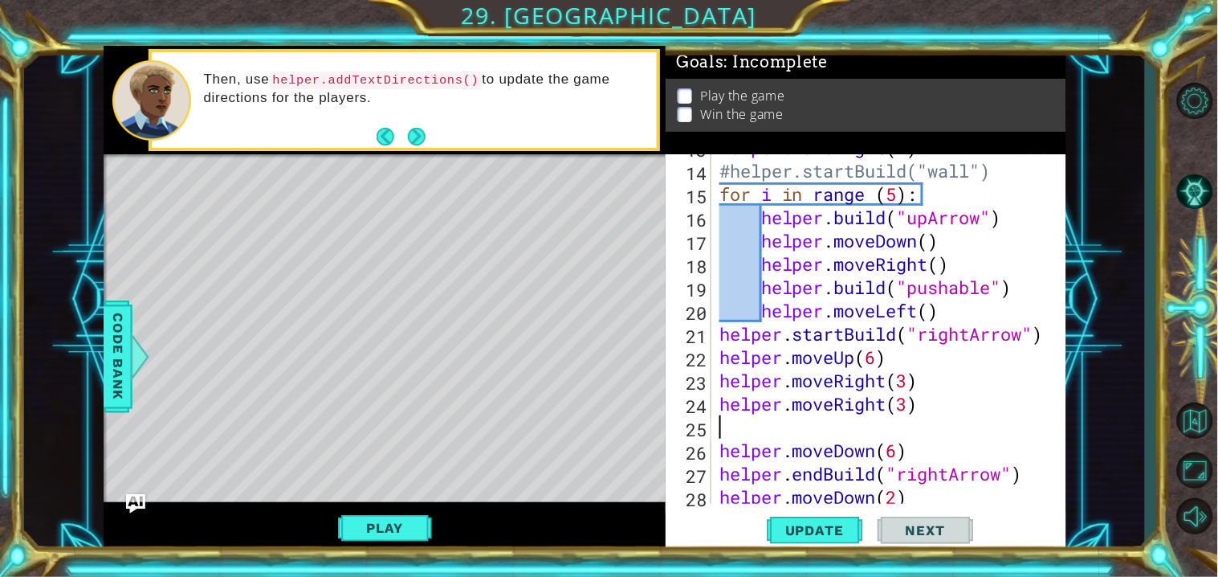
type textarea "="
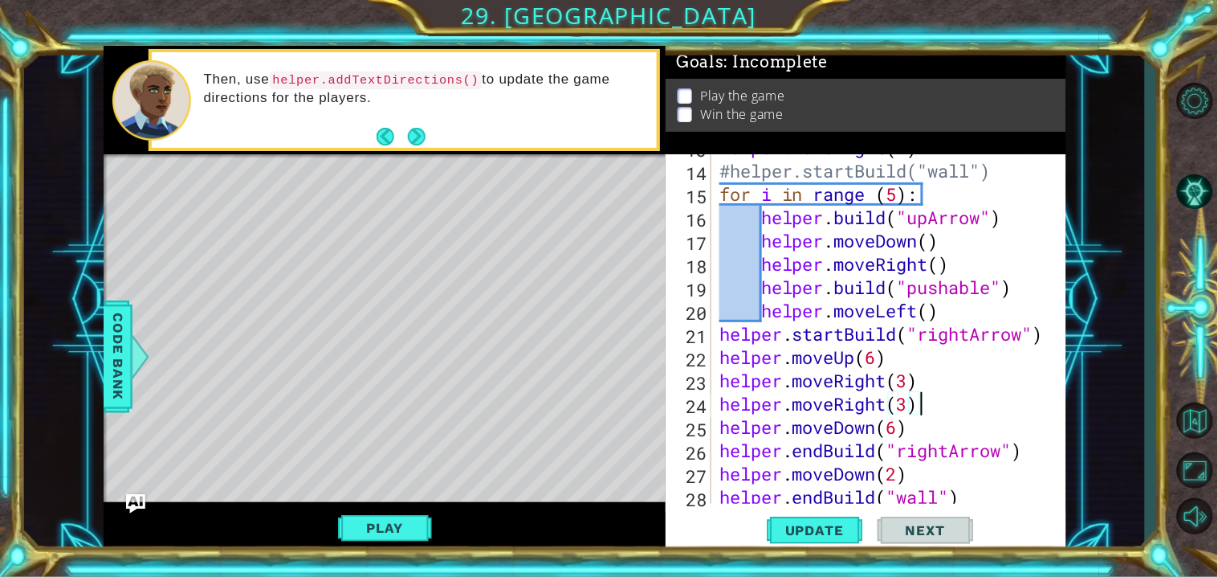
click at [895, 454] on div "helper . moveRight ( 4 ) #helper.startBuild("wall") for i in range ( 5 ) : help…" at bounding box center [892, 334] width 353 height 396
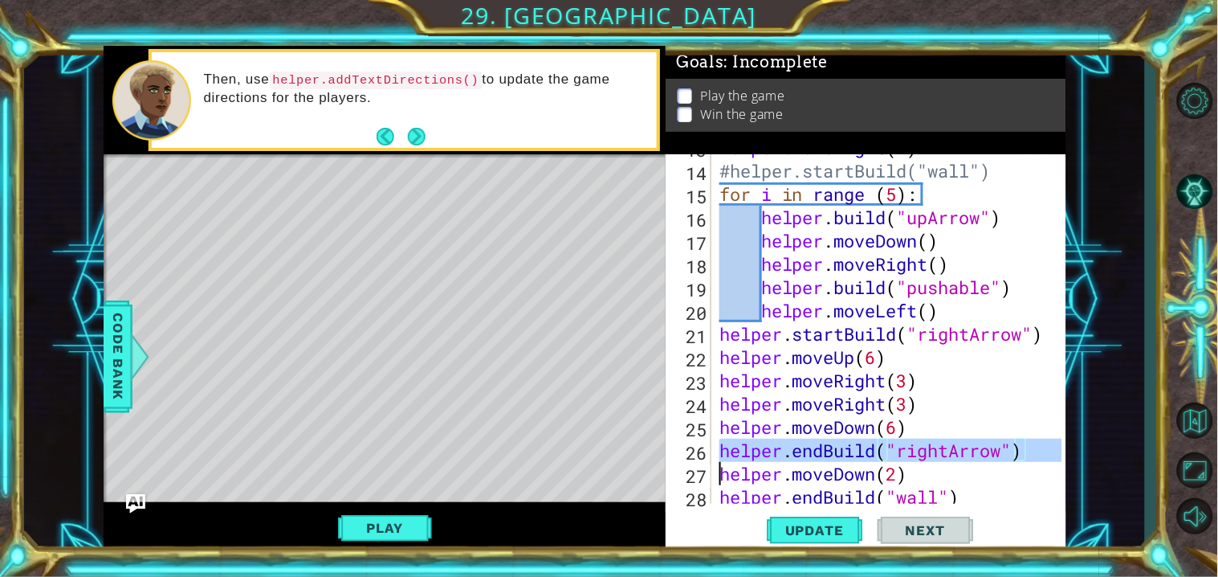
click at [895, 454] on div "helper . moveRight ( 4 ) #helper.startBuild("wall") for i in range ( 5 ) : help…" at bounding box center [892, 334] width 353 height 396
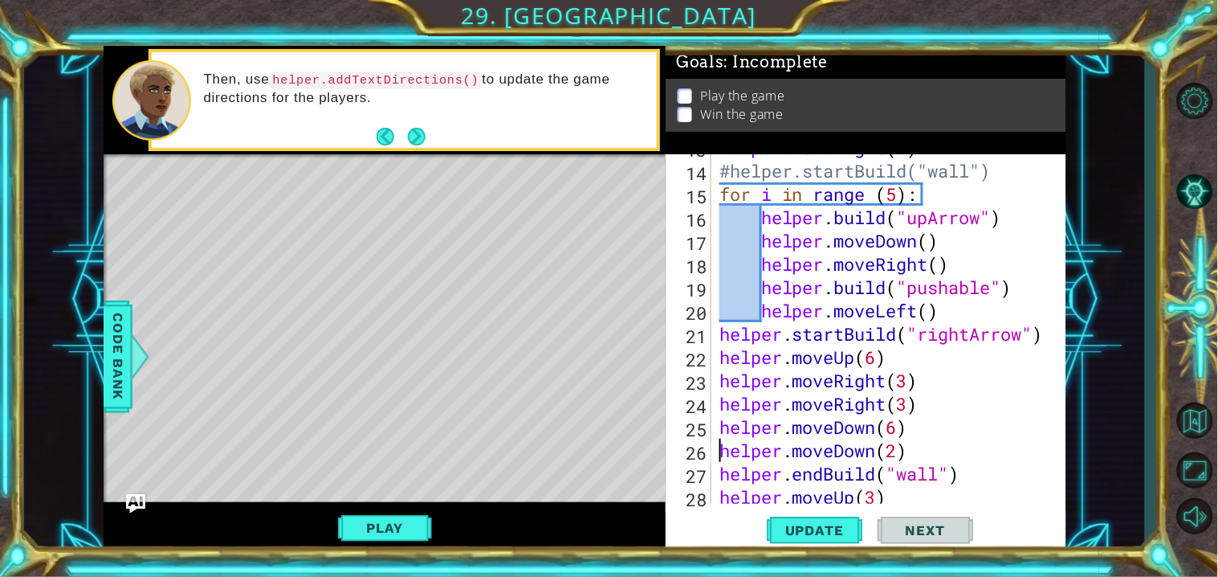
click at [927, 385] on div "helper . moveRight ( 4 ) #helper.startBuild("wall") for i in range ( 5 ) : help…" at bounding box center [892, 334] width 353 height 396
type textarea "helper.moveRight(3)"
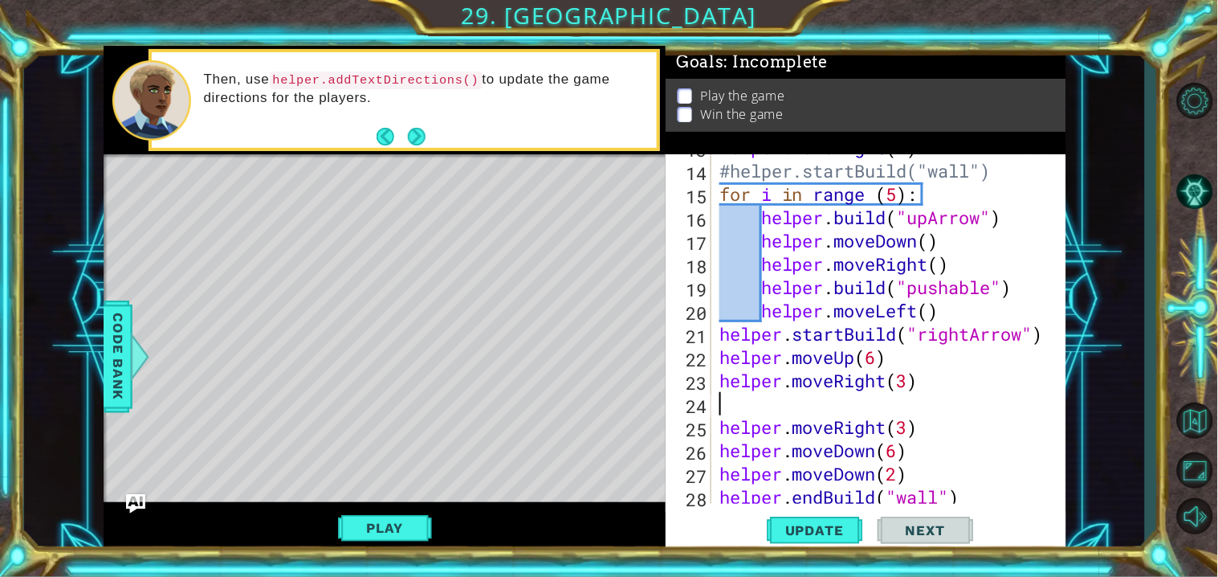
paste textarea "helper.endBuild("rightArrow")"
click at [891, 431] on div "helper . moveRight ( 4 ) #helper.startBuild("wall") for i in range ( 5 ) : help…" at bounding box center [892, 334] width 353 height 396
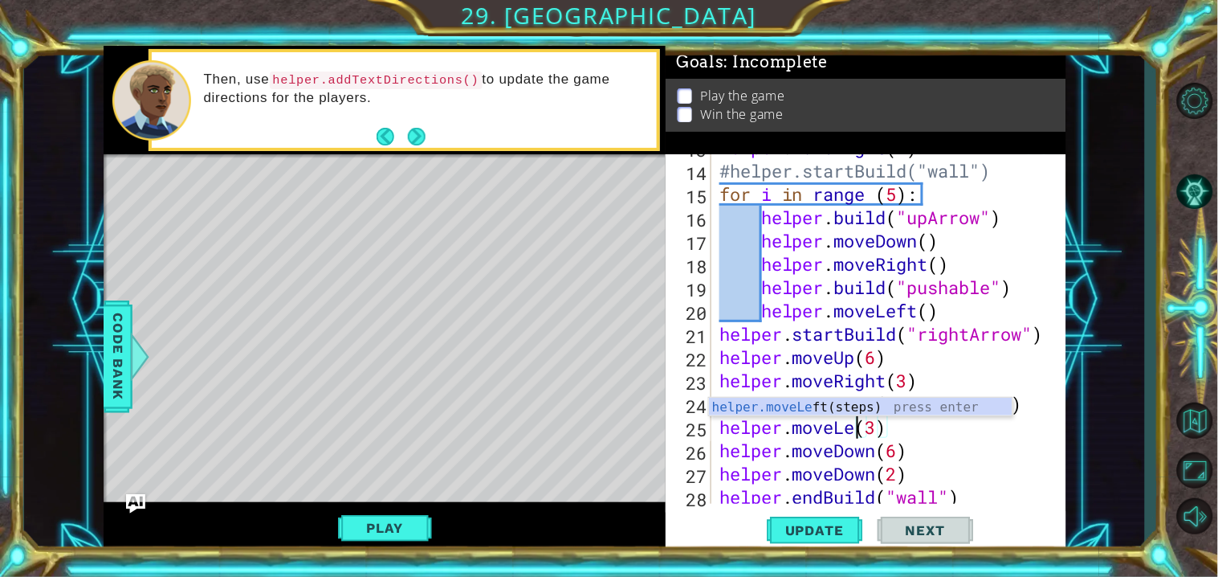
scroll to position [0, 6]
click at [850, 523] on span "Update" at bounding box center [814, 530] width 91 height 16
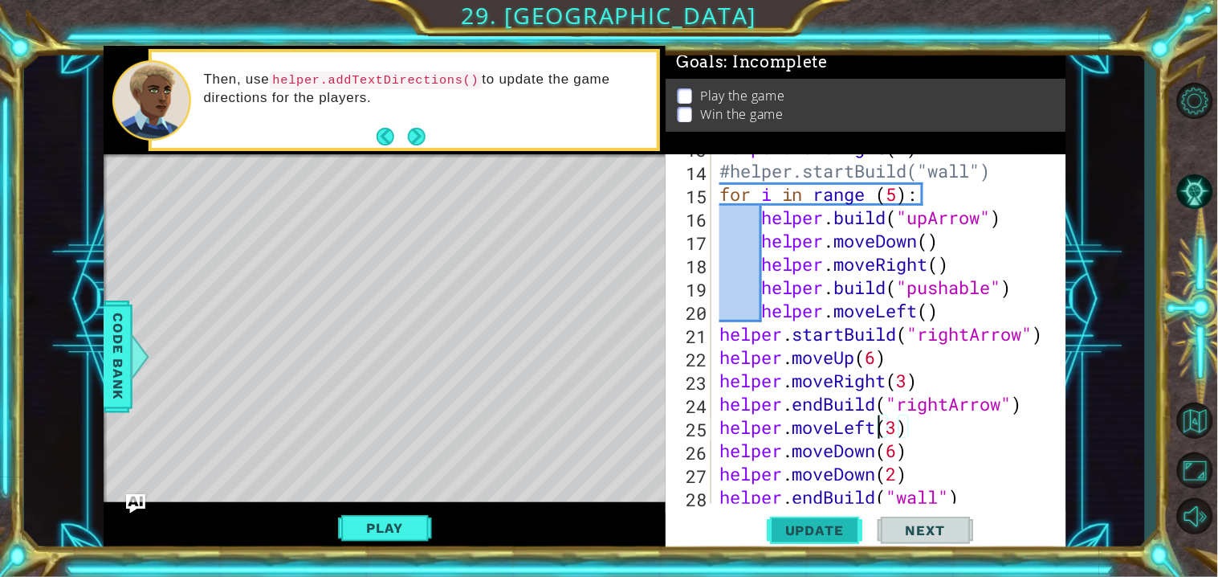
click at [850, 523] on span "Update" at bounding box center [814, 530] width 91 height 16
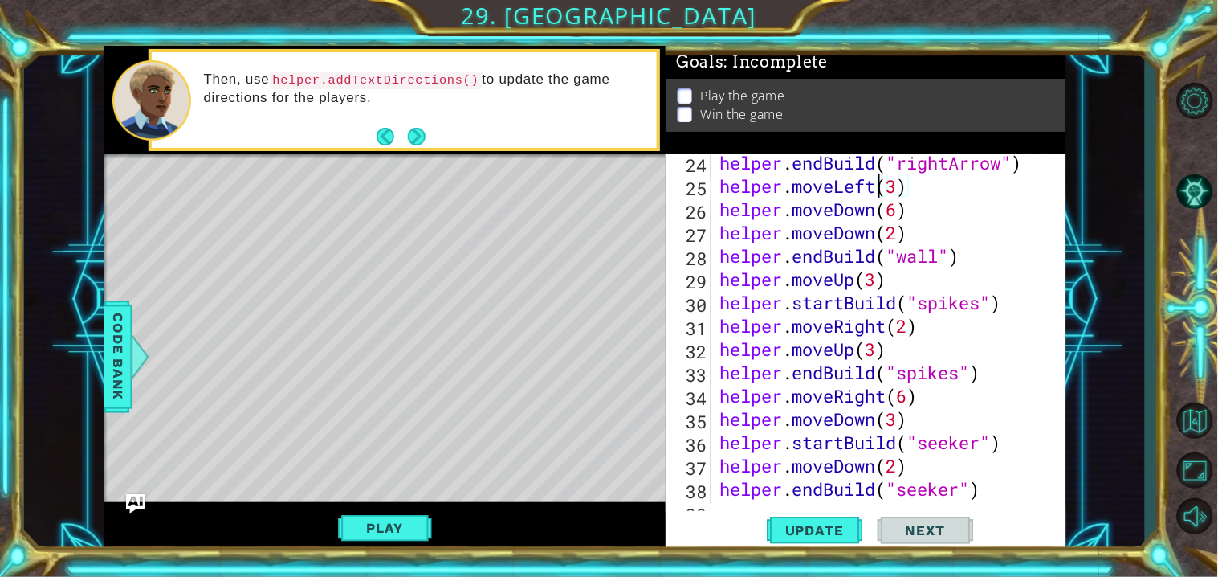
scroll to position [646, 0]
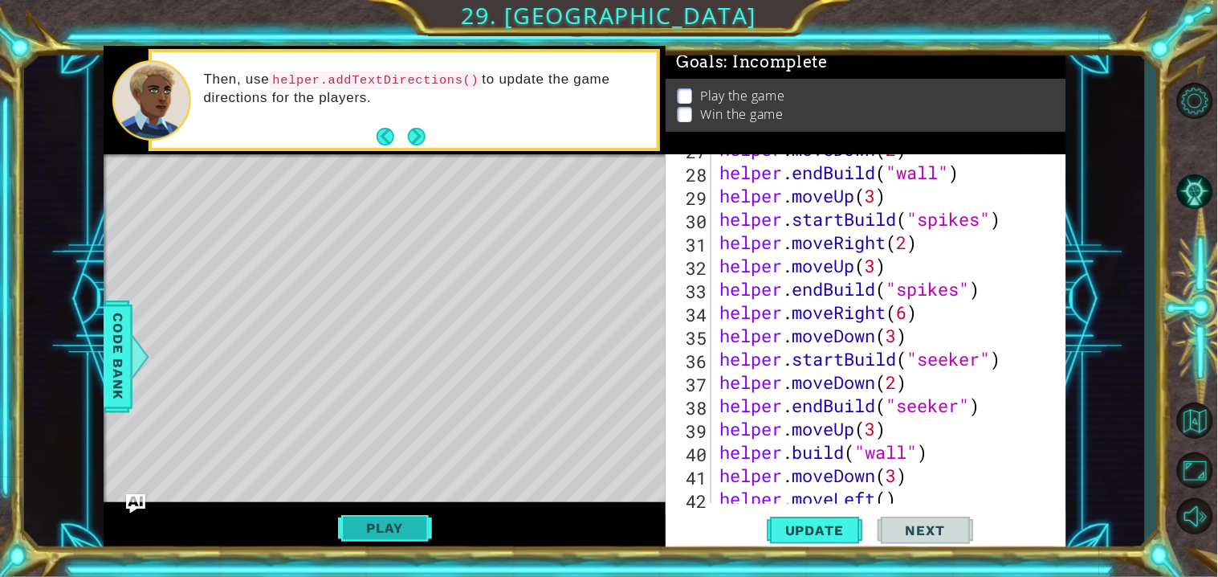
click at [380, 525] on button "Play" at bounding box center [385, 527] width 94 height 31
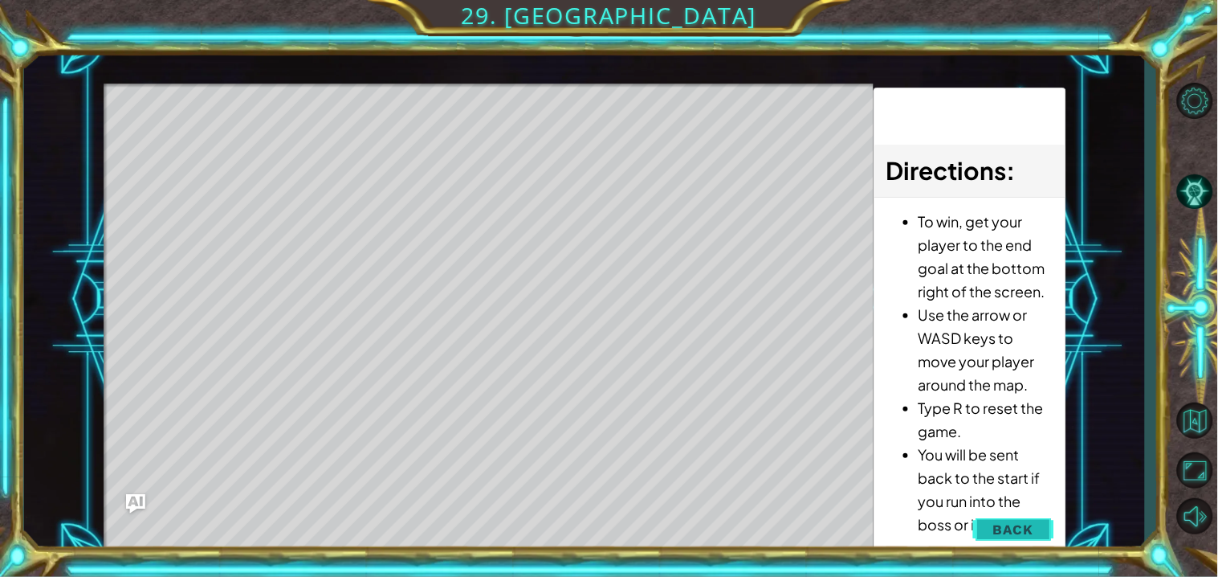
click at [1041, 524] on button "Back" at bounding box center [1013, 529] width 81 height 32
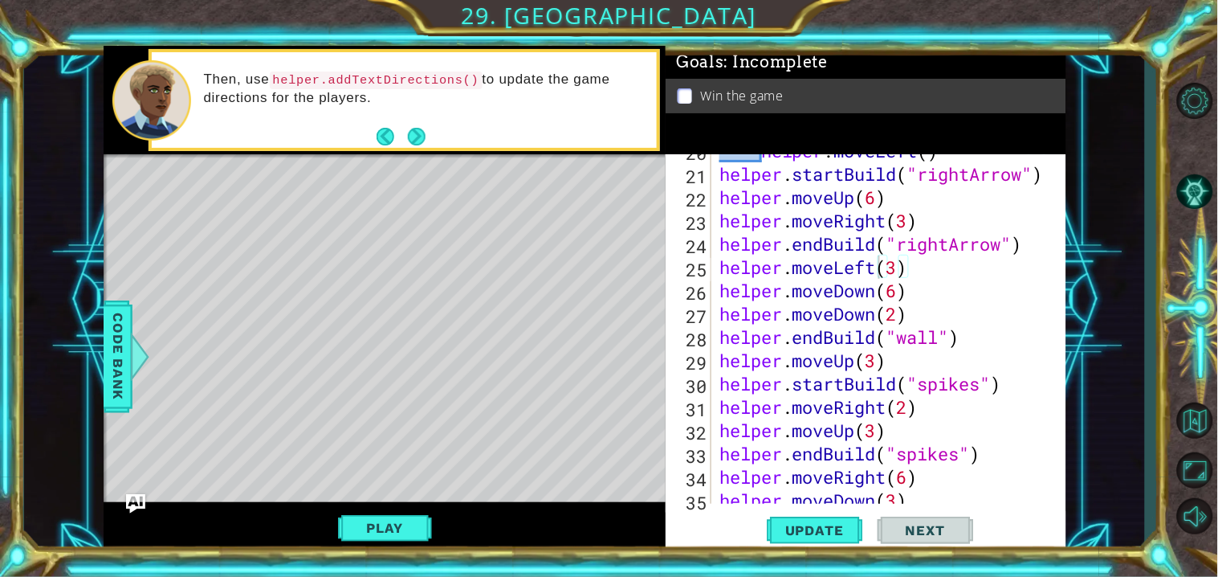
scroll to position [424, 0]
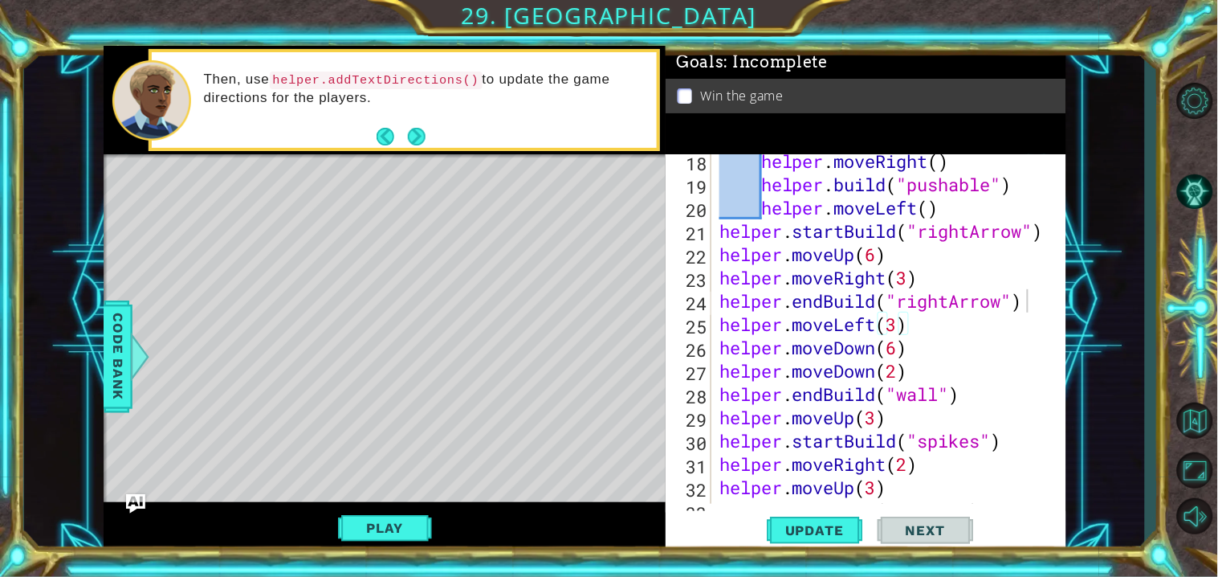
click at [1046, 308] on div at bounding box center [1054, 359] width 16 height 1258
type textarea "helper.endBuild("rightArrow")"
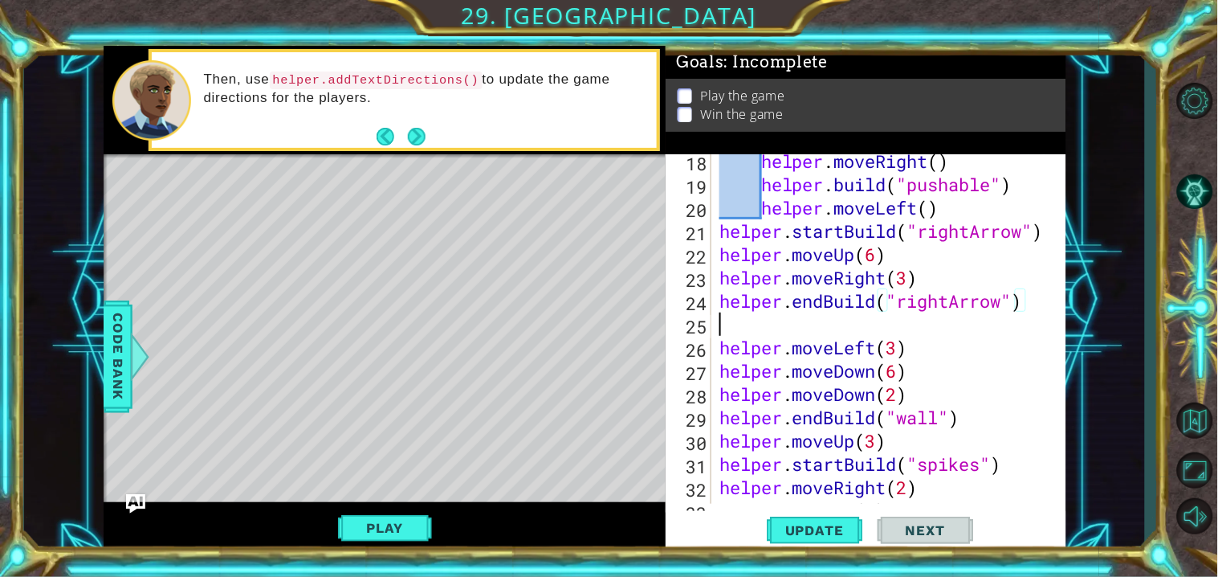
scroll to position [0, 0]
click at [721, 303] on div "helper . moveRight ( ) helper . build ( "pushable" ) helper . moveLeft ( ) help…" at bounding box center [892, 347] width 353 height 396
type textarea "helper.endBuild("rightArrow")"
click at [869, 320] on div "helper . moveRight ( ) helper . build ( "pushable" ) helper . moveLeft ( ) help…" at bounding box center [892, 347] width 353 height 396
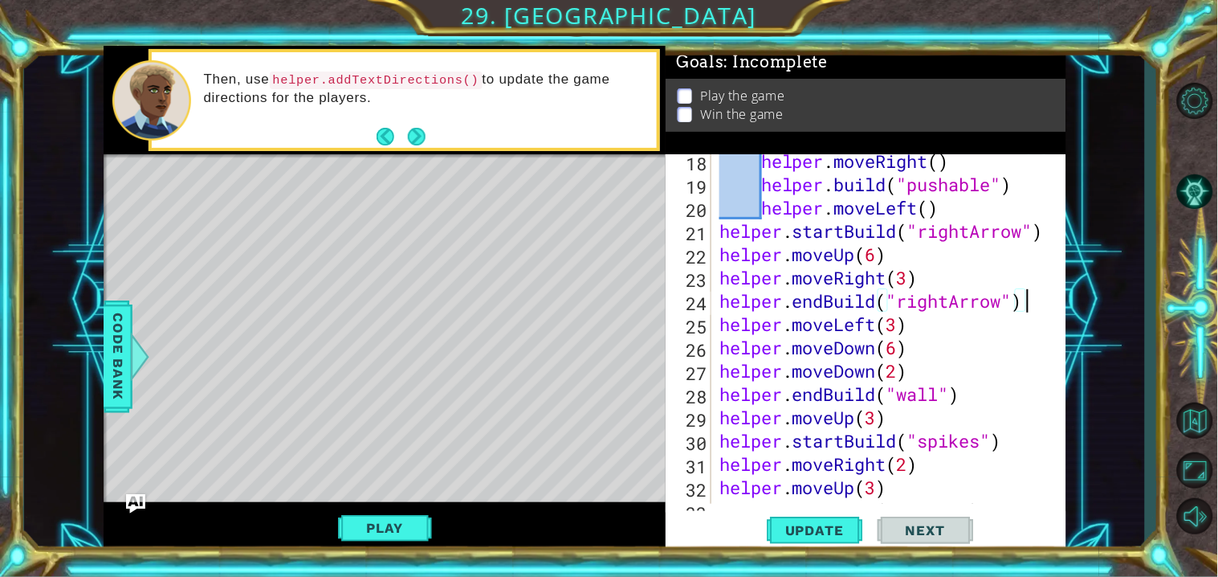
click at [927, 365] on div "helper . moveRight ( ) helper . build ( "pushable" ) helper . moveLeft ( ) help…" at bounding box center [892, 347] width 353 height 396
click at [936, 345] on div "helper . moveRight ( ) helper . build ( "pushable" ) helper . moveLeft ( ) help…" at bounding box center [892, 347] width 353 height 396
type textarea "helper.moveDown(6)"
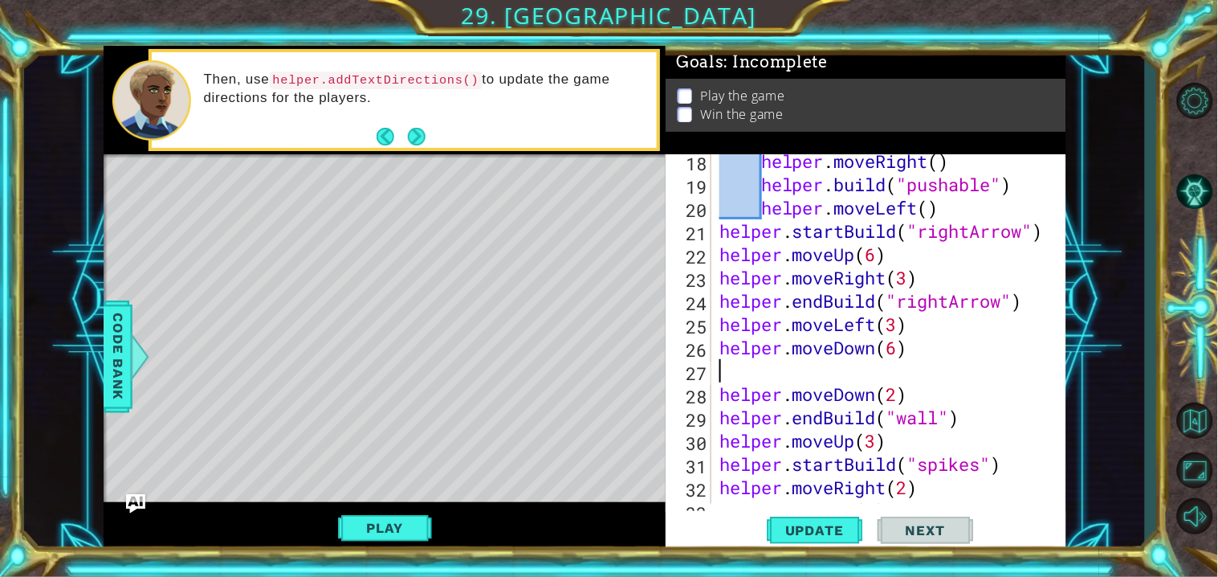
click at [722, 355] on div "helper . moveRight ( ) helper . build ( "pushable" ) helper . moveLeft ( ) help…" at bounding box center [892, 347] width 353 height 396
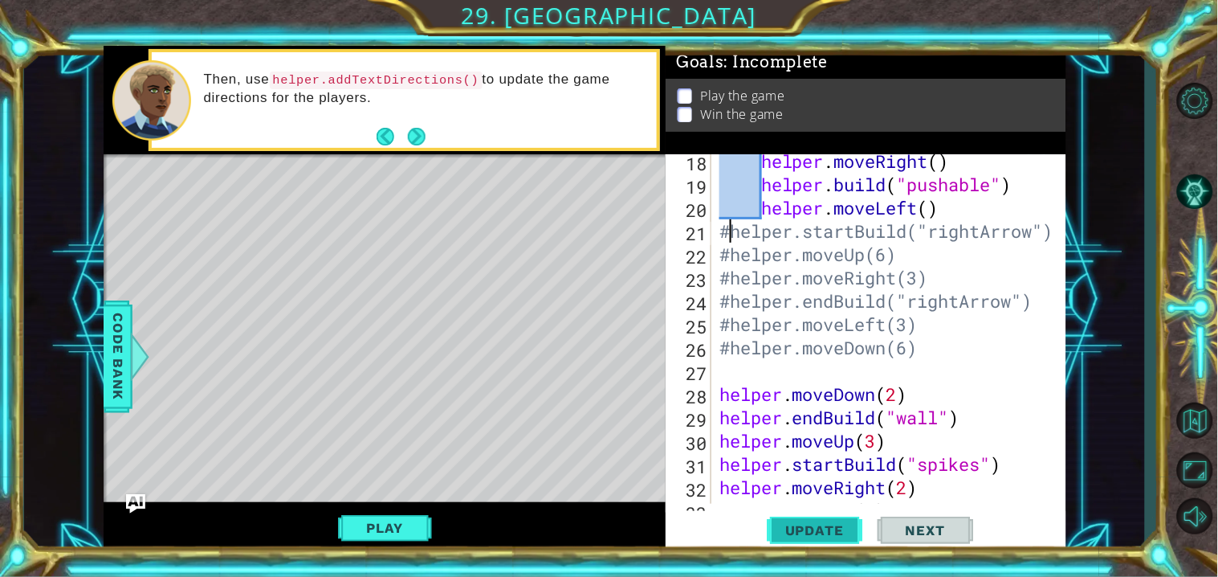
click at [820, 536] on span "Update" at bounding box center [814, 530] width 91 height 16
click at [373, 529] on button "Play" at bounding box center [385, 527] width 94 height 31
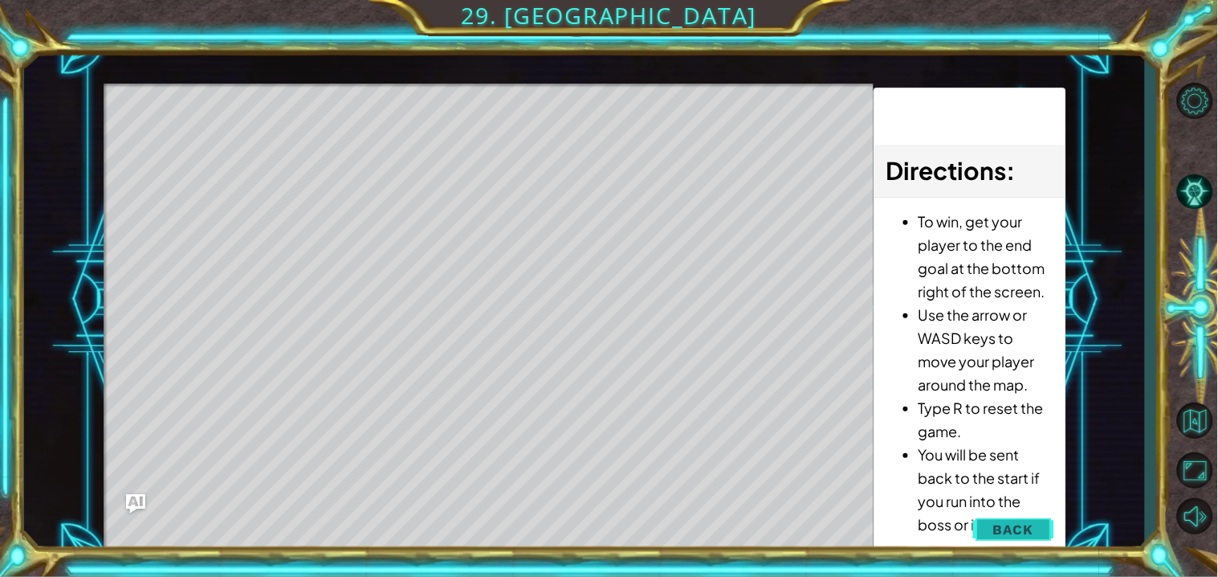
click at [1029, 533] on span "Back" at bounding box center [1013, 529] width 41 height 16
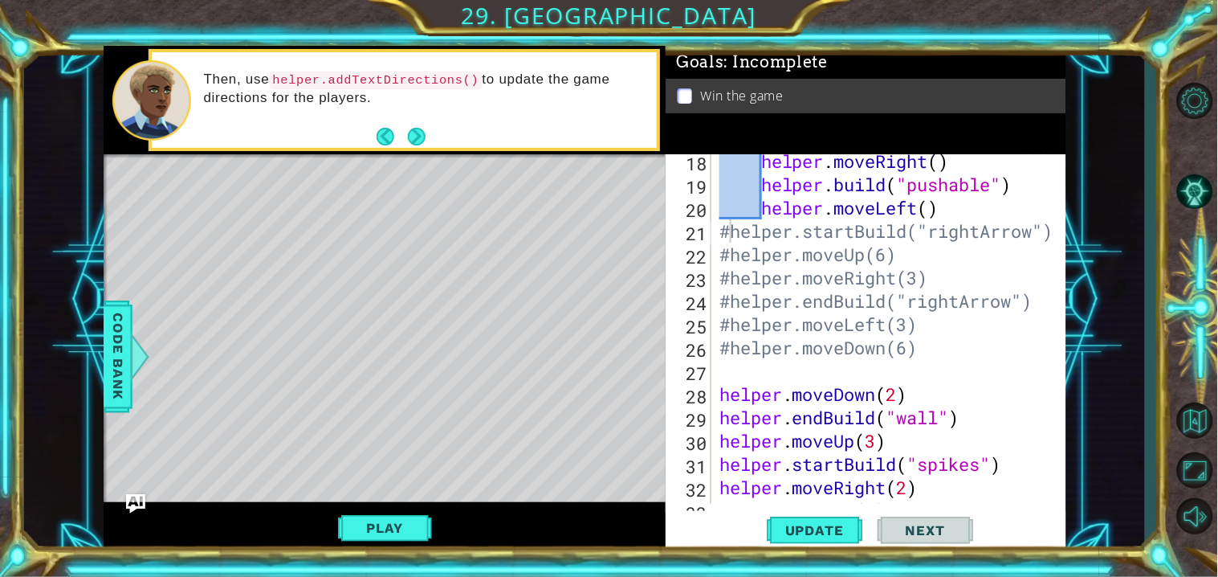
click at [731, 233] on div "helper . moveRight ( ) helper . build ( "pushable" ) helper . moveLeft ( ) #hel…" at bounding box center [892, 347] width 353 height 396
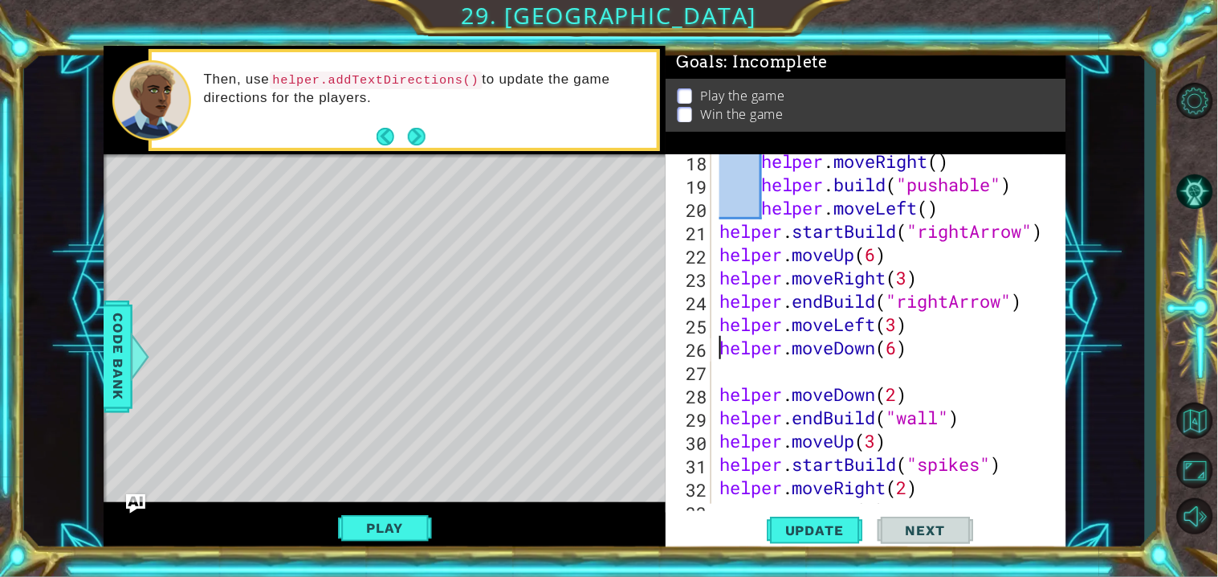
type textarea "helper.moveDown(6)"
click at [841, 532] on span "Update" at bounding box center [814, 530] width 91 height 16
click at [459, 349] on div "1 ההההההההההההההההההההההההההההההההההההההההההההההההההההההההההההההההההההההההההההה…" at bounding box center [585, 300] width 963 height 508
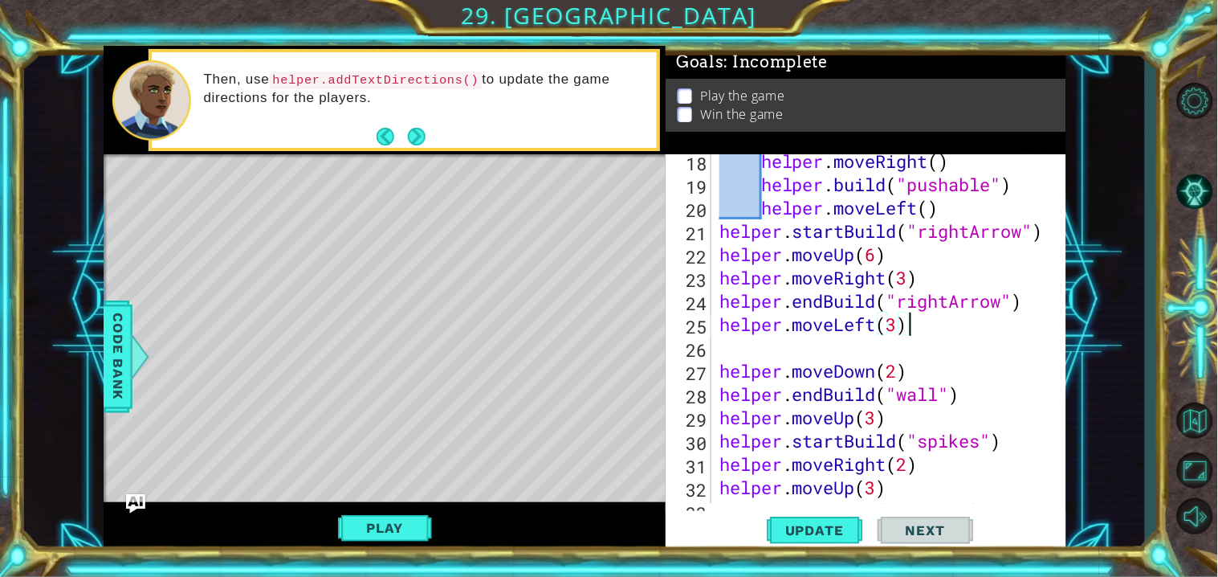
click at [1027, 308] on div "helper . moveRight ( ) helper . build ( "pushable" ) helper . moveLeft ( ) help…" at bounding box center [892, 347] width 353 height 396
type textarea "helper.endBuild("rightArrow")"
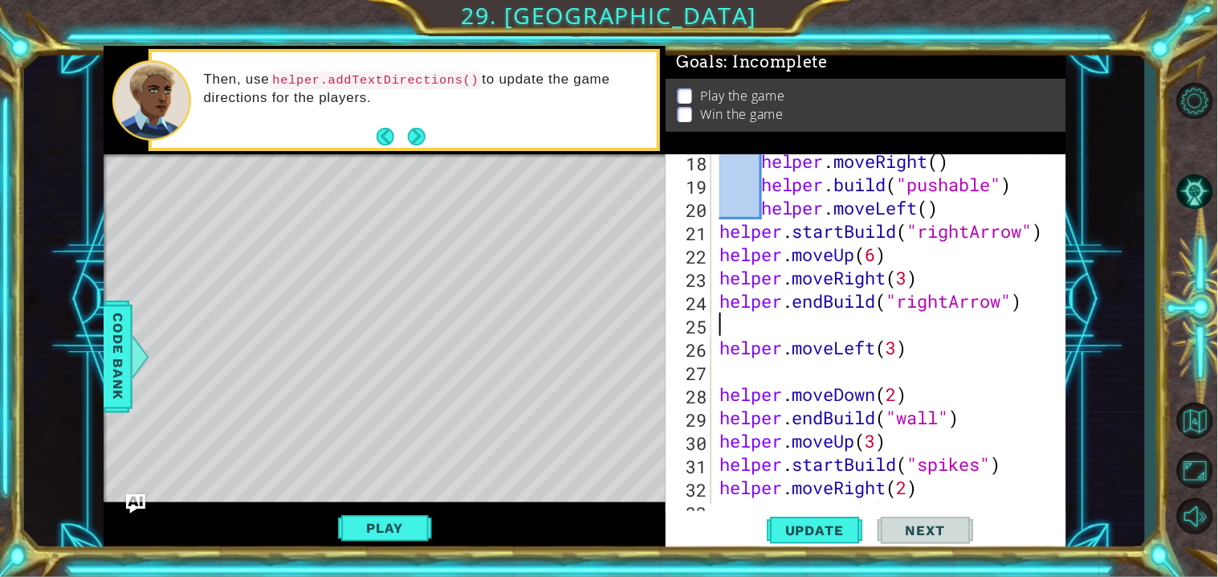
paste textarea "helper.moveDown(6)"
click at [830, 543] on button "Update" at bounding box center [815, 531] width 96 height 40
click at [806, 528] on span "Update" at bounding box center [814, 530] width 91 height 16
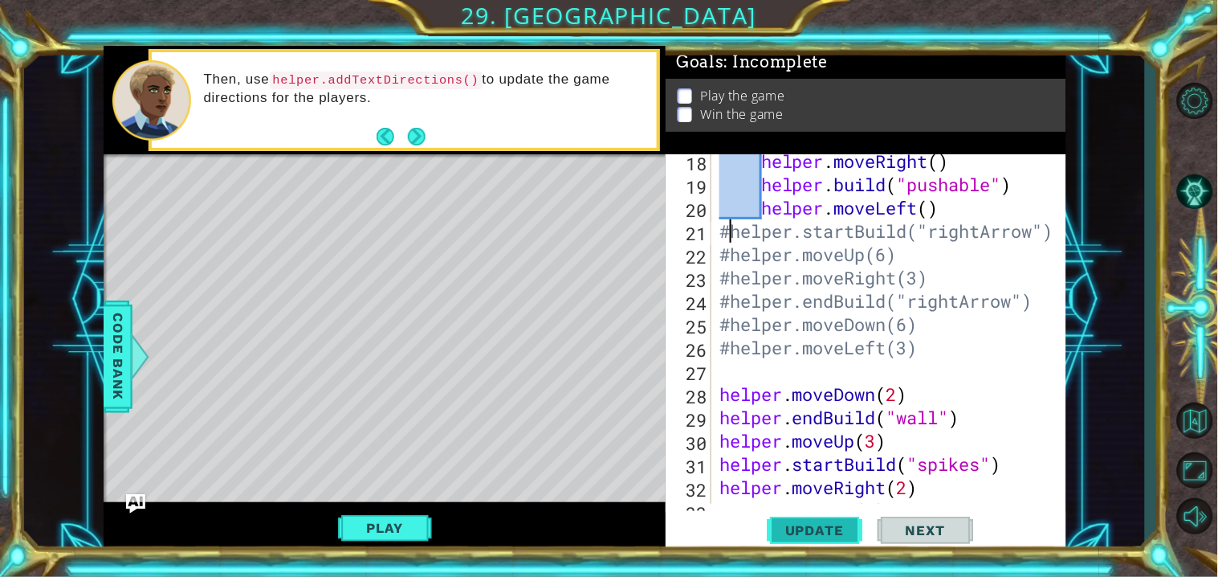
click at [788, 528] on span "Update" at bounding box center [814, 530] width 91 height 16
click at [842, 337] on div "helper . moveRight ( ) helper . build ( "pushable" ) helper . moveLeft ( ) #hel…" at bounding box center [892, 347] width 353 height 396
click at [825, 536] on span "Update" at bounding box center [814, 530] width 91 height 16
click at [839, 531] on span "Update" at bounding box center [814, 530] width 91 height 16
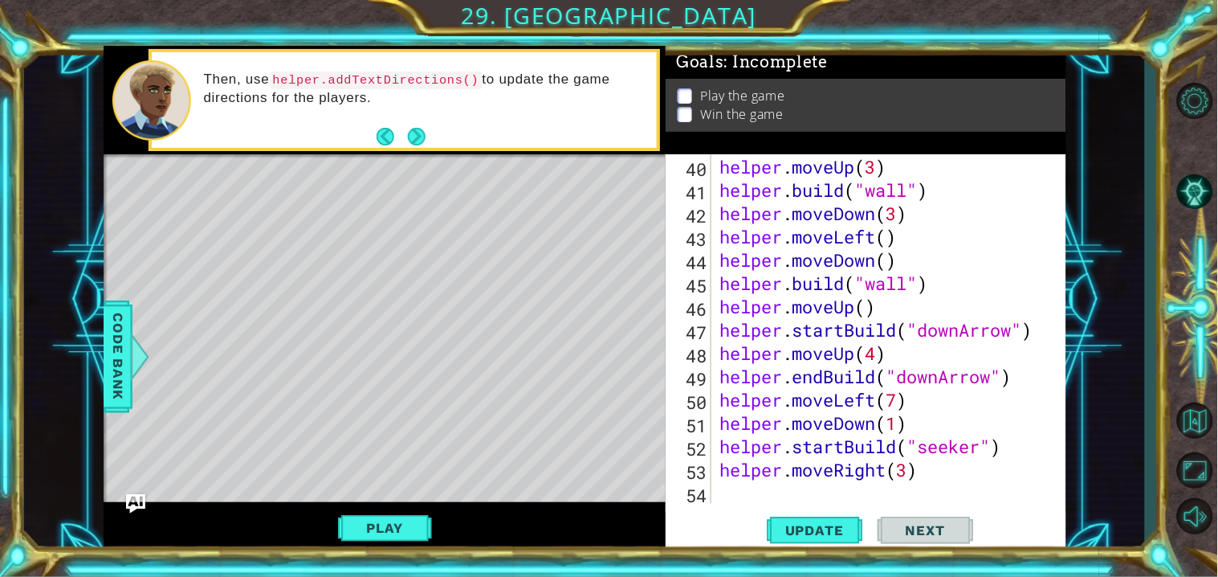
scroll to position [930, 0]
click at [809, 291] on div "helper . endBuild ( "seeker" ) helper . moveUp ( 3 ) helper . build ( "wall" ) …" at bounding box center [892, 330] width 353 height 396
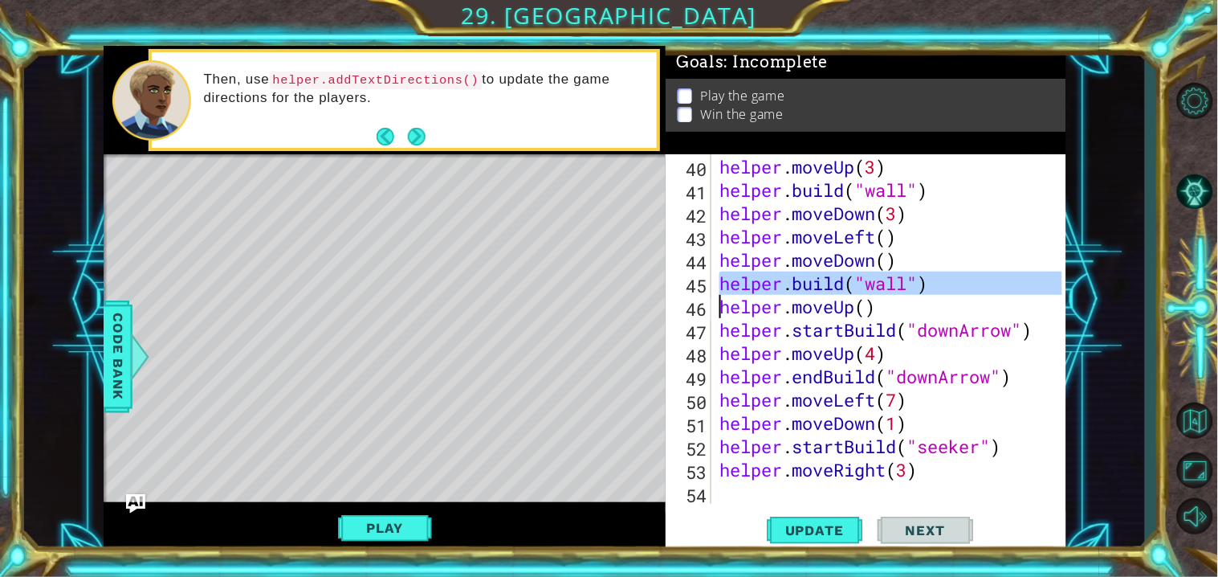
click at [969, 281] on div "helper . endBuild ( "seeker" ) helper . moveUp ( 3 ) helper . build ( "wall" ) …" at bounding box center [888, 328] width 345 height 349
type textarea "helper.build("wall")"
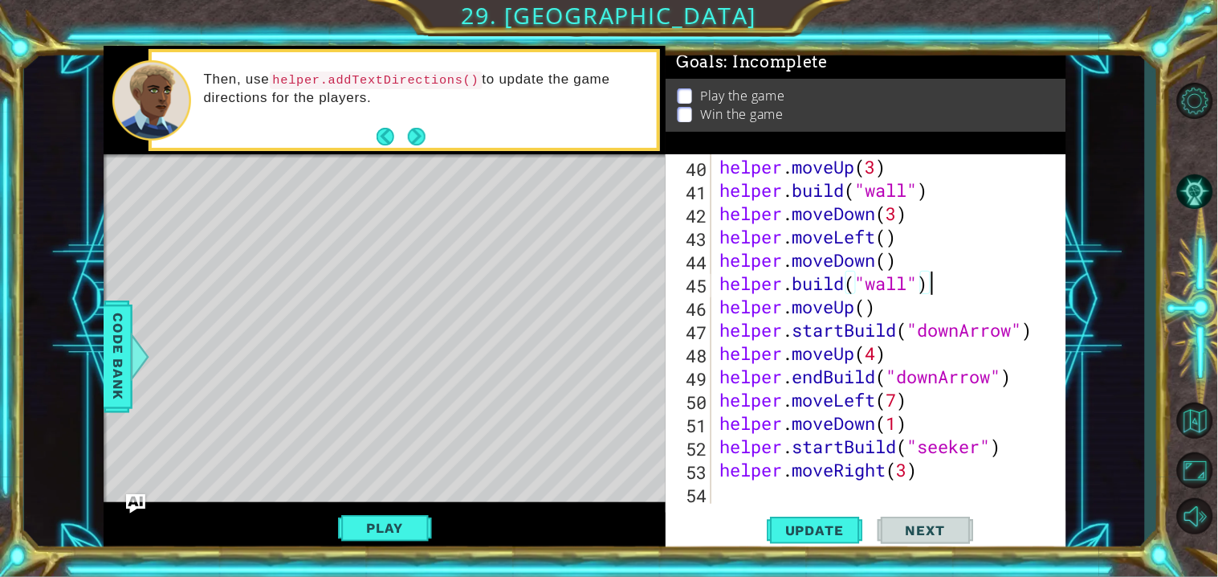
scroll to position [0, 0]
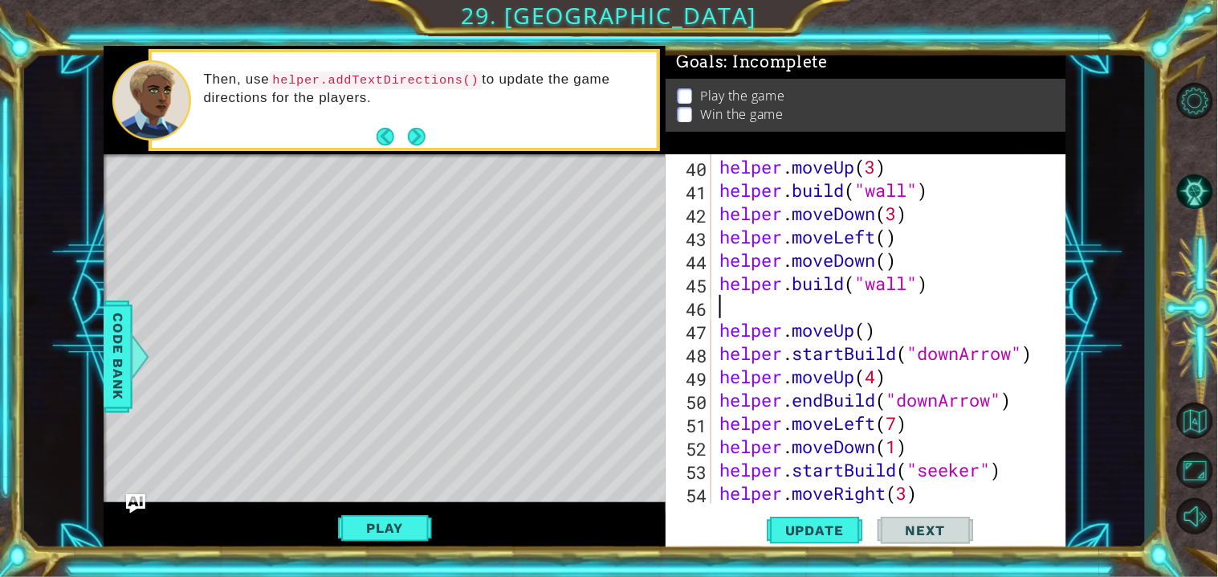
paste textarea "helper.build("wall")"
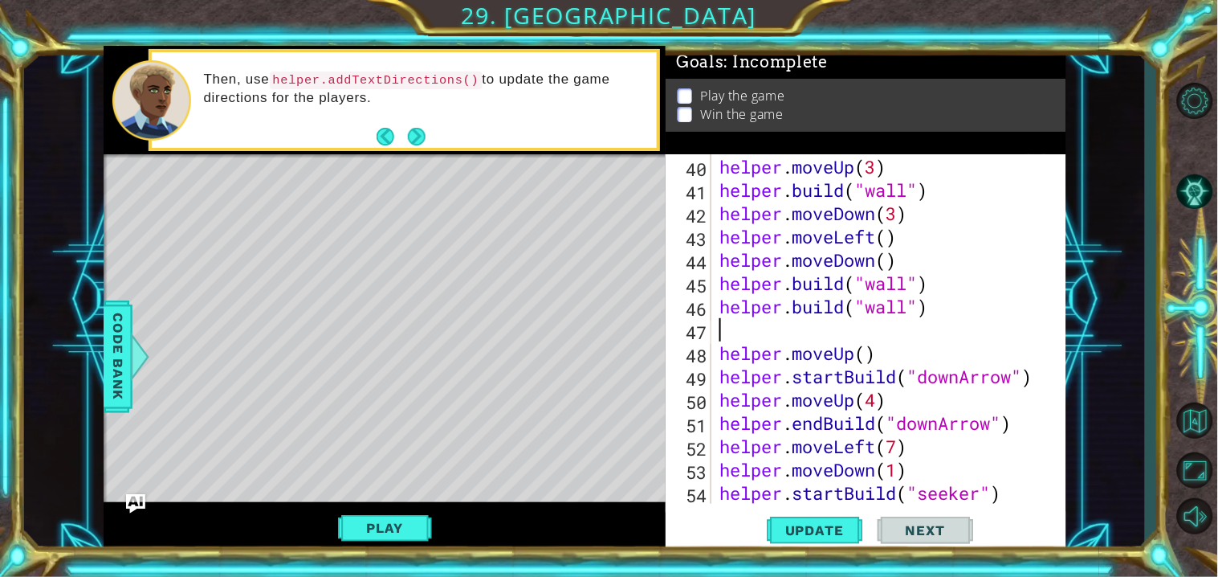
click at [908, 312] on div "helper . endBuild ( "seeker" ) helper . moveUp ( 3 ) helper . build ( "wall" ) …" at bounding box center [892, 330] width 353 height 396
click at [787, 532] on span "Update" at bounding box center [814, 530] width 91 height 16
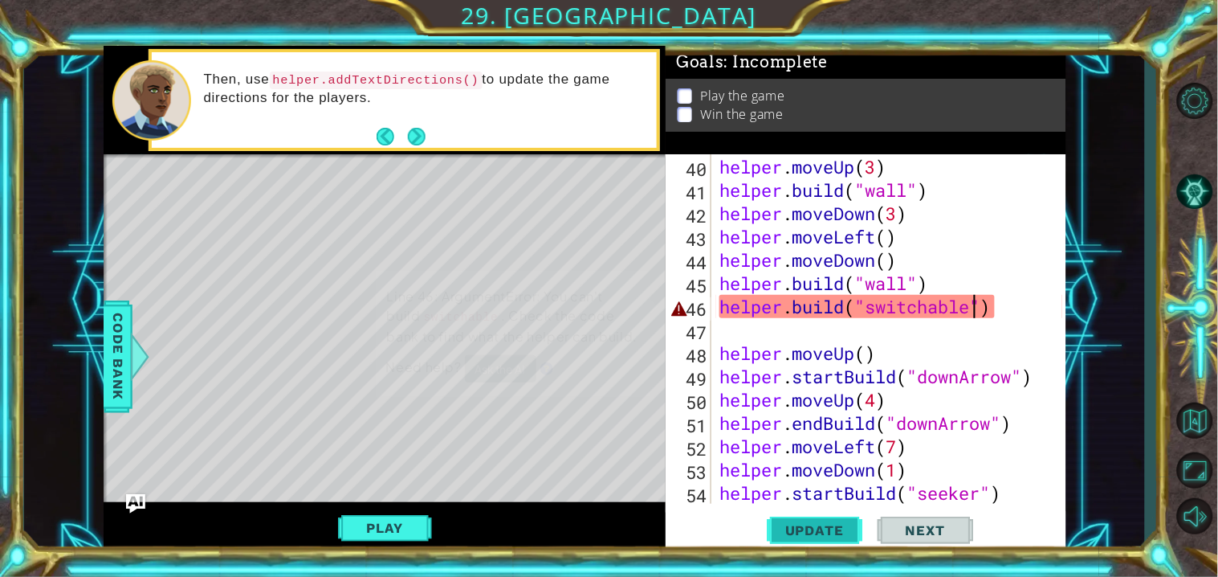
click at [787, 532] on span "Update" at bounding box center [814, 530] width 91 height 16
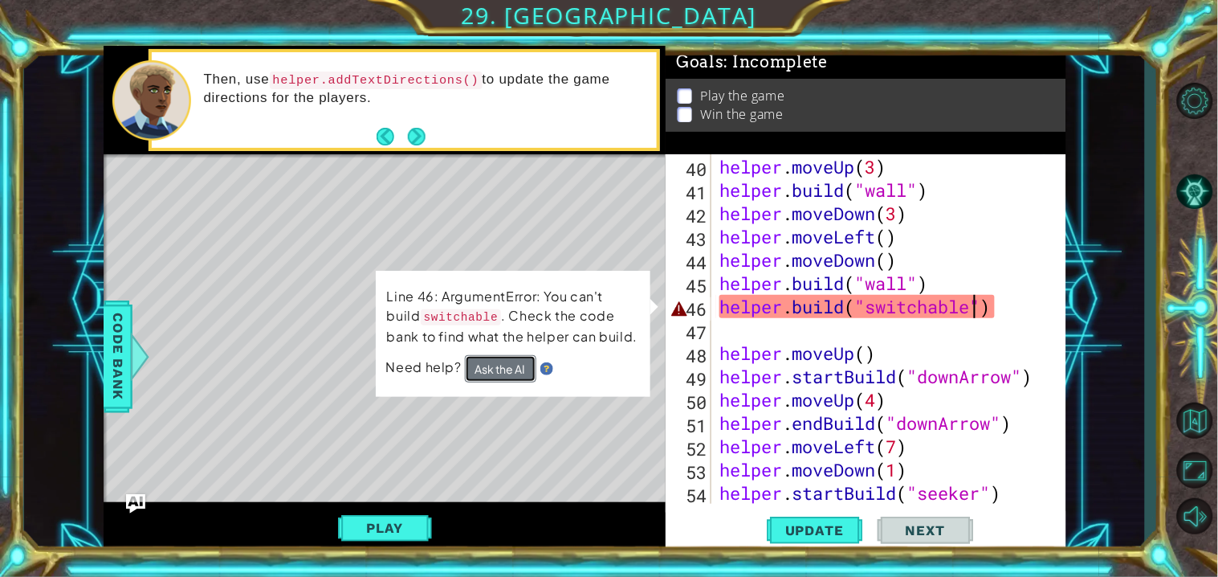
click at [526, 360] on button "Ask the AI" at bounding box center [499, 368] width 71 height 28
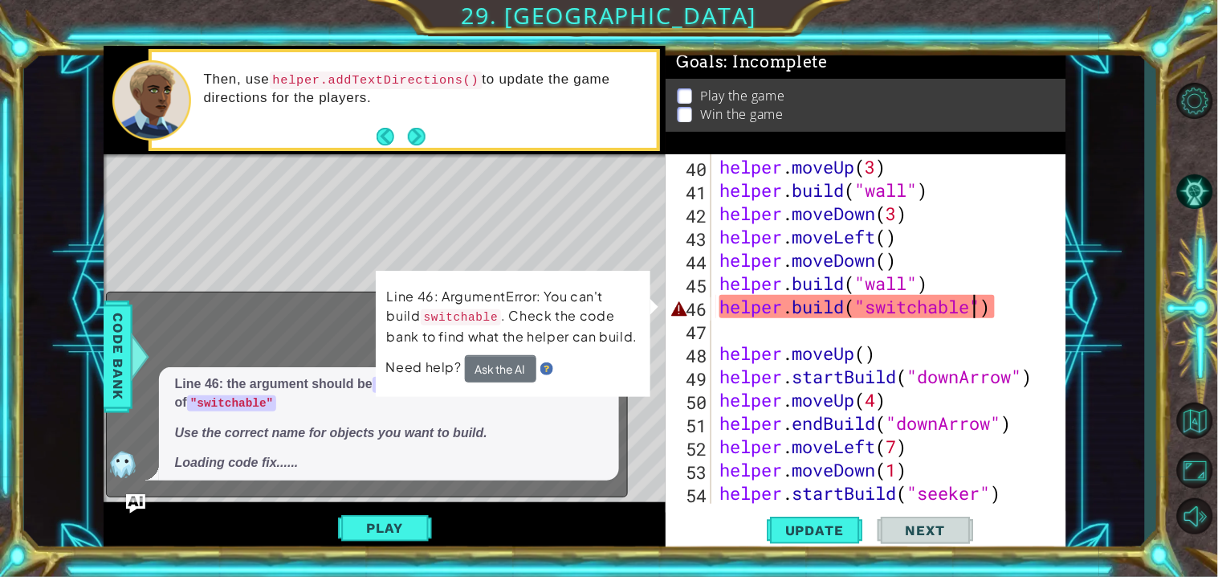
click at [877, 306] on div "helper . endBuild ( "seeker" ) helper . moveUp ( 3 ) helper . build ( "wall" ) …" at bounding box center [892, 330] width 353 height 396
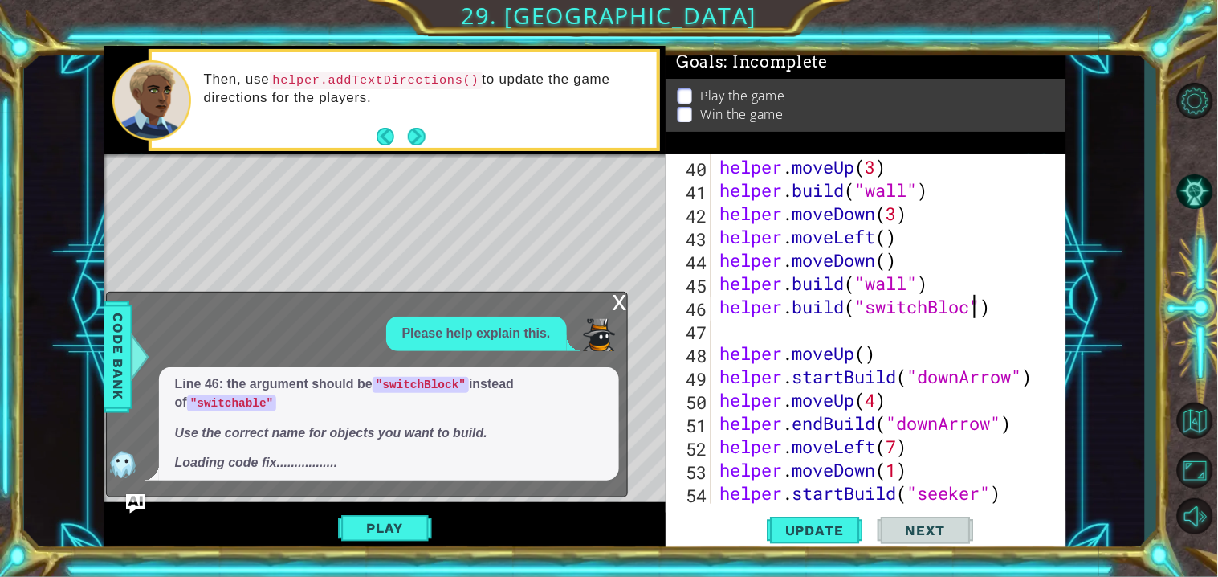
scroll to position [0, 11]
type textarea "helper.build("switchBlock")"
click at [789, 541] on button "Update" at bounding box center [815, 531] width 96 height 40
click at [624, 306] on div "x" at bounding box center [620, 300] width 14 height 16
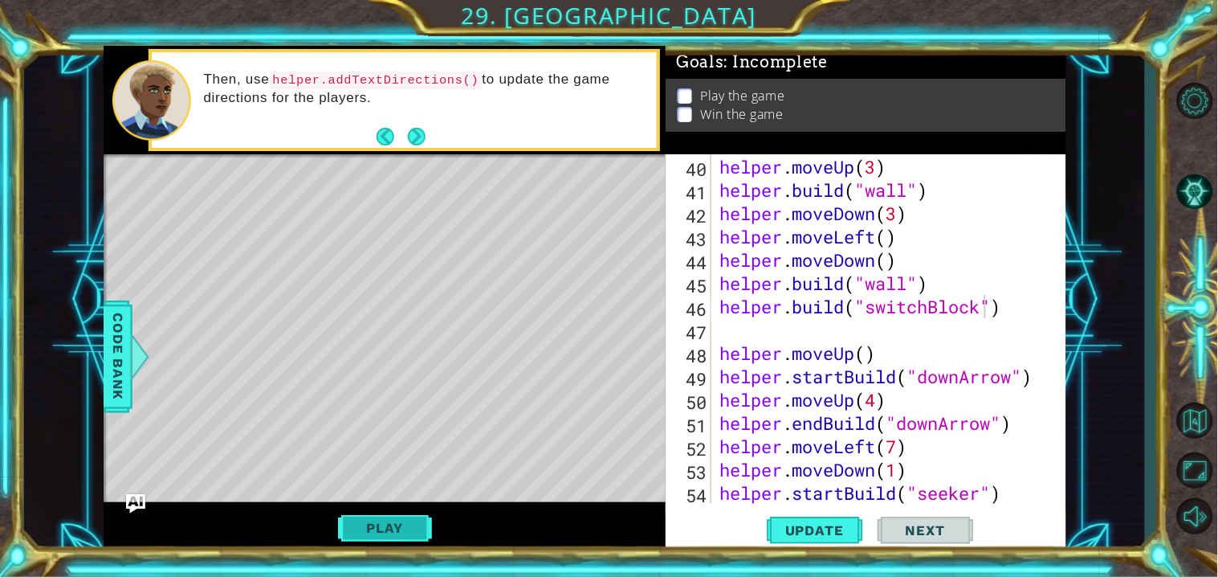
click at [406, 524] on button "Play" at bounding box center [385, 527] width 94 height 31
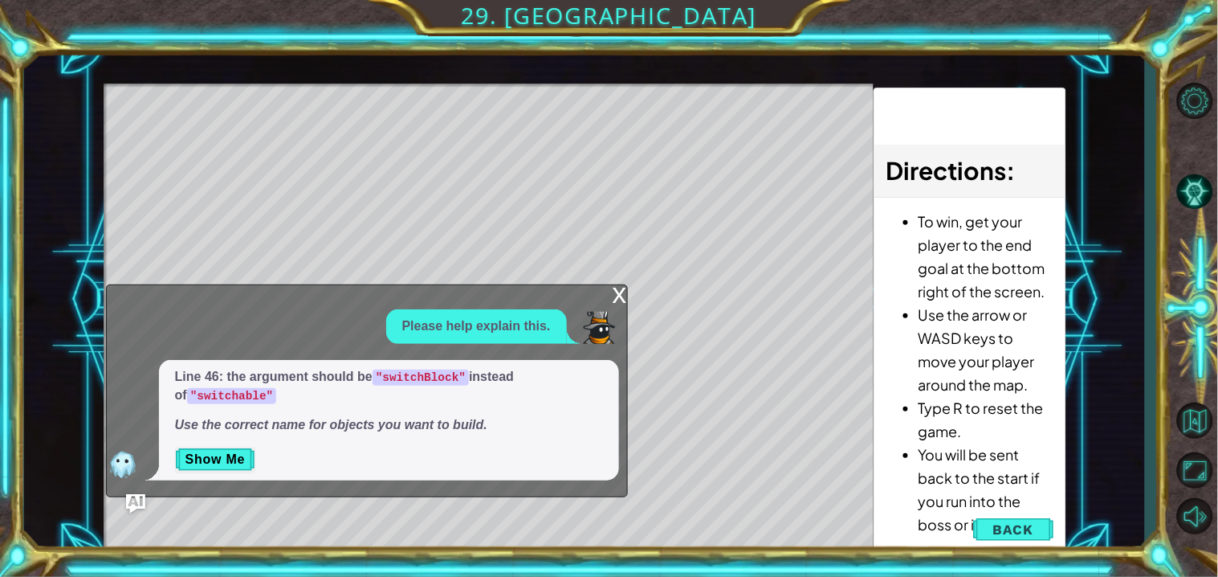
click at [618, 288] on div "x" at bounding box center [620, 293] width 14 height 16
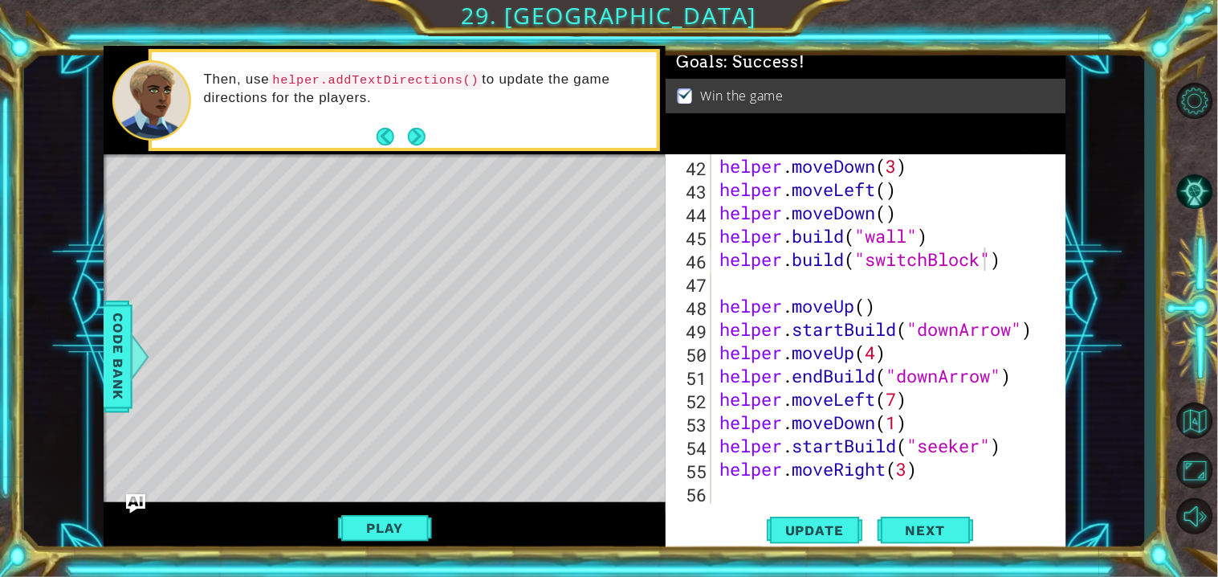
scroll to position [977, 0]
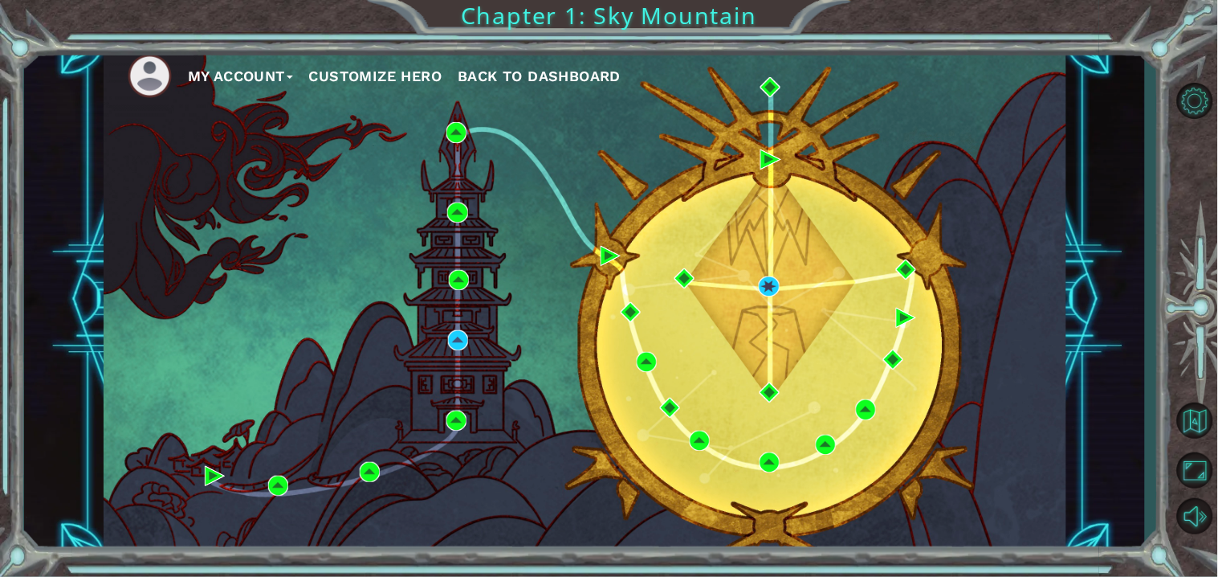
click at [520, 86] on button "Back to Dashboard" at bounding box center [539, 76] width 163 height 24
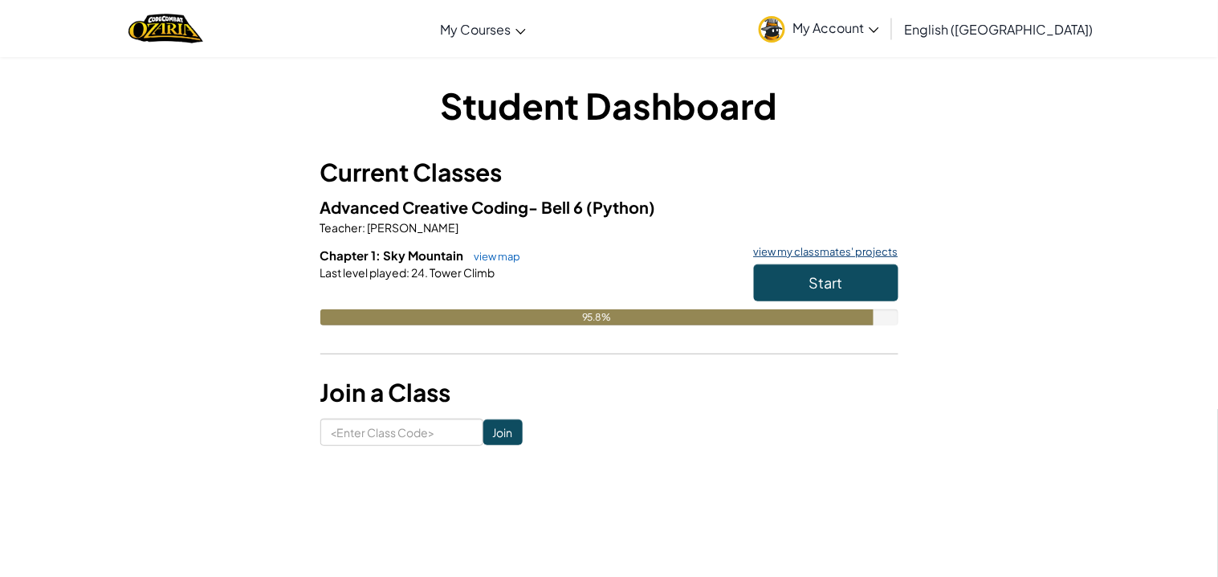
click at [809, 253] on link "view my classmates' projects" at bounding box center [822, 252] width 153 height 10
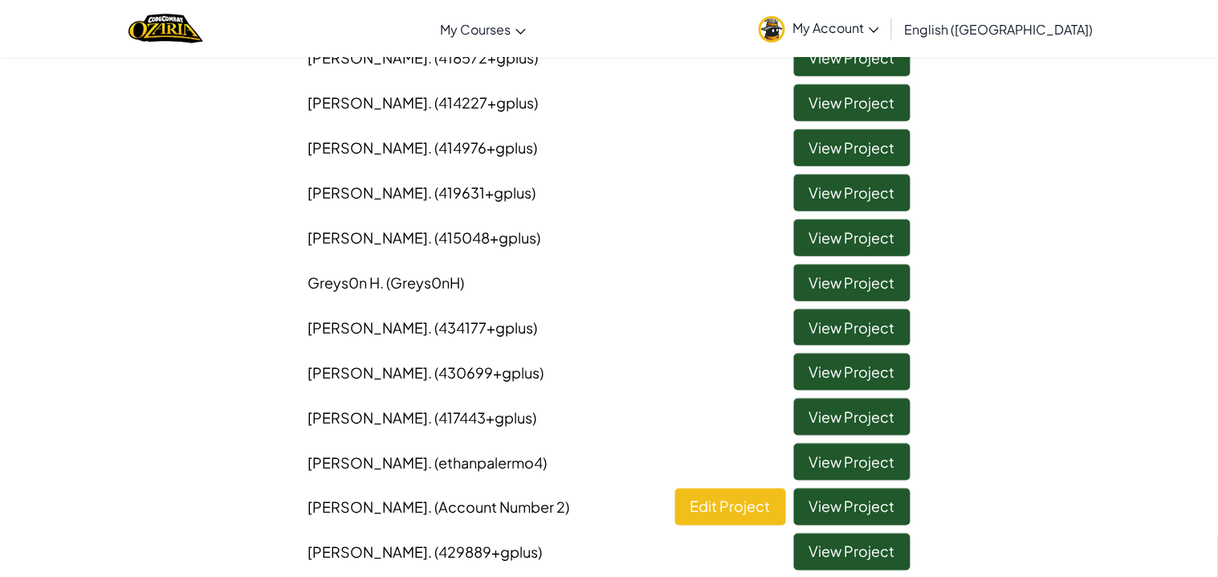
scroll to position [270, 0]
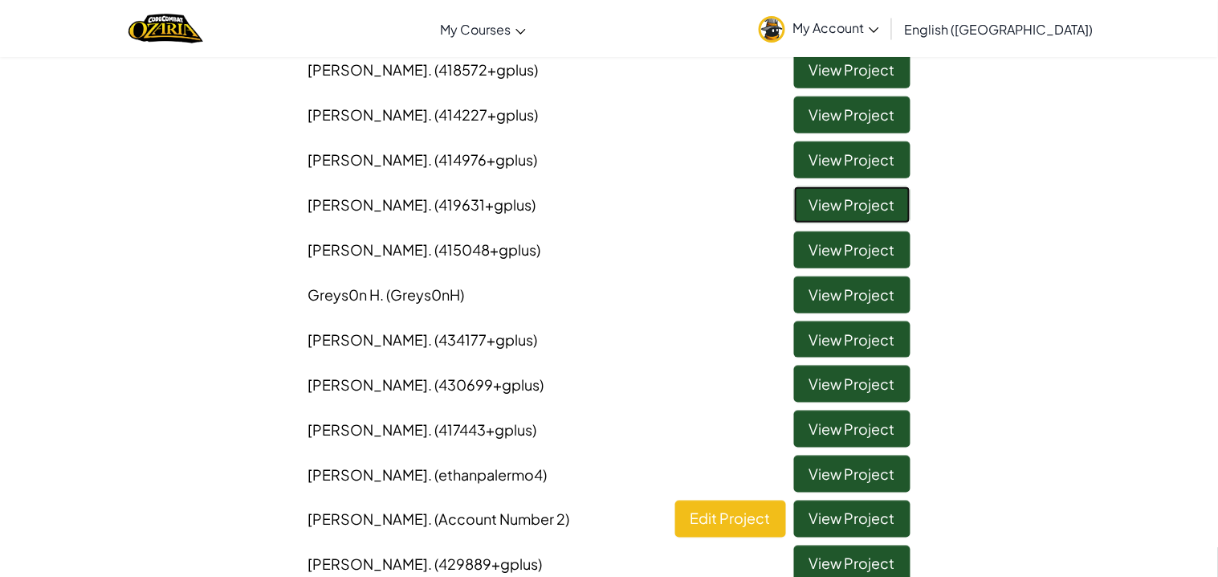
click at [834, 216] on link "View Project" at bounding box center [852, 204] width 116 height 37
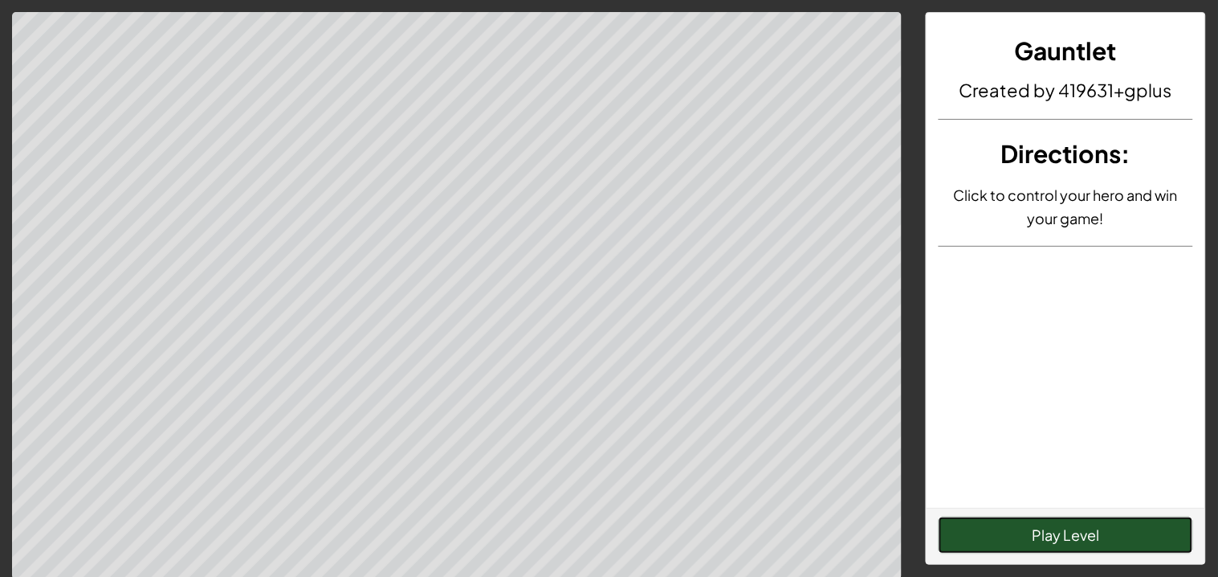
click at [1051, 529] on button "Play Level" at bounding box center [1066, 534] width 255 height 37
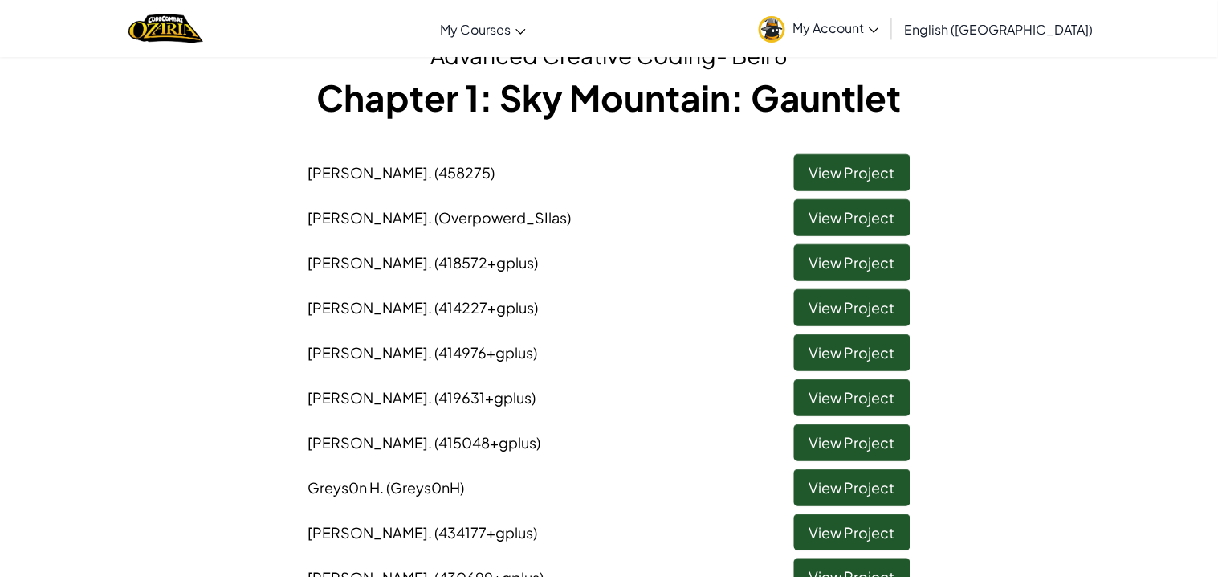
scroll to position [235, 0]
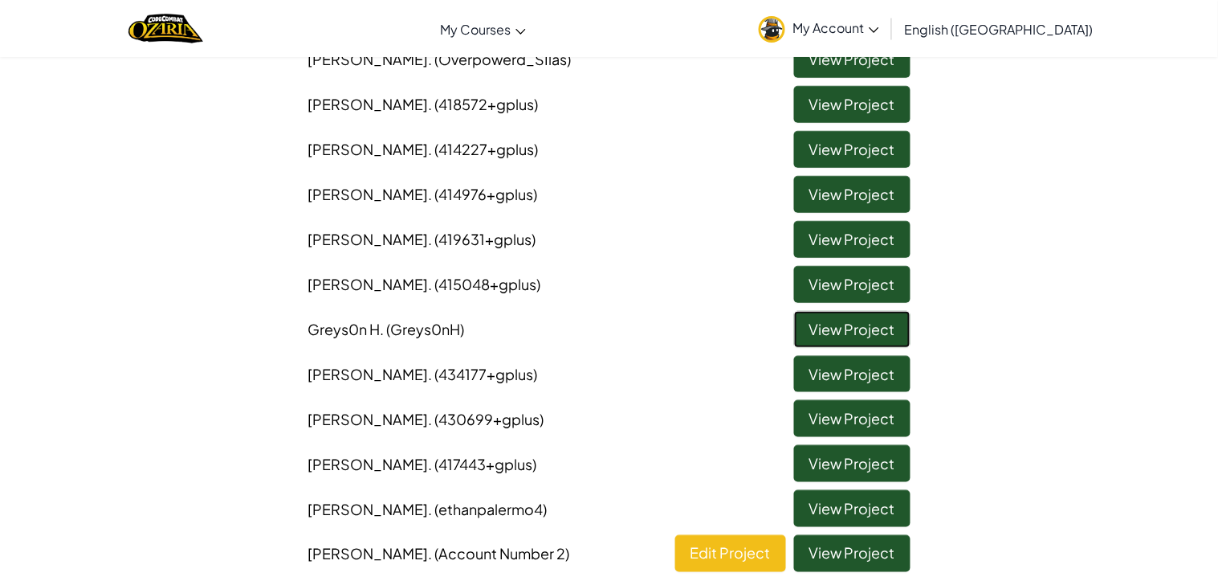
click at [852, 335] on link "View Project" at bounding box center [852, 329] width 116 height 37
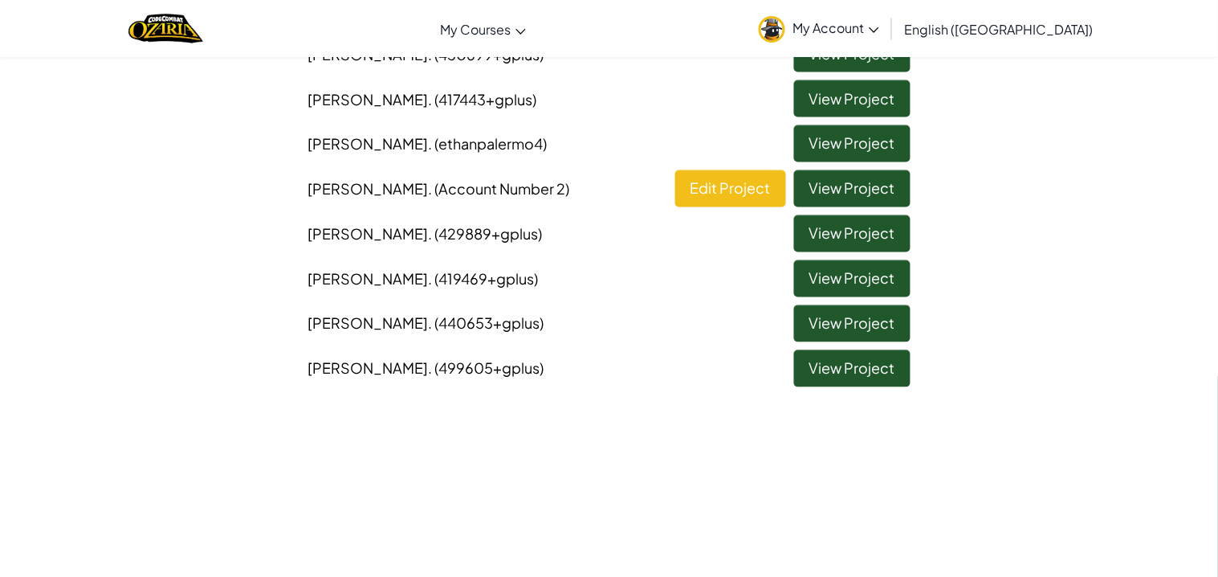
scroll to position [675, 0]
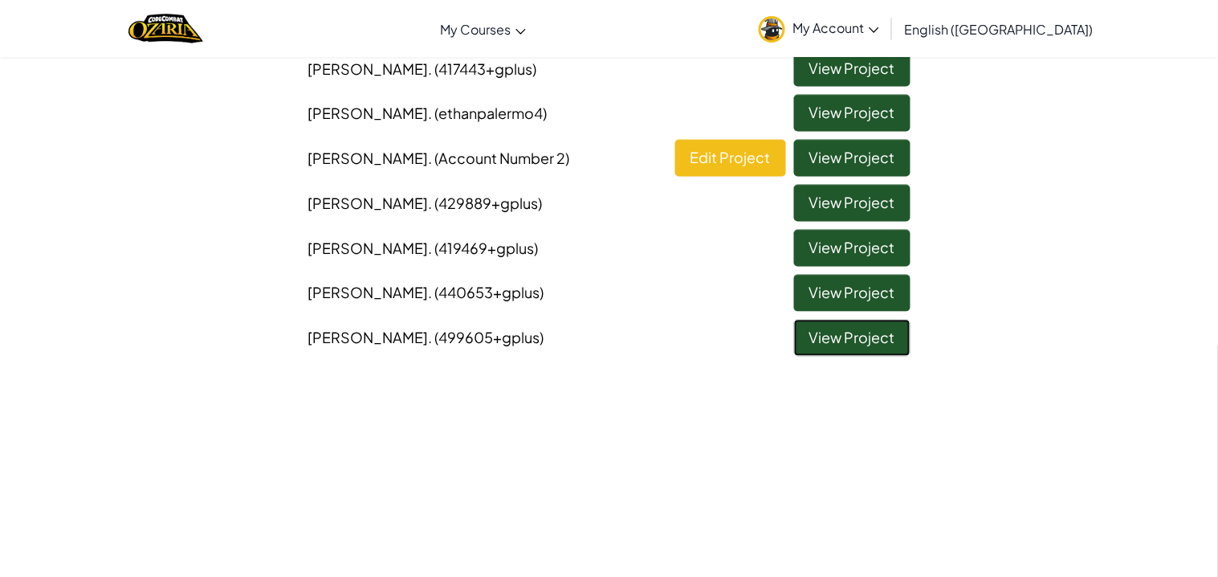
click at [866, 333] on link "View Project" at bounding box center [852, 338] width 116 height 37
click at [873, 286] on link "View Project" at bounding box center [852, 293] width 116 height 37
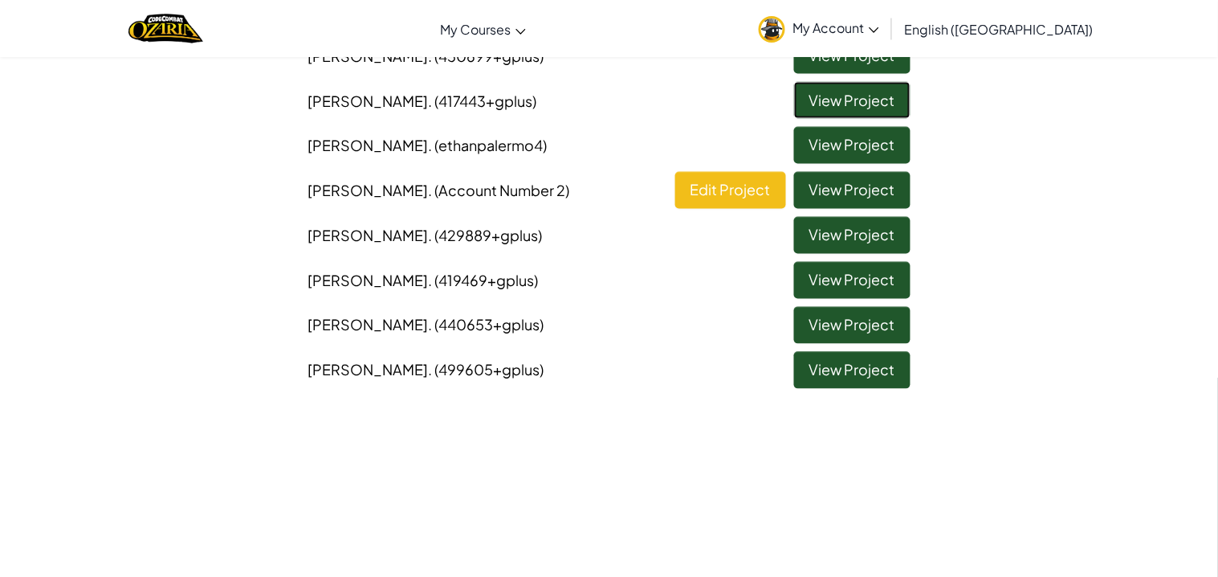
click at [845, 105] on link "View Project" at bounding box center [852, 100] width 116 height 37
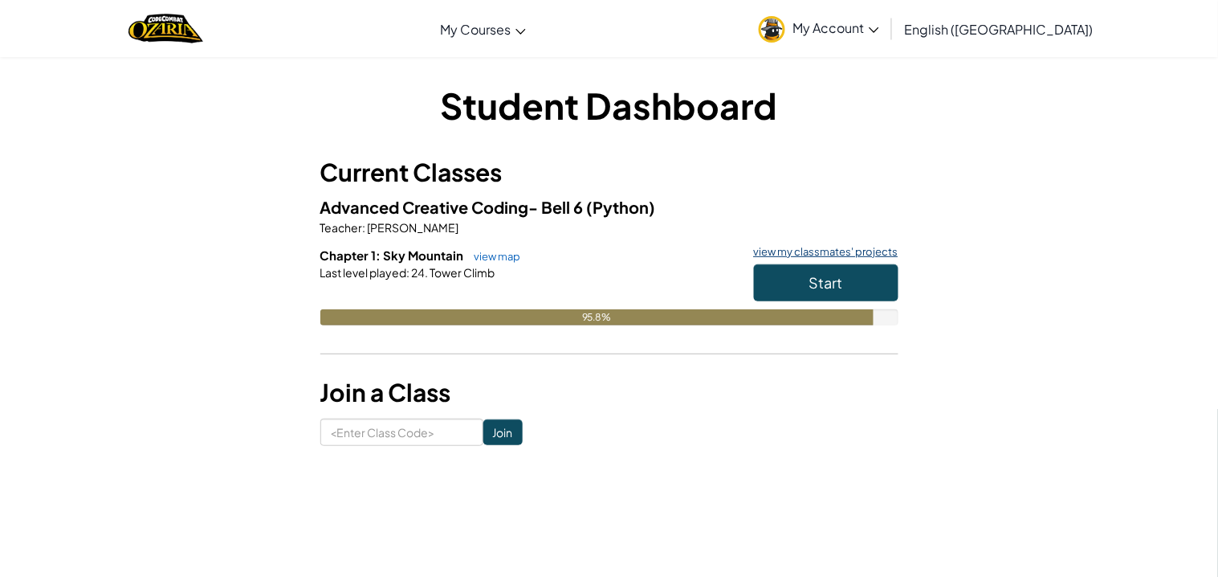
click at [846, 249] on link "view my classmates' projects" at bounding box center [822, 252] width 153 height 10
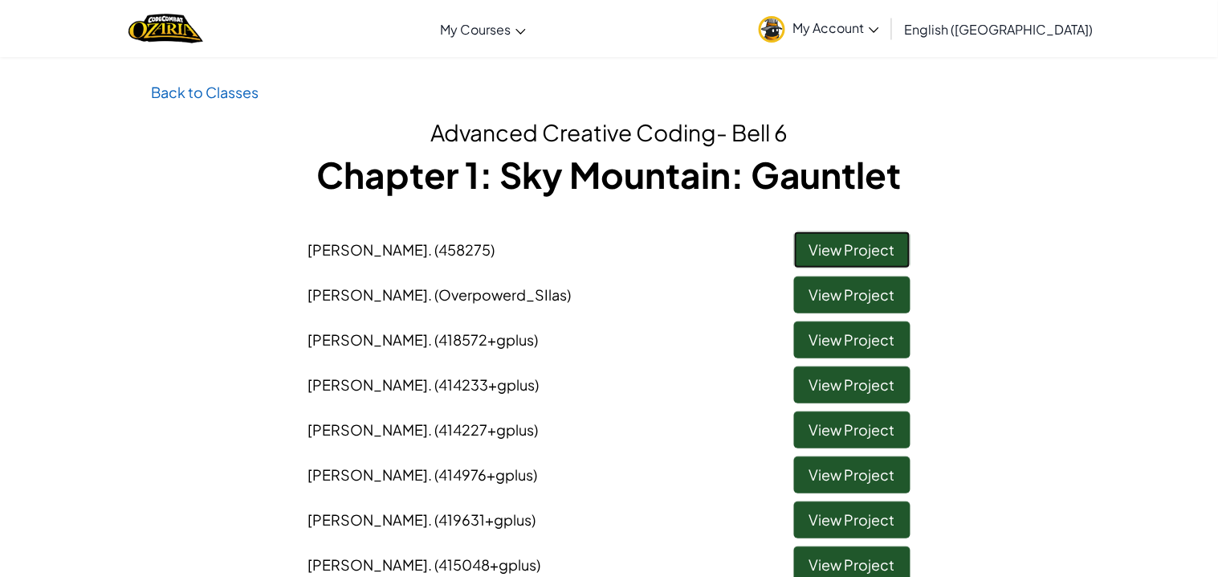
click at [830, 249] on link "View Project" at bounding box center [852, 249] width 116 height 37
click at [841, 430] on link "View Project" at bounding box center [852, 429] width 116 height 37
click at [884, 376] on link "View Project" at bounding box center [852, 384] width 116 height 37
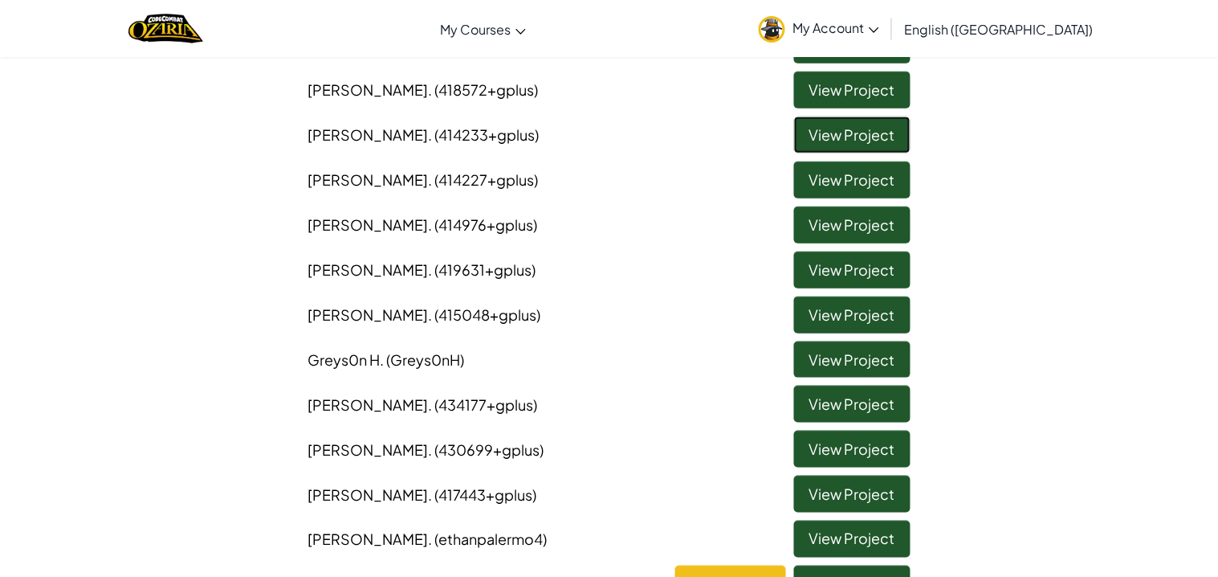
scroll to position [243, 0]
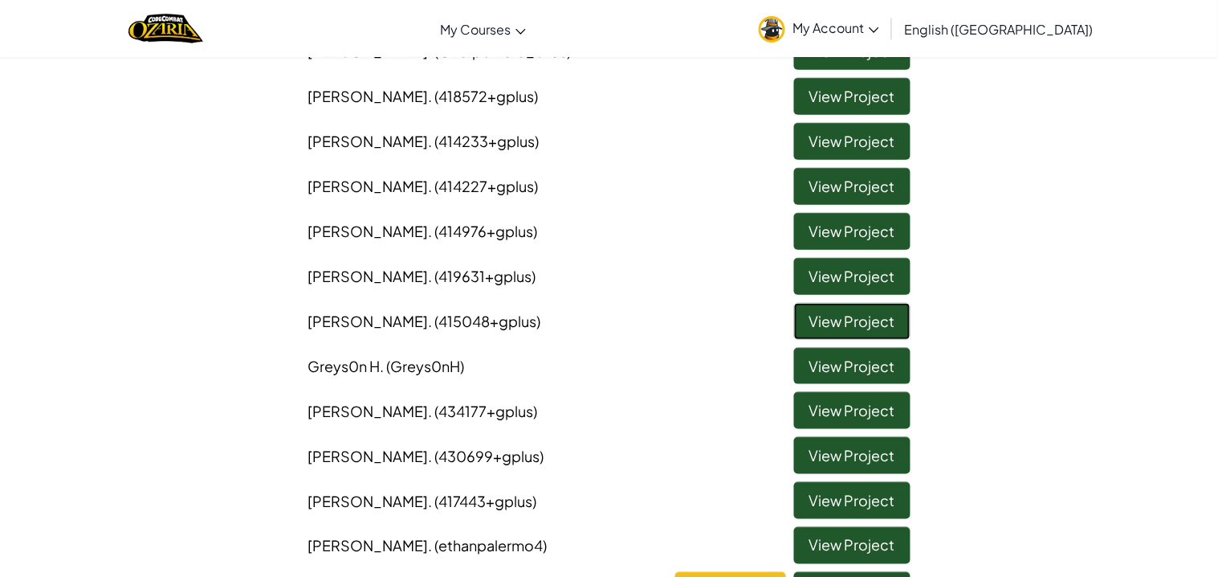
click at [826, 331] on link "View Project" at bounding box center [852, 321] width 116 height 37
click at [834, 415] on link "View Project" at bounding box center [852, 410] width 116 height 37
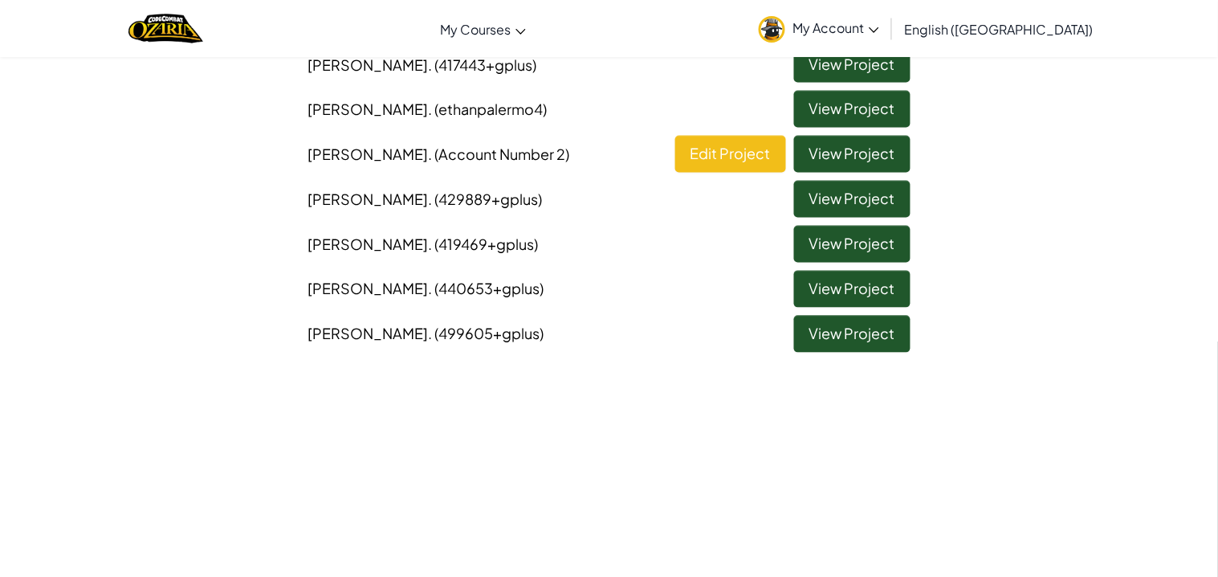
scroll to position [0, 0]
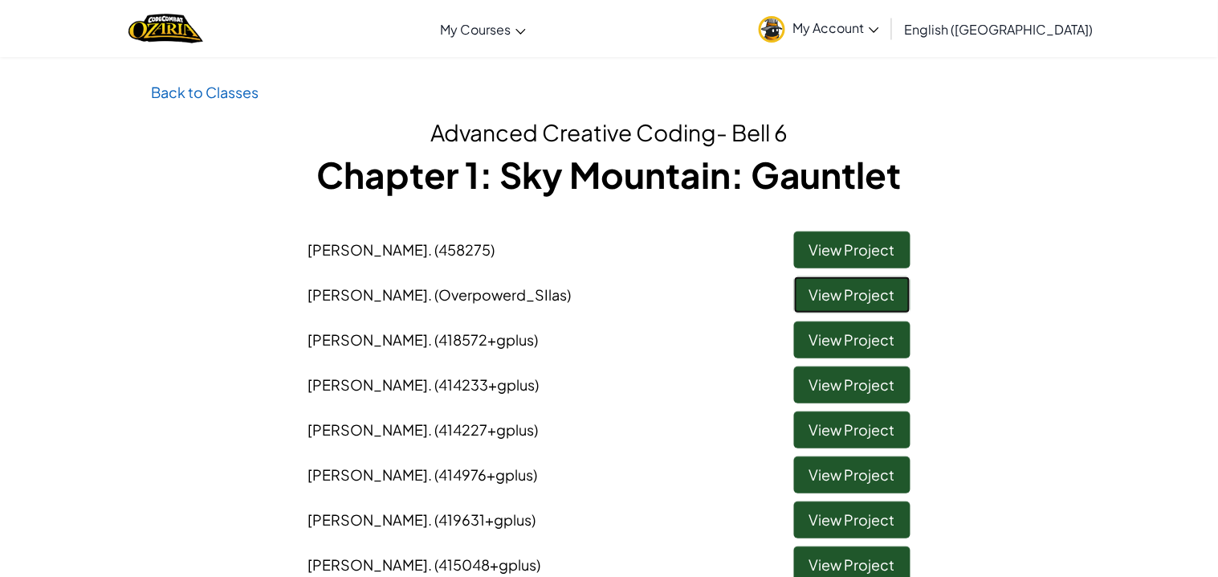
click at [847, 292] on link "View Project" at bounding box center [852, 294] width 116 height 37
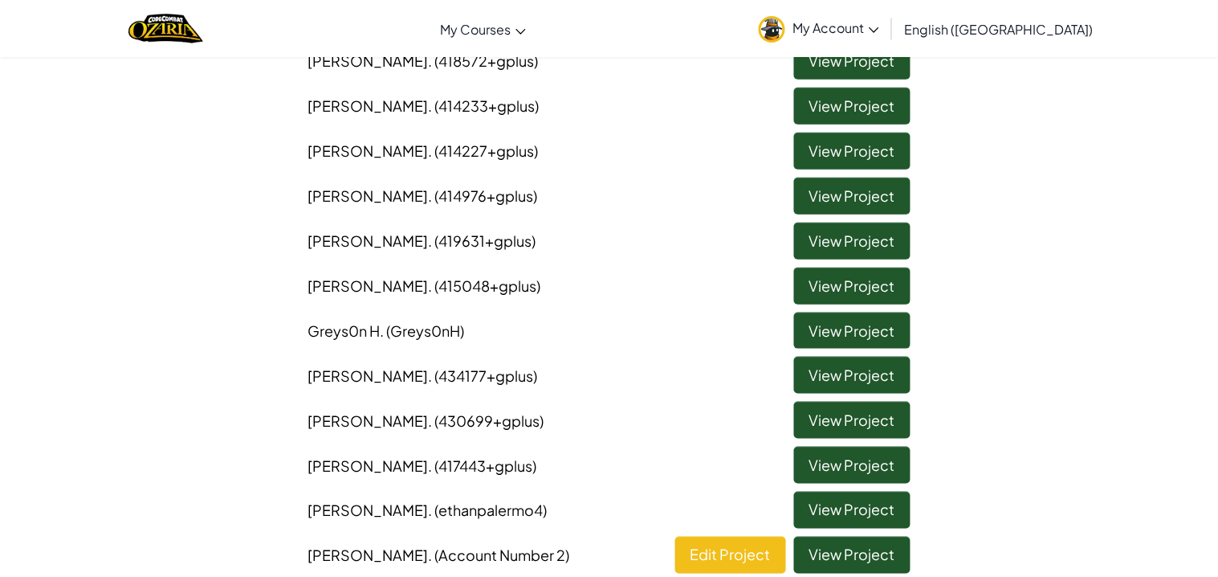
scroll to position [275, 0]
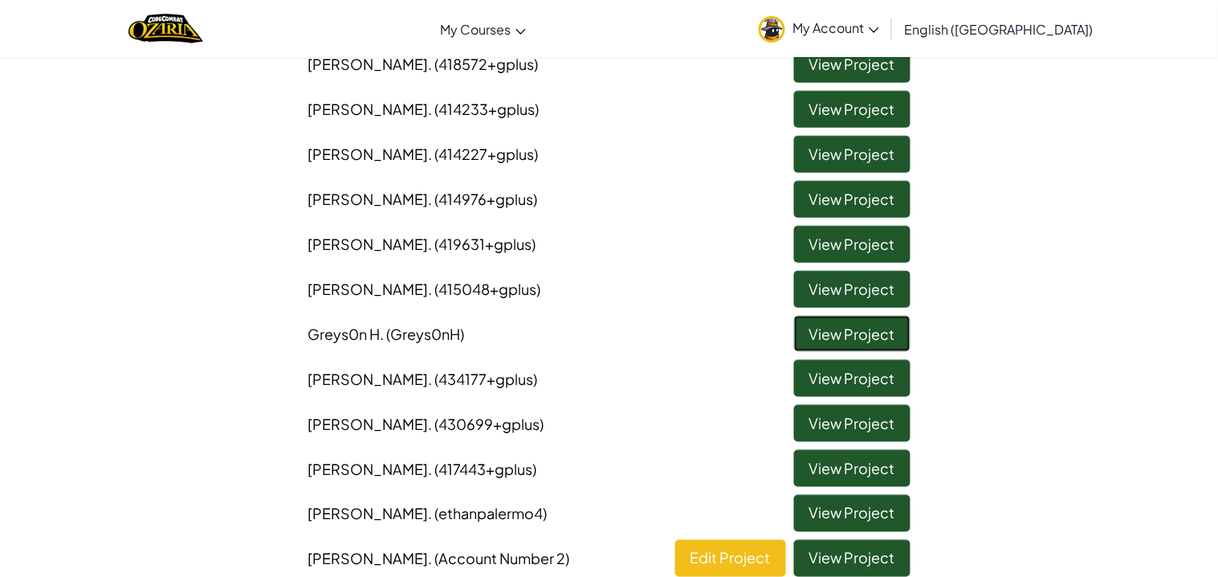
click at [851, 329] on link "View Project" at bounding box center [852, 334] width 116 height 37
